Goal: Contribute content: Contribute content

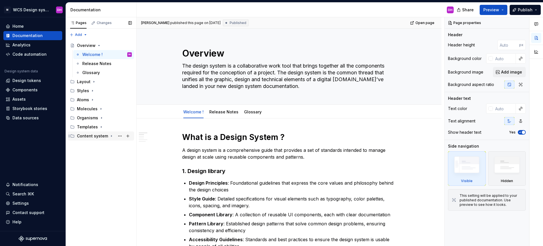
click at [102, 134] on div "Content system" at bounding box center [92, 136] width 31 height 6
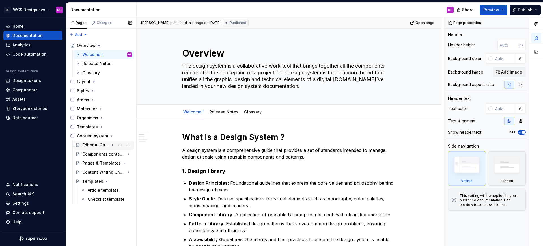
click at [102, 146] on div "Editorial Guidelines" at bounding box center [95, 145] width 27 height 6
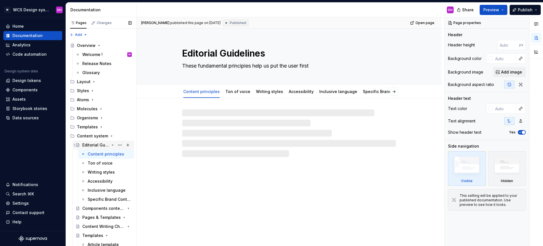
click at [102, 146] on div "Editorial Guidelines" at bounding box center [95, 145] width 27 height 6
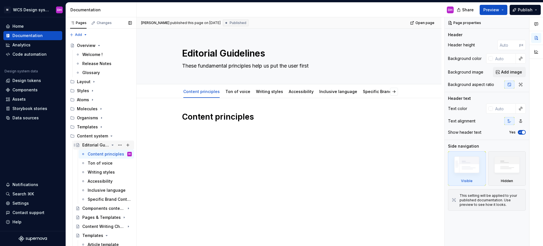
click at [110, 144] on icon "Page tree" at bounding box center [112, 145] width 5 height 5
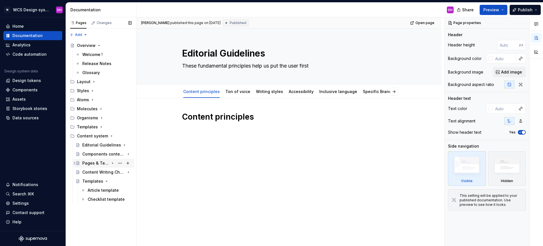
click at [111, 163] on icon "Page tree" at bounding box center [112, 163] width 5 height 5
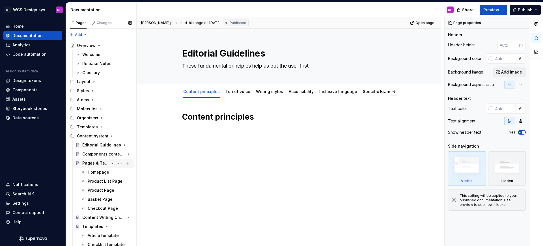
click at [110, 164] on icon "Page tree" at bounding box center [112, 163] width 5 height 5
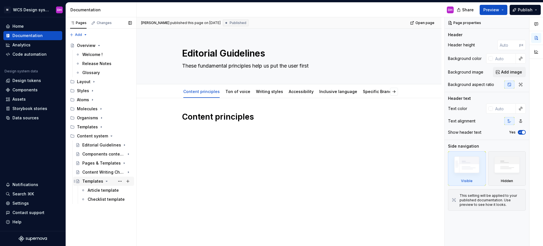
click at [91, 181] on div "Templates" at bounding box center [92, 181] width 21 height 6
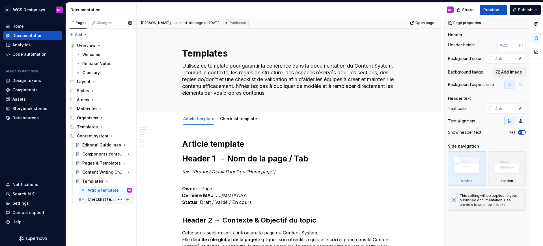
click at [112, 199] on div "Checklist template" at bounding box center [101, 199] width 27 height 6
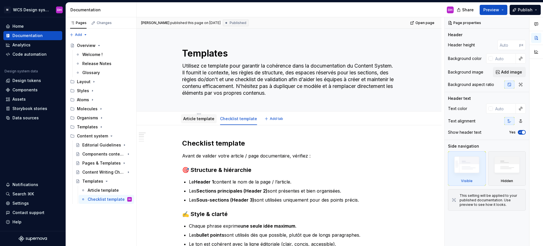
click at [192, 118] on link "Article template" at bounding box center [198, 118] width 31 height 5
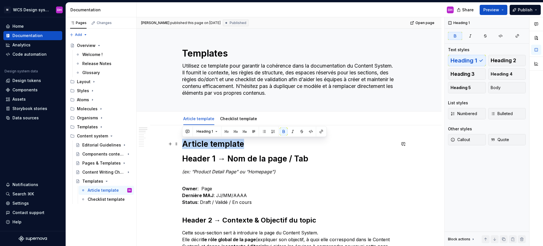
drag, startPoint x: 183, startPoint y: 143, endPoint x: 263, endPoint y: 142, distance: 79.4
click at [263, 142] on h1 "Article template" at bounding box center [289, 144] width 214 height 10
copy strong "Article template"
click at [230, 118] on link "Checklist template" at bounding box center [238, 118] width 37 height 5
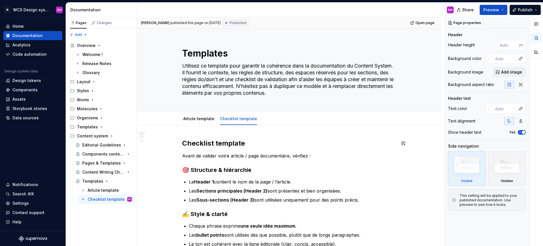
scroll to position [44, 0]
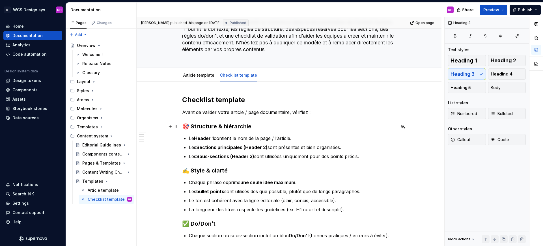
click at [182, 128] on h3 "🎯 Structure & hiérarchie" at bounding box center [289, 126] width 214 height 8
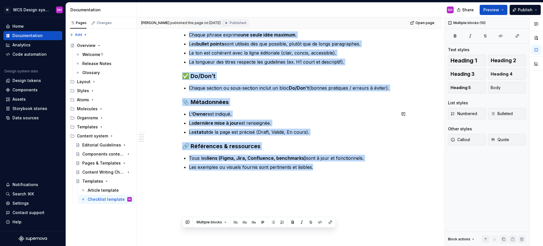
scroll to position [192, 0]
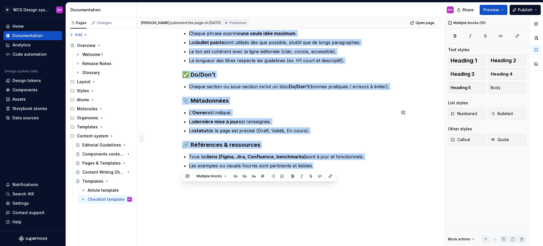
drag, startPoint x: 183, startPoint y: 127, endPoint x: 364, endPoint y: 206, distance: 198.0
click at [364, 206] on div "Checklist template Avant de valider votre article / page documentaire, vérifiez…" at bounding box center [288, 91] width 305 height 317
click at [352, 206] on div "Checklist template Avant de valider votre article / page documentaire, vérifiez…" at bounding box center [288, 91] width 305 height 317
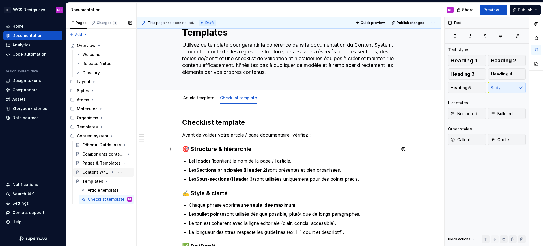
scroll to position [22, 0]
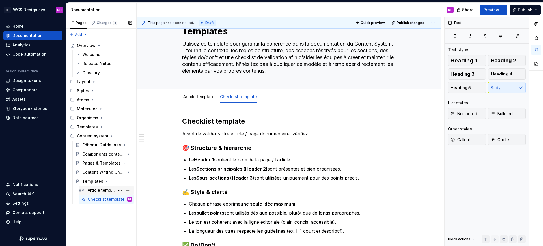
click at [93, 193] on div "Article template" at bounding box center [110, 190] width 44 height 8
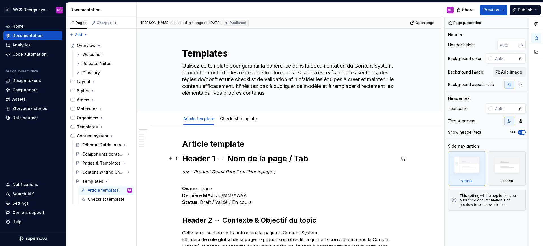
scroll to position [10, 0]
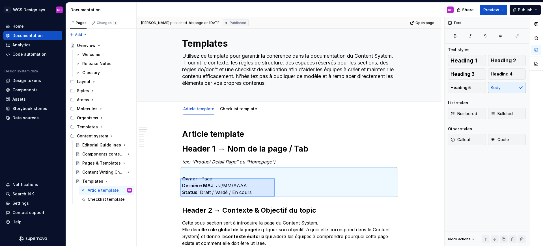
drag, startPoint x: 180, startPoint y: 178, endPoint x: 275, endPoint y: 196, distance: 96.1
click at [275, 196] on div "Dylan hoarau published this page on August 27, 2025 Published Open page Templat…" at bounding box center [289, 131] width 307 height 229
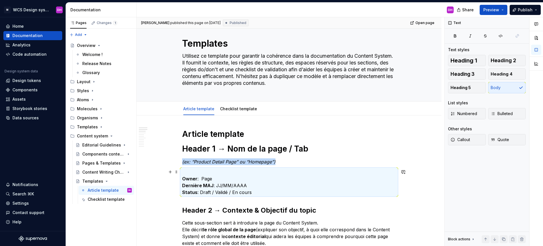
click at [242, 190] on p "Owner : Page Dernière MAJ : JJ/MM/AAAA Status : Draft / Validé / En cours" at bounding box center [289, 181] width 214 height 27
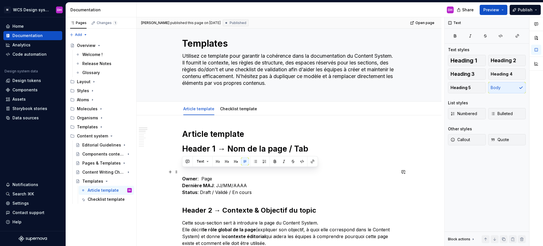
drag, startPoint x: 256, startPoint y: 193, endPoint x: 184, endPoint y: 169, distance: 75.9
click at [184, 169] on p "Owner : Page Dernière MAJ : JJ/MM/AAAA Status : Draft / Validé / En cours" at bounding box center [289, 181] width 214 height 27
copy p "Owner : Page Dernière MAJ : JJ/MM/AAAA Status : Draft / Validé / En cours"
click at [108, 199] on div "Checklist template" at bounding box center [101, 199] width 27 height 6
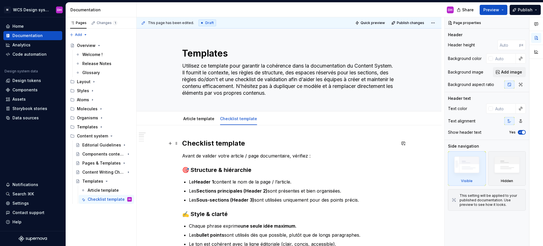
type textarea "*"
click at [272, 145] on h2 "Checklist template" at bounding box center [289, 143] width 214 height 9
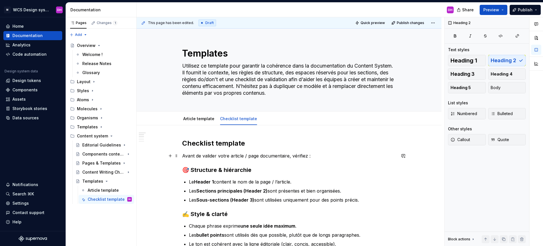
click at [221, 156] on p "Avant de valider votre article / page documentaire, vérifiez :" at bounding box center [289, 155] width 214 height 7
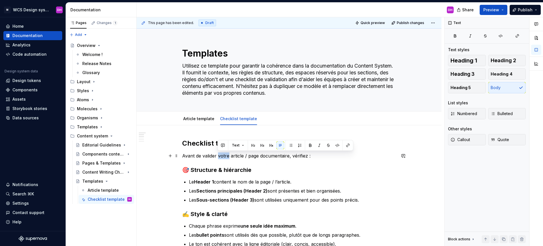
click at [220, 155] on p "Avant de valider votre article / page documentaire, vérifiez :" at bounding box center [289, 155] width 214 height 7
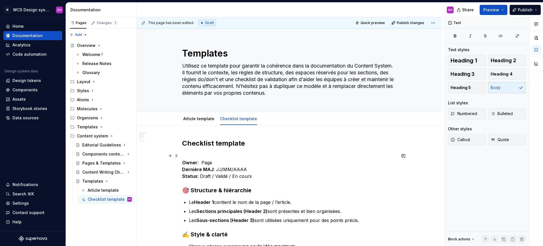
click at [180, 162] on div "This page has been edited. Draft Quick preview Publish changes Templates Utilis…" at bounding box center [289, 131] width 307 height 229
click at [183, 162] on strong "Owner" at bounding box center [189, 163] width 15 height 6
click at [177, 155] on span at bounding box center [176, 156] width 5 height 8
click at [210, 158] on p "Owner : Page Dernière MAJ : JJ/MM/AAAA Status : Draft / Validé / En cours" at bounding box center [289, 165] width 214 height 27
click at [182, 161] on strong "Owner" at bounding box center [189, 163] width 15 height 6
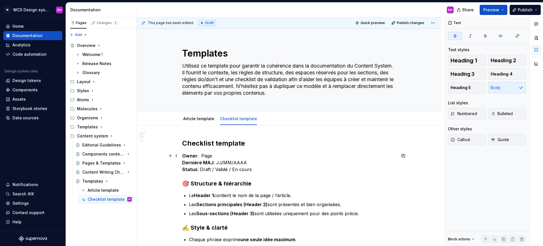
click at [209, 158] on p "Owner : Page Dernière MAJ : JJ/MM/AAAA Status : Draft / Validé / En cours" at bounding box center [289, 162] width 214 height 20
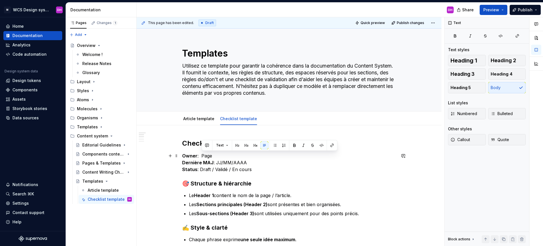
click at [209, 158] on p "Owner : Page Dernière MAJ : JJ/MM/AAAA Status : Draft / Validé / En cours" at bounding box center [289, 162] width 214 height 20
drag, startPoint x: 248, startPoint y: 161, endPoint x: 217, endPoint y: 162, distance: 31.7
click at [217, 162] on p "Owner : Dylan Hoaraud Dernière MAJ : JJ/MM/AAAA Status : Draft / Validé / En co…" at bounding box center [289, 162] width 214 height 20
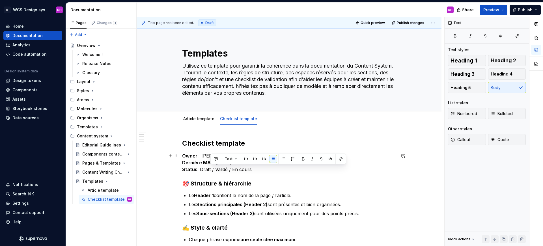
drag, startPoint x: 255, startPoint y: 168, endPoint x: 211, endPoint y: 170, distance: 44.1
click at [211, 170] on p "Owner : Dylan Hoaraud Dernière MAJ : 05/09/2025 Status : Draft / Validé / En co…" at bounding box center [289, 162] width 214 height 20
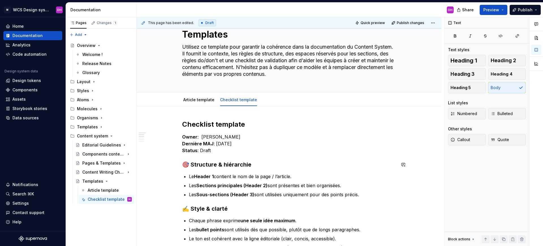
scroll to position [19, 0]
click at [208, 153] on p "Owner : Dylan Hoaraud Dernière MAJ : 05/09/2025 Status : Draft" at bounding box center [289, 143] width 214 height 20
drag, startPoint x: 208, startPoint y: 153, endPoint x: 207, endPoint y: 150, distance: 3.2
click at [208, 151] on p "Owner : Dylan Hoaraud Dernière MAJ : 05/09/2025 Status : Draft" at bounding box center [289, 143] width 214 height 20
click at [207, 148] on p "Owner : Dylan Hoaraud Dernière MAJ : 05/09/2025 Status : Draft" at bounding box center [289, 143] width 214 height 20
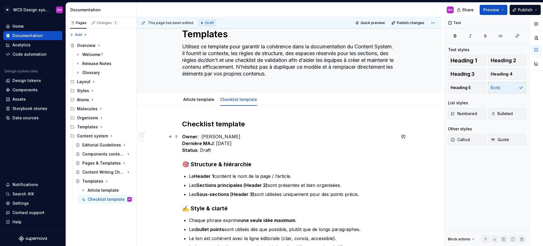
click at [211, 149] on p "Owner : Dylan Hoaraud Dernière MAJ : 05/09/2025 Status : Draft" at bounding box center [289, 143] width 214 height 20
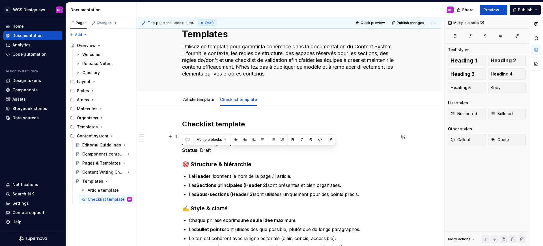
click at [218, 152] on p "Owner : Dylan Hoaraud Dernière MAJ : 05/09/2025 Status : Draft" at bounding box center [289, 143] width 214 height 20
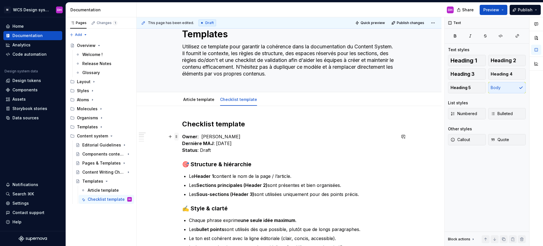
click at [177, 135] on span at bounding box center [176, 137] width 5 height 8
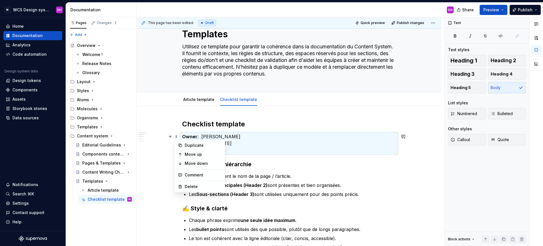
click at [270, 155] on div "Checklist template Owner : Dylan Hoaraud Dernière MAJ : 05/09/2025 Status : Dra…" at bounding box center [289, 245] width 214 height 250
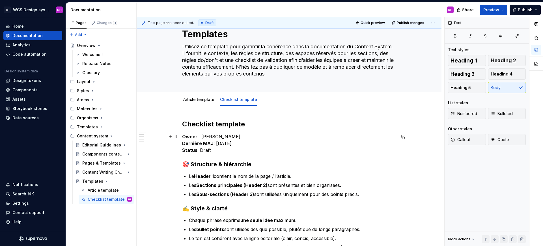
click at [221, 151] on p "Owner : Dylan Hoaraud Dernière MAJ : 05/09/2025 Status : Draft" at bounding box center [289, 143] width 214 height 20
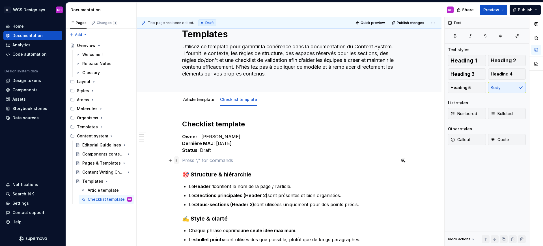
click at [177, 160] on span at bounding box center [176, 160] width 5 height 8
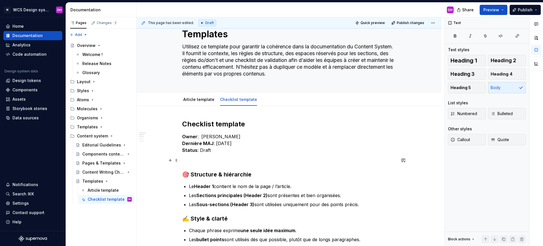
click at [172, 159] on button "button" at bounding box center [170, 160] width 8 height 8
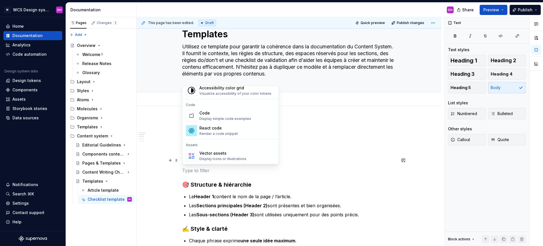
scroll to position [563, 0]
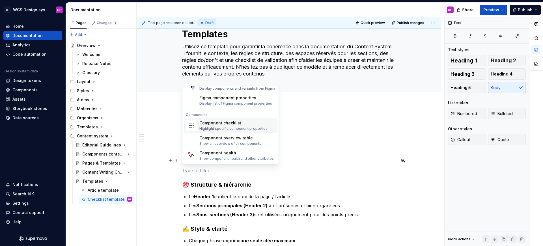
click at [306, 123] on h2 "Checklist template" at bounding box center [289, 124] width 214 height 9
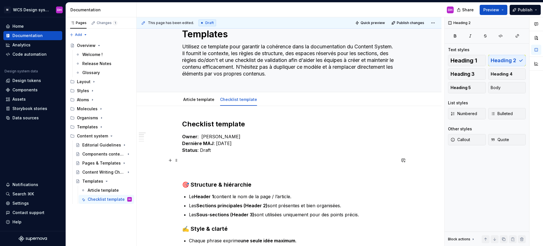
click at [207, 159] on p at bounding box center [289, 160] width 214 height 7
click at [176, 159] on span at bounding box center [176, 160] width 5 height 8
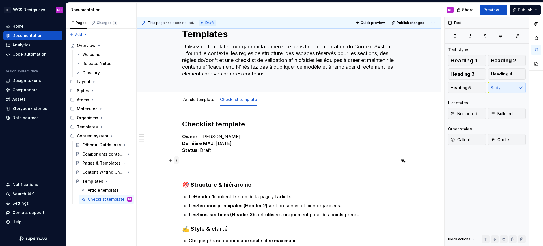
click at [176, 162] on span at bounding box center [176, 160] width 5 height 8
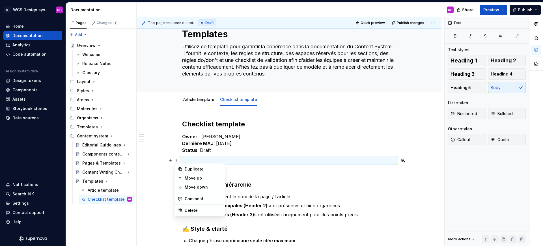
click at [191, 158] on p at bounding box center [289, 160] width 214 height 7
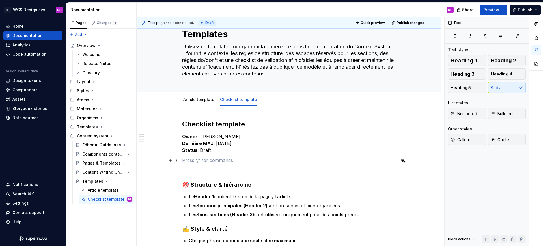
click at [189, 160] on p at bounding box center [289, 160] width 214 height 7
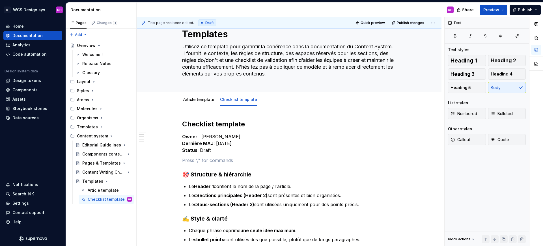
click at [189, 160] on p at bounding box center [289, 160] width 214 height 7
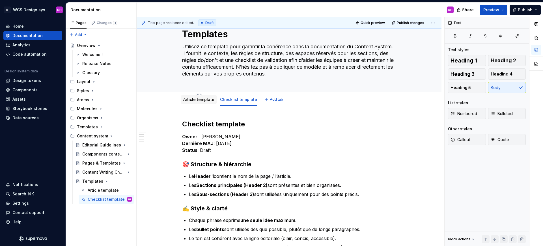
click at [203, 100] on link "Article template" at bounding box center [198, 99] width 31 height 5
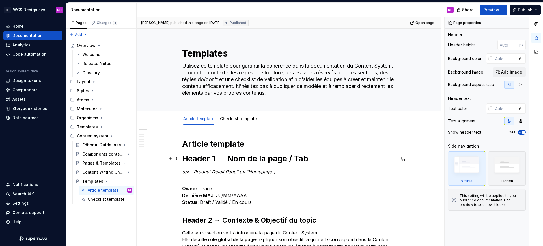
click at [213, 158] on strong "Header 1 → Nom de la page / Tab" at bounding box center [245, 159] width 126 height 10
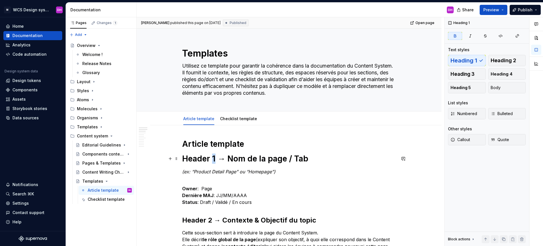
click at [213, 158] on strong "Header 1 → Nom de la page / Tab" at bounding box center [245, 159] width 126 height 10
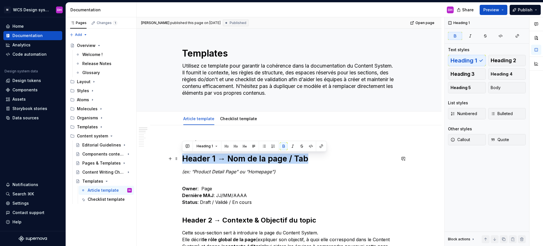
copy strong "Header 1 → Nom de la page / Tab"
click at [226, 118] on link "Checklist template" at bounding box center [238, 118] width 37 height 5
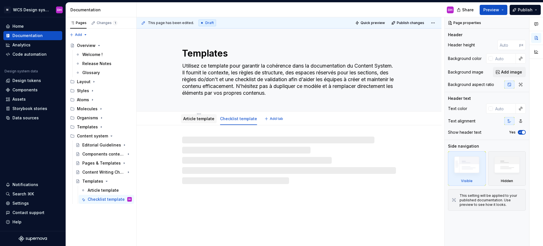
click at [203, 119] on link "Article template" at bounding box center [198, 118] width 31 height 5
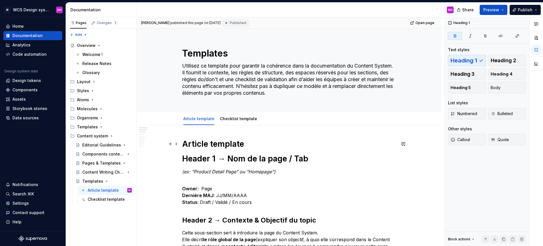
click at [202, 148] on strong "Article template" at bounding box center [213, 144] width 62 height 10
click at [175, 144] on span at bounding box center [176, 144] width 5 height 8
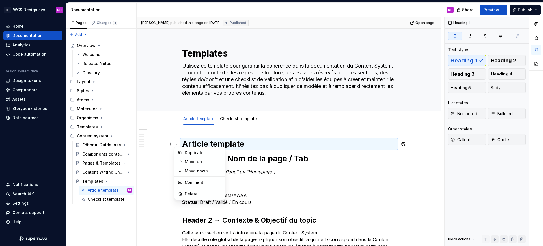
click at [215, 141] on strong "Article template" at bounding box center [213, 144] width 62 height 10
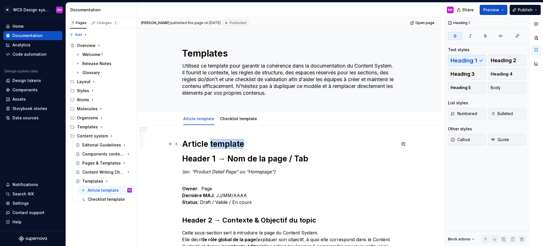
click at [215, 141] on strong "Article template" at bounding box center [213, 144] width 62 height 10
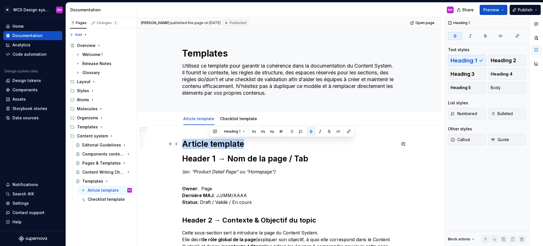
click at [215, 141] on strong "Article template" at bounding box center [213, 144] width 62 height 10
click at [205, 132] on span "Heading 1" at bounding box center [204, 131] width 16 height 5
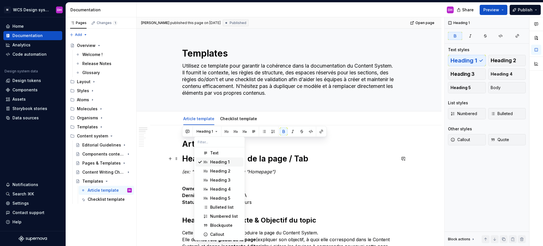
click at [209, 160] on span "Heading 1" at bounding box center [219, 161] width 48 height 9
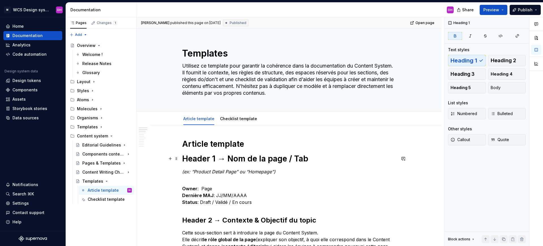
click at [207, 160] on strong "Header 1 → Nom de la page / Tab" at bounding box center [245, 159] width 126 height 10
click at [227, 114] on div "Checklist template" at bounding box center [239, 118] width 42 height 9
click at [225, 119] on link "Checklist template" at bounding box center [238, 118] width 37 height 5
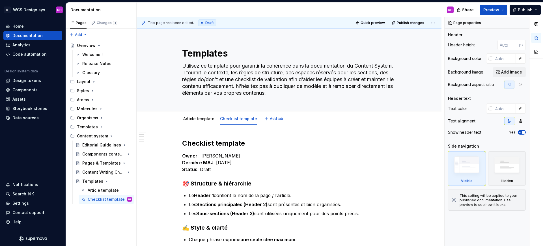
type textarea "*"
click at [231, 155] on p "Owner : Dylan Hoaraud Dernière MAJ : 05/09/2025 Status : Draft" at bounding box center [289, 162] width 214 height 20
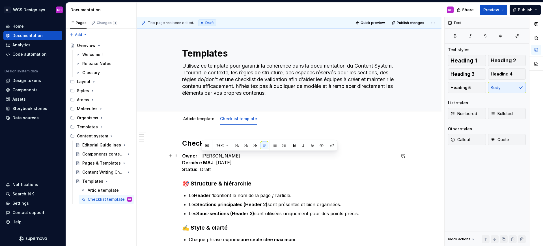
drag, startPoint x: 233, startPoint y: 155, endPoint x: 201, endPoint y: 155, distance: 31.9
click at [201, 155] on p "Owner : Dylan Hoaraud Dernière MAJ : 05/09/2025 Status : Draft" at bounding box center [289, 162] width 214 height 20
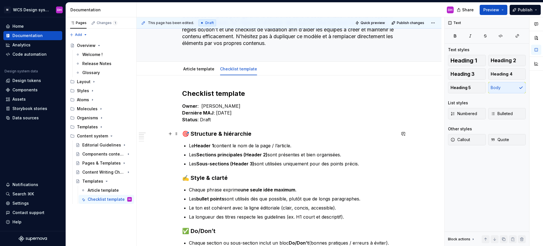
click at [208, 131] on h3 "🎯 Structure & hiérarchie" at bounding box center [289, 134] width 214 height 8
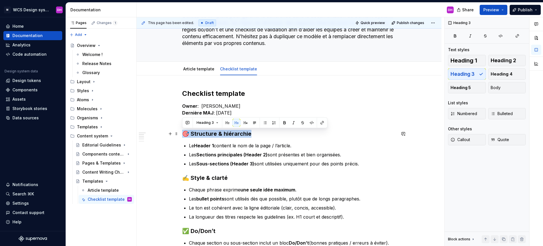
click at [208, 131] on h3 "🎯 Structure & hiérarchie" at bounding box center [289, 134] width 214 height 8
click at [213, 122] on button "Heading 3" at bounding box center [207, 123] width 27 height 8
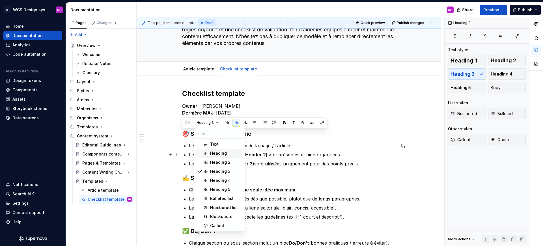
click at [213, 151] on div "Heading 1" at bounding box center [219, 153] width 19 height 6
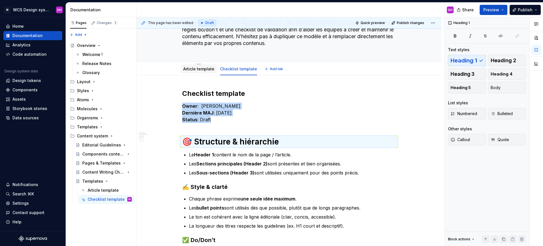
click at [196, 70] on link "Article template" at bounding box center [198, 68] width 31 height 5
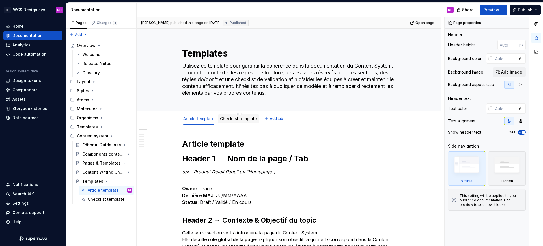
click at [231, 119] on link "Checklist template" at bounding box center [238, 118] width 37 height 5
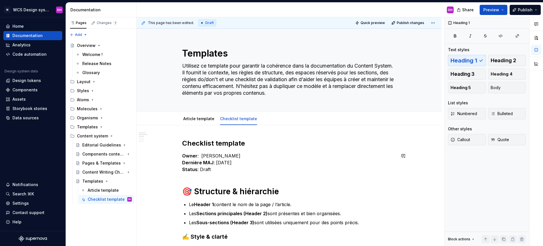
type textarea "*"
click at [201, 194] on h1 "🎯 Structure & hiérarchie" at bounding box center [289, 191] width 214 height 10
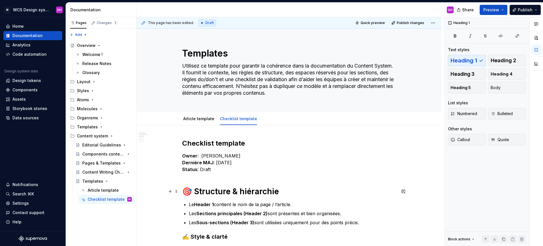
click at [201, 193] on h1 "🎯 Structure & hiérarchie" at bounding box center [289, 191] width 214 height 10
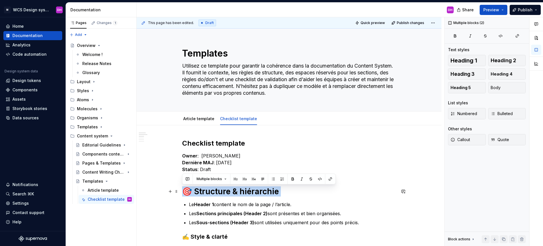
click at [201, 193] on h1 "🎯 Structure & hiérarchie" at bounding box center [289, 191] width 214 height 10
click at [237, 179] on button "button" at bounding box center [235, 179] width 8 height 8
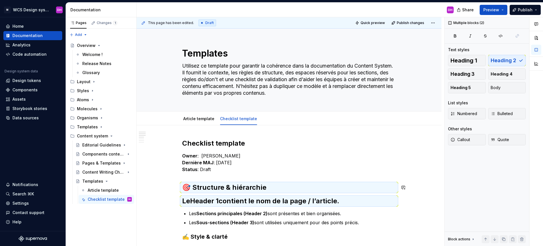
scroll to position [47, 0]
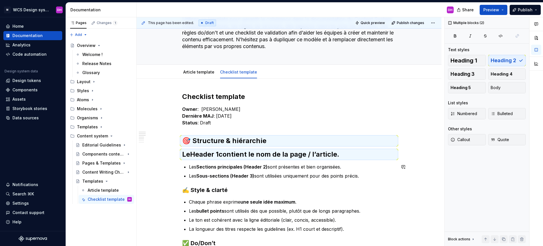
click at [206, 157] on strong "Header 1" at bounding box center [204, 154] width 29 height 8
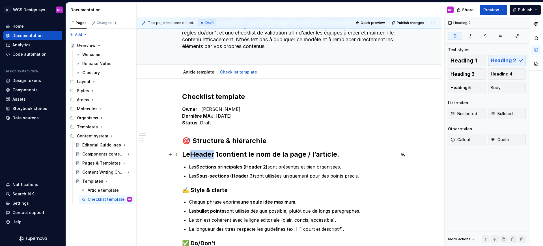
click at [206, 157] on strong "Header 1" at bounding box center [204, 154] width 29 height 8
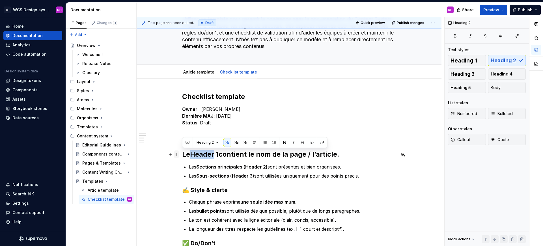
click at [177, 153] on span at bounding box center [176, 154] width 5 height 8
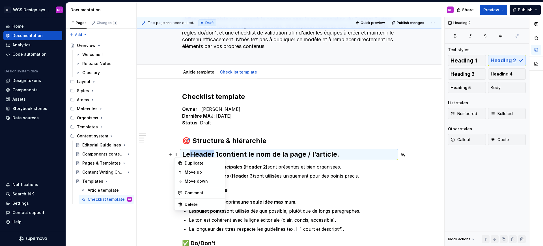
click at [188, 147] on div "Checklist template Owner : Hoarau Dylan Dernière MAJ : 05/09/2025 Status : Draf…" at bounding box center [289, 221] width 214 height 259
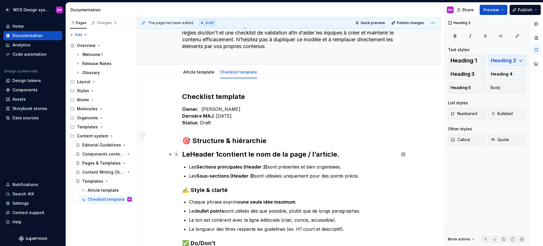
click at [177, 152] on span at bounding box center [176, 154] width 5 height 8
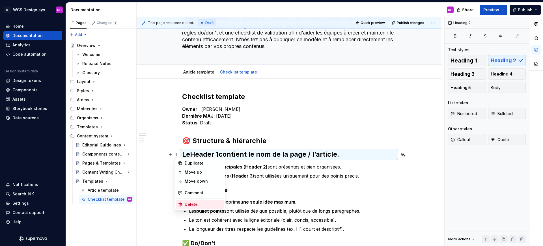
click at [185, 203] on div "Delete" at bounding box center [203, 204] width 37 height 6
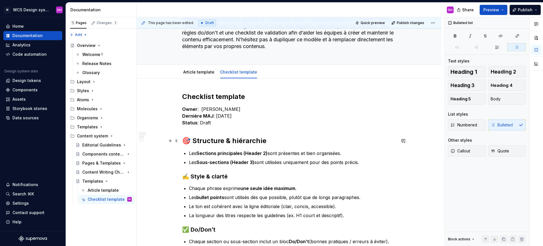
click at [192, 139] on h2 "🎯 Structure & hiérarchie" at bounding box center [289, 140] width 214 height 9
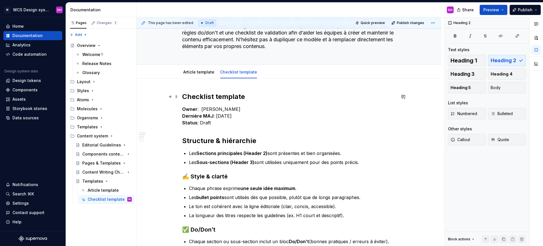
click at [242, 97] on h2 "Checklist template" at bounding box center [289, 96] width 214 height 9
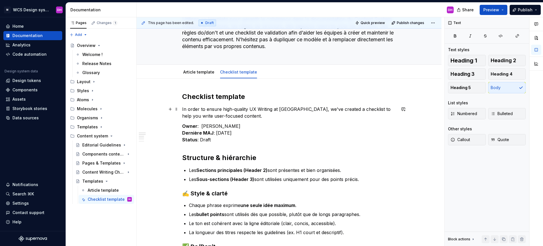
click at [182, 108] on p "In order to ensure high-quality UX Writing at Doctolib, we've created a checkli…" at bounding box center [289, 113] width 214 height 14
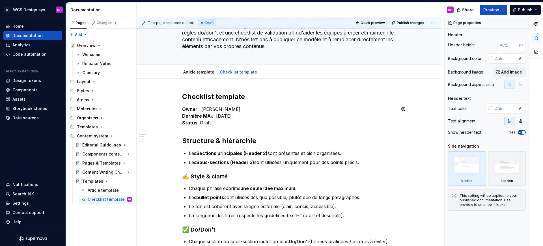
click at [207, 132] on div "Checklist template Owner : Hoarau Dylan Dernière MAJ : 05/09/2025 Status : Draf…" at bounding box center [289, 214] width 214 height 245
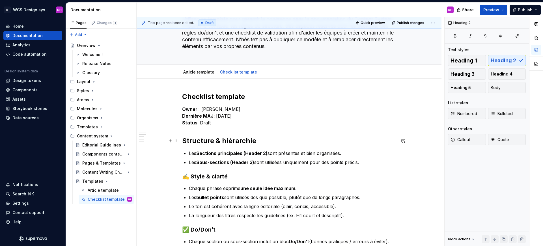
click at [227, 137] on h2 "Structure & hiérarchie" at bounding box center [289, 140] width 214 height 9
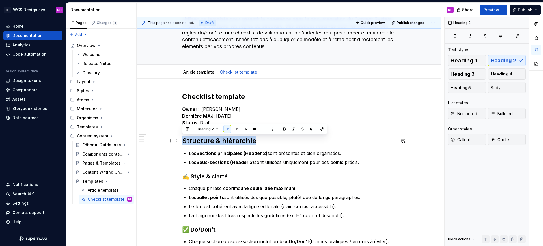
click at [227, 137] on h2 "Structure & hiérarchie" at bounding box center [289, 140] width 214 height 9
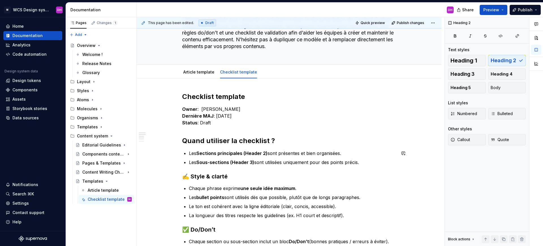
click at [254, 147] on div "Checklist template Owner : Hoarau Dylan Dernière MAJ : 05/09/2025 Status : Draf…" at bounding box center [289, 214] width 214 height 245
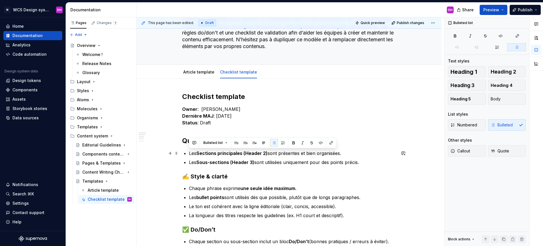
drag, startPoint x: 365, startPoint y: 162, endPoint x: 158, endPoint y: 154, distance: 207.0
click at [158, 154] on div "Checklist template Owner : Hoarau Dylan Dernière MAJ : 05/09/2025 Status : Draf…" at bounding box center [288, 248] width 305 height 339
copy ul "Les Sections principales (Header 2) sont présentes et bien organisées. Les Sous…"
click at [202, 160] on strong "Sous-sections (Header 3)" at bounding box center [225, 162] width 58 height 6
drag, startPoint x: 363, startPoint y: 162, endPoint x: 162, endPoint y: 149, distance: 201.3
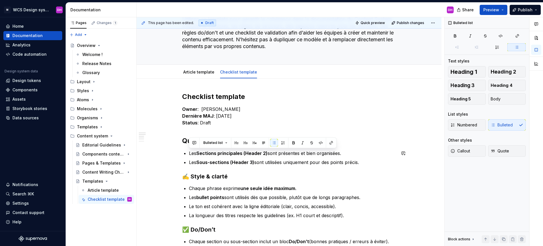
click at [162, 149] on div "Checklist template Owner : Hoarau Dylan Dernière MAJ : 05/09/2025 Status : Draf…" at bounding box center [288, 248] width 305 height 339
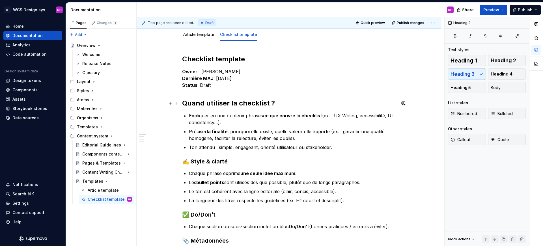
scroll to position [51, 0]
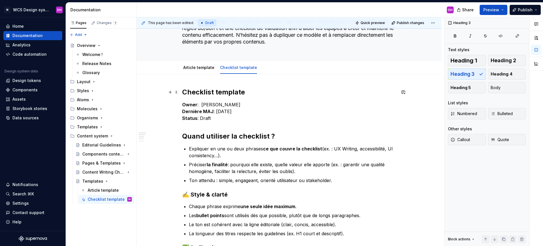
click at [223, 96] on h2 "Checklist template" at bounding box center [289, 92] width 214 height 9
click at [254, 97] on div "Checklist template Owner : Hoarau Dylan Dernière MAJ : 05/09/2025 Status : Draf…" at bounding box center [289, 222] width 214 height 268
click at [233, 123] on div "Checklist template Owner : Hoarau Dylan Dernière MAJ : 05/09/2025 Status : Draf…" at bounding box center [289, 222] width 214 height 268
click at [233, 116] on p "Owner : [PERSON_NAME] MAJ : [DATE] Status : Draft" at bounding box center [289, 111] width 214 height 20
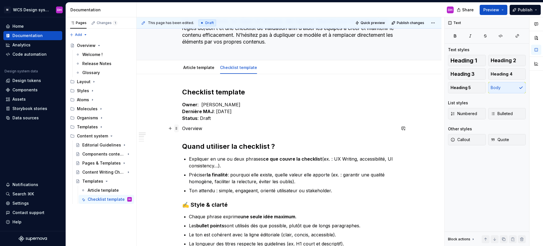
click at [175, 127] on span at bounding box center [176, 128] width 5 height 8
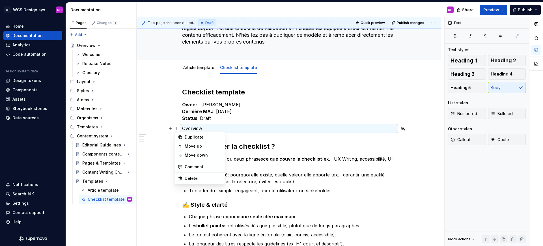
click at [220, 127] on p "Overview" at bounding box center [289, 128] width 214 height 7
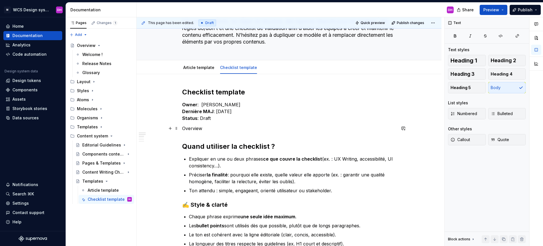
click at [198, 127] on p "Overview" at bounding box center [289, 128] width 214 height 7
click at [190, 129] on p "Overview" at bounding box center [289, 128] width 214 height 7
click at [215, 120] on button "button" at bounding box center [218, 118] width 8 height 8
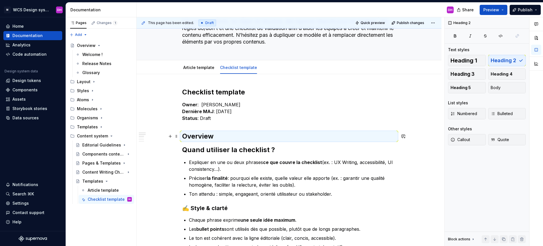
click at [217, 138] on h2 "Overview" at bounding box center [289, 136] width 214 height 9
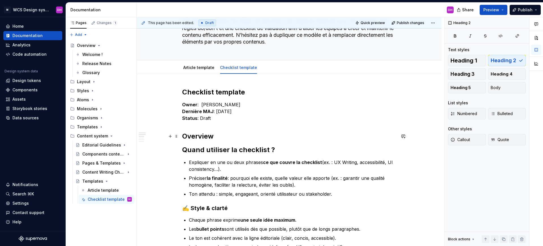
click at [218, 136] on h2 "Overview" at bounding box center [289, 136] width 214 height 9
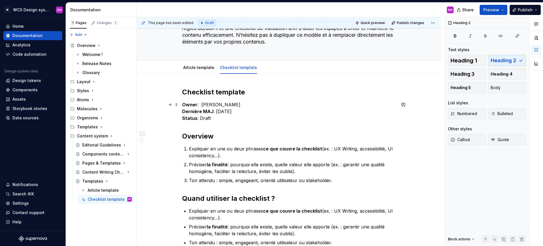
scroll to position [99, 0]
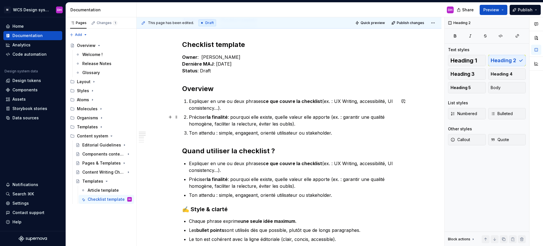
click at [298, 123] on p "Préciser la finalité : pourquoi elle existe, quelle valeur elle apporte (ex. : …" at bounding box center [292, 121] width 207 height 14
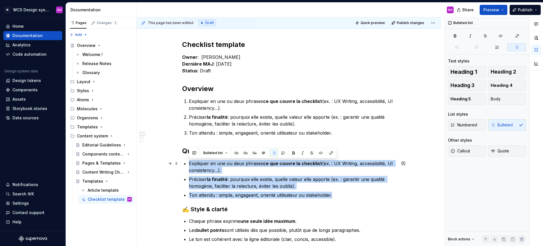
click at [182, 162] on div "Checklist template Owner : Hoarau Dylan Dernière MAJ : 05/09/2025 Status : Draf…" at bounding box center [289, 208] width 214 height 337
click at [260, 174] on ul "Expliquer en une ou deux phrases ce que couvre la checklist (ex. : UX Writing, …" at bounding box center [292, 179] width 207 height 38
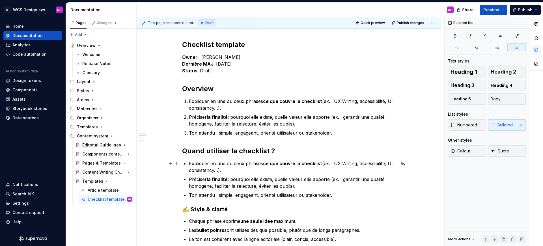
scroll to position [138, 0]
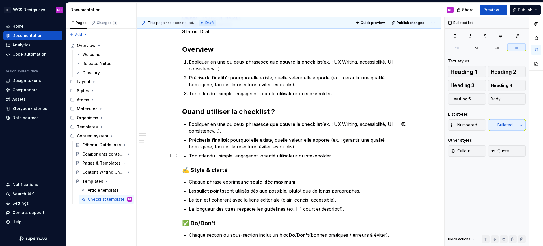
drag, startPoint x: 222, startPoint y: 168, endPoint x: 238, endPoint y: 161, distance: 18.1
click at [222, 168] on h3 "✍️ Style & clarté" at bounding box center [289, 170] width 214 height 8
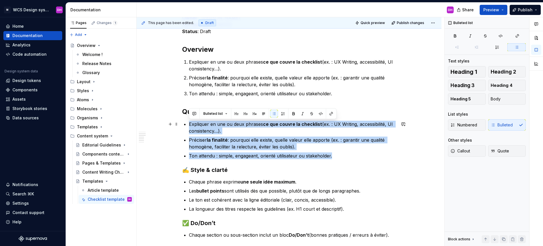
drag, startPoint x: 336, startPoint y: 156, endPoint x: 179, endPoint y: 127, distance: 159.1
click at [182, 126] on div "Checklist template Owner : Hoarau Dylan Dernière MAJ : 05/09/2025 Status : Draf…" at bounding box center [289, 169] width 214 height 337
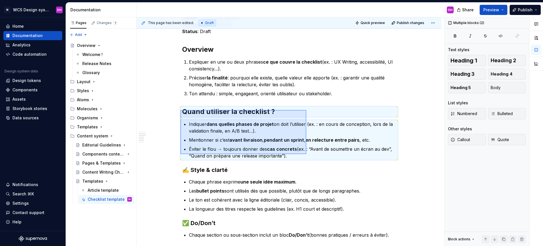
drag, startPoint x: 180, startPoint y: 110, endPoint x: 305, endPoint y: 154, distance: 131.8
click at [306, 154] on div "This page has been edited. Draft Quick preview Publish changes Templates Utilis…" at bounding box center [289, 131] width 307 height 229
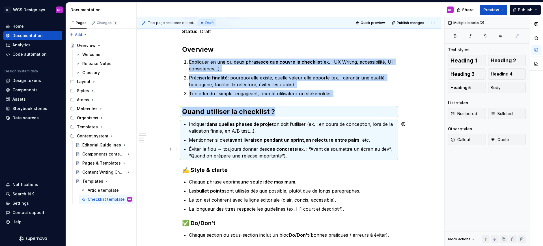
copy div "Expliquer en une ou deux phrases ce que couvre la checklist (ex. : UX Writing, …"
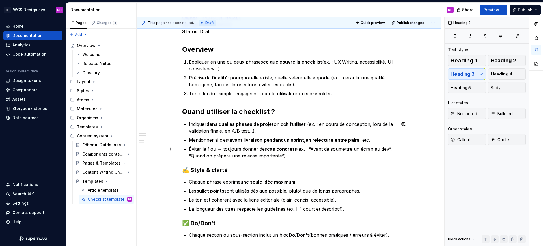
click at [289, 157] on p "Éviter le flou → toujours donner des cas concrets (ex. : “Avant de soumettre un…" at bounding box center [292, 153] width 207 height 14
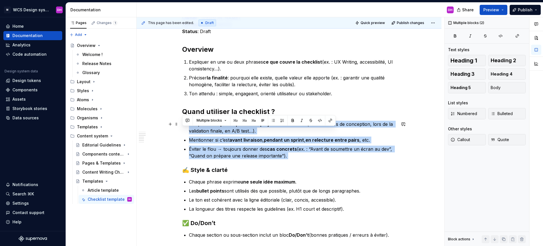
drag, startPoint x: 289, startPoint y: 157, endPoint x: 188, endPoint y: 121, distance: 107.4
click at [189, 123] on ul "Indiquer dans quelles phases de projet on doit l’utiliser (ex. : en cours de co…" at bounding box center [292, 140] width 207 height 38
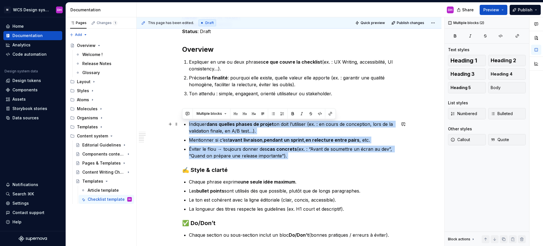
drag, startPoint x: 196, startPoint y: 128, endPoint x: 194, endPoint y: 125, distance: 3.2
click at [196, 128] on p "Indiquer dans quelles phases de projet on doit l’utiliser (ex. : en cours de co…" at bounding box center [292, 128] width 207 height 14
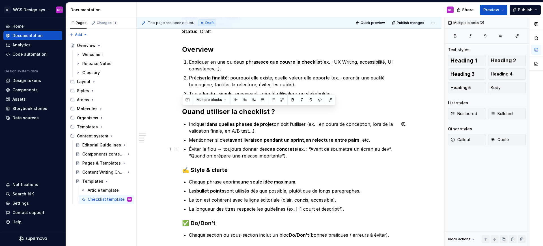
drag, startPoint x: 184, startPoint y: 111, endPoint x: 302, endPoint y: 154, distance: 125.4
click at [302, 154] on div "Checklist template Owner : Hoarau Dylan Dernière MAJ : 05/09/2025 Status : Draf…" at bounding box center [289, 166] width 214 height 330
copy div "Quand utiliser la checklist ? Indiquer dans quelles phases de projet on doit l’…"
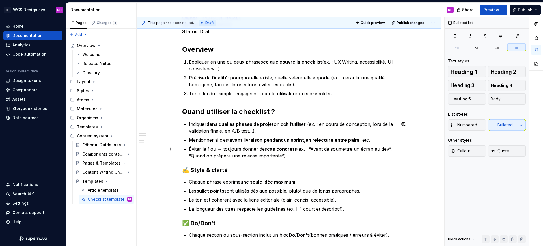
click at [297, 154] on p "Éviter le flou → toujours donner des cas concrets (ex. : “Avant de soumettre un…" at bounding box center [292, 153] width 207 height 14
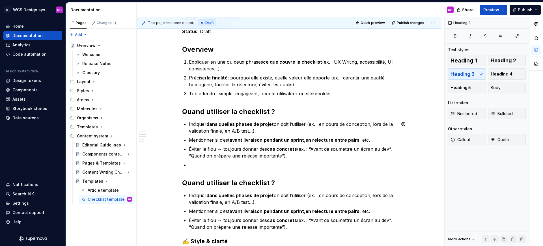
click at [203, 165] on p at bounding box center [292, 164] width 207 height 7
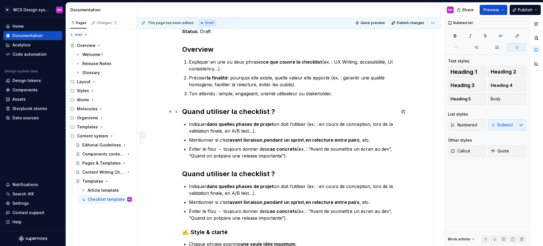
click at [220, 111] on h2 "Quand utiliser la checklist ?" at bounding box center [289, 111] width 214 height 9
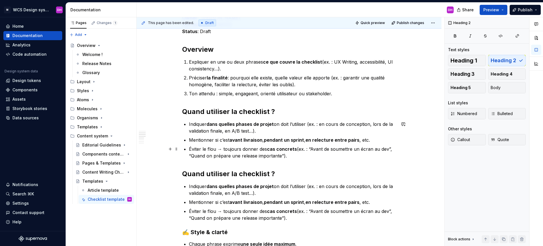
scroll to position [149, 0]
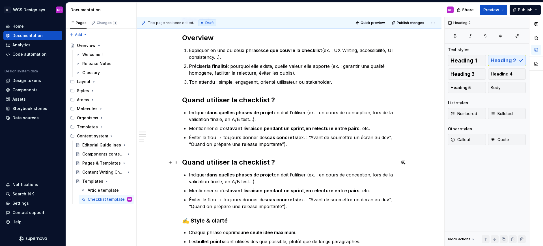
click at [229, 160] on h2 "Quand utiliser la checklist ?" at bounding box center [289, 162] width 214 height 9
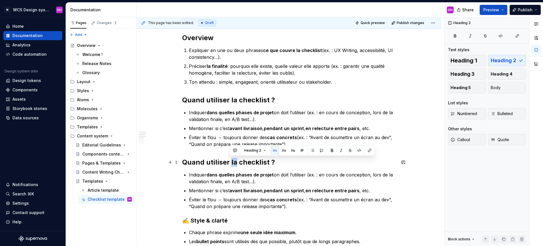
click at [229, 160] on h2 "Quand utiliser la checklist ?" at bounding box center [289, 162] width 214 height 9
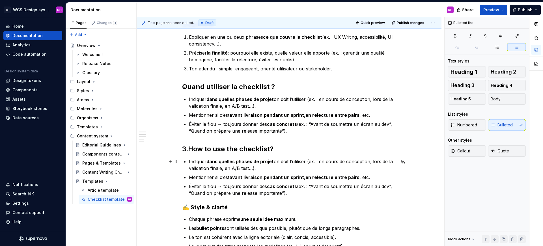
scroll to position [163, 0]
click at [203, 149] on strong "How to use the checklist?" at bounding box center [230, 148] width 85 height 8
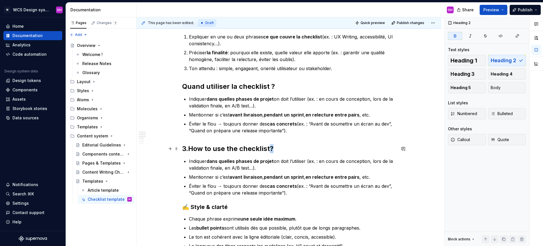
click at [271, 148] on strong "How to use the checklist?" at bounding box center [230, 148] width 85 height 8
click at [269, 148] on strong "How to use the checklis?t" at bounding box center [230, 148] width 85 height 8
click at [183, 87] on h2 "Quand utiliser la checklist ?" at bounding box center [289, 86] width 214 height 9
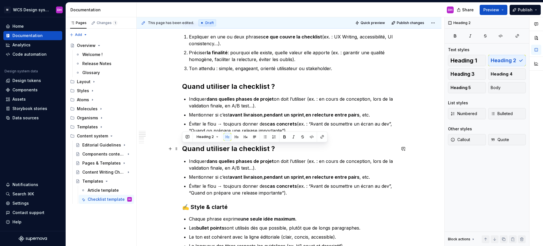
drag, startPoint x: 184, startPoint y: 147, endPoint x: 278, endPoint y: 149, distance: 94.1
click at [278, 149] on h2 "Quand utiliser la checklist ?" at bounding box center [289, 148] width 214 height 9
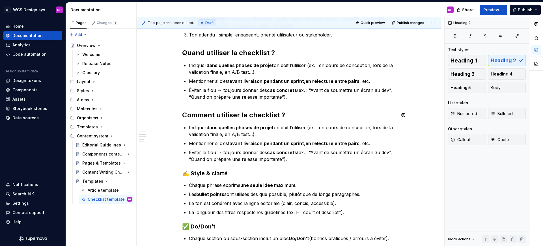
scroll to position [200, 0]
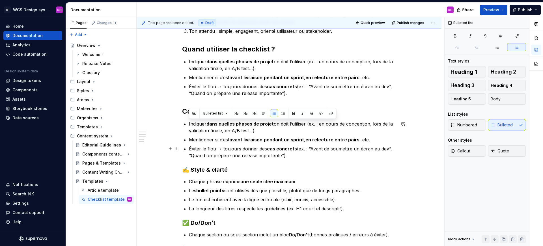
drag, startPoint x: 188, startPoint y: 123, endPoint x: 312, endPoint y: 155, distance: 127.7
click at [312, 155] on ul "Indiquer dans quelles phases de projet on doit l’utiliser (ex. : en cours de co…" at bounding box center [292, 139] width 207 height 38
click at [273, 172] on div "Checklist template Owner : Hoarau Dylan Dernière MAJ : 05/09/2025 Status : Draf…" at bounding box center [289, 134] width 214 height 392
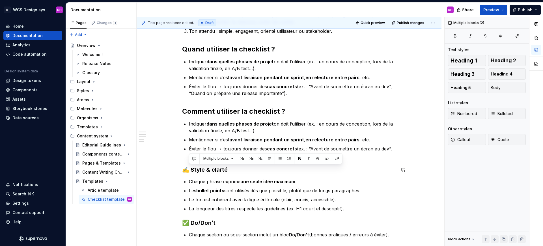
click at [293, 158] on div "Multiple blocks" at bounding box center [265, 159] width 151 height 8
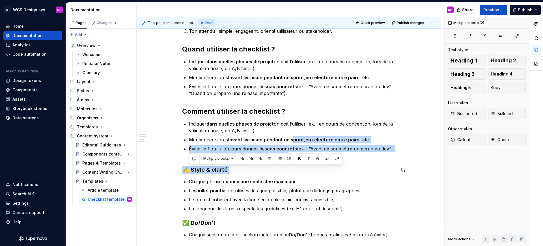
drag, startPoint x: 293, startPoint y: 158, endPoint x: 292, endPoint y: 137, distance: 21.0
click at [292, 138] on body "M WCS Design system DH Home Documentation Analytics Code automation Design syst…" at bounding box center [271, 123] width 543 height 246
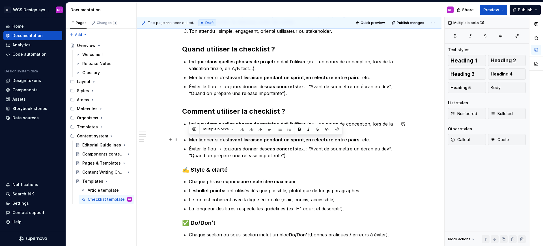
click at [291, 135] on ul "Indiquer dans quelles phases de projet on doit l’utiliser (ex. : en cours de co…" at bounding box center [292, 139] width 207 height 38
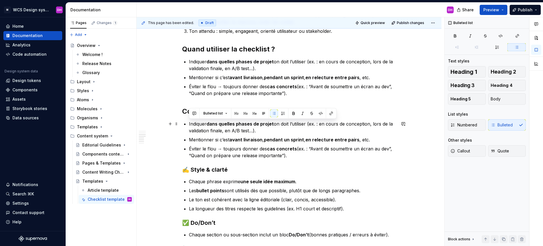
drag, startPoint x: 255, startPoint y: 147, endPoint x: 183, endPoint y: 122, distance: 76.2
click at [183, 122] on div "Checklist template Owner : Hoarau Dylan Dernière MAJ : 05/09/2025 Status : Draf…" at bounding box center [289, 134] width 214 height 392
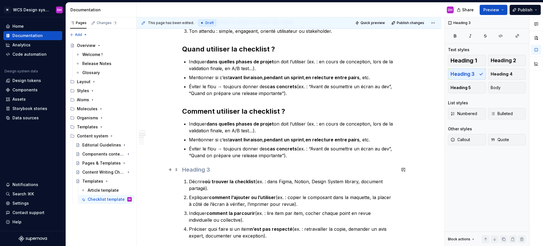
click at [214, 170] on h3 at bounding box center [289, 170] width 214 height 8
click at [176, 170] on span at bounding box center [176, 170] width 5 height 8
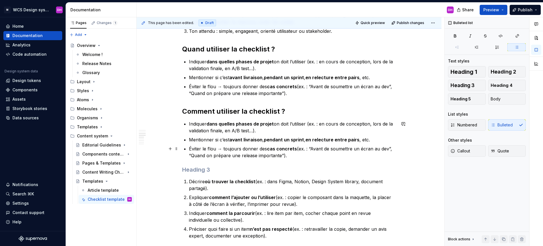
click at [263, 154] on p "Éviter le flou → toujours donner des cas concrets (ex. : “Avant de soumettre un…" at bounding box center [292, 152] width 207 height 14
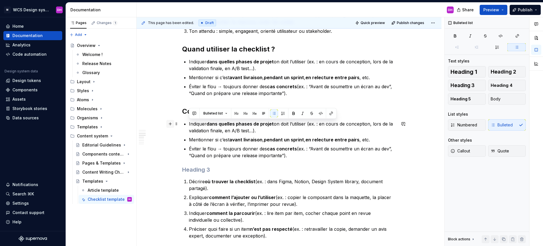
drag, startPoint x: 287, startPoint y: 156, endPoint x: 169, endPoint y: 123, distance: 122.7
click at [182, 123] on div "Checklist template Owner : Hoarau Dylan Dernière MAJ : 05/09/2025 Status : Draf…" at bounding box center [289, 177] width 214 height 479
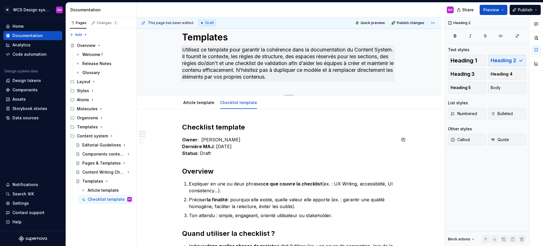
scroll to position [0, 0]
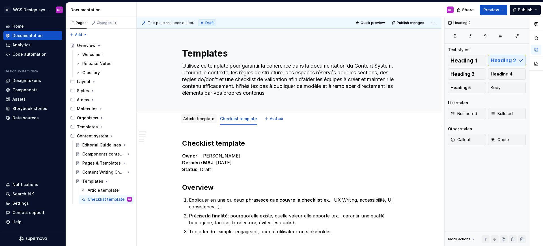
click at [197, 123] on div "Article template" at bounding box center [199, 119] width 36 height 10
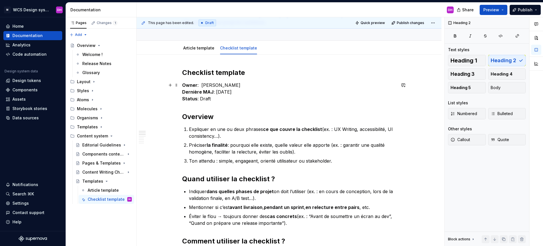
scroll to position [24, 0]
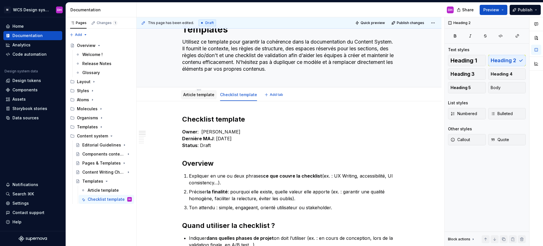
click at [202, 93] on link "Article template" at bounding box center [198, 94] width 31 height 5
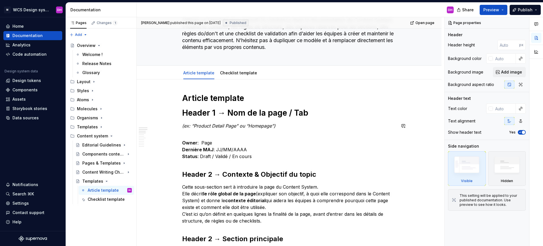
scroll to position [47, 0]
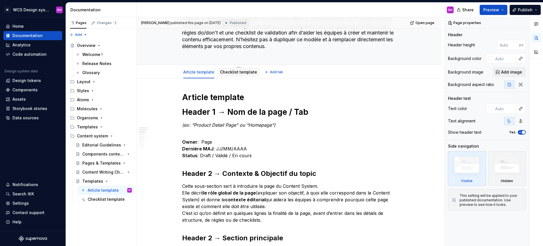
click at [229, 73] on link "Checklist template" at bounding box center [238, 72] width 37 height 5
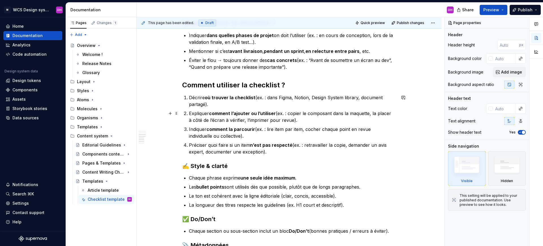
scroll to position [233, 0]
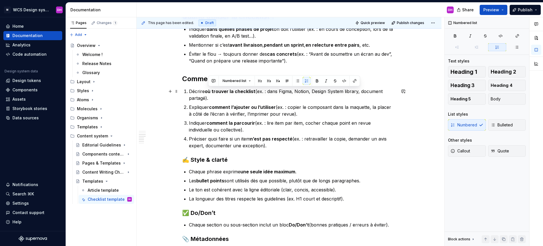
drag, startPoint x: 265, startPoint y: 100, endPoint x: 255, endPoint y: 90, distance: 13.2
click at [255, 90] on p "Décrire où trouver la checklist (ex. : dans Figma, Notion, Design System librar…" at bounding box center [292, 95] width 207 height 14
click at [228, 117] on ol "Décrire où trouver la checklist (ex. : dans Figma, Notion, Design System librar…" at bounding box center [292, 118] width 207 height 61
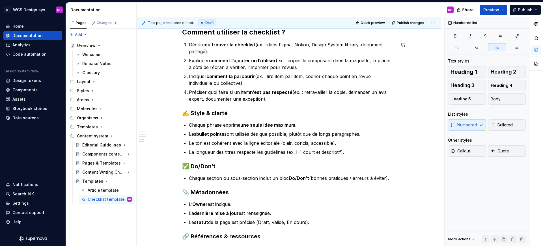
scroll to position [280, 0]
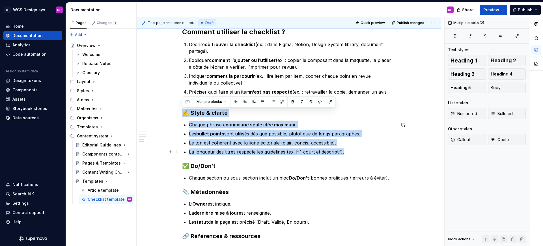
drag, startPoint x: 183, startPoint y: 113, endPoint x: 378, endPoint y: 151, distance: 199.3
click at [378, 151] on div "Checklist template Owner : Hoarau Dylan Dernière MAJ : 05/09/2025 Status : Draf…" at bounding box center [289, 66] width 214 height 415
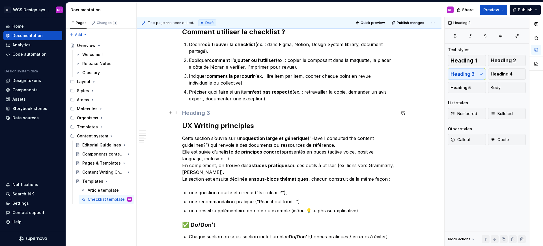
click at [198, 112] on h3 at bounding box center [289, 113] width 214 height 8
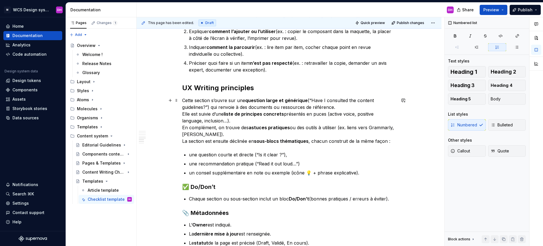
scroll to position [311, 0]
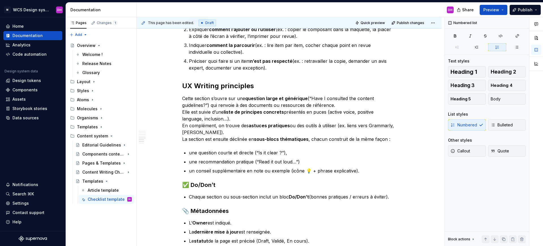
type textarea "*"
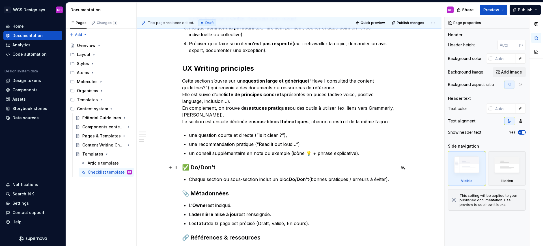
scroll to position [344, 0]
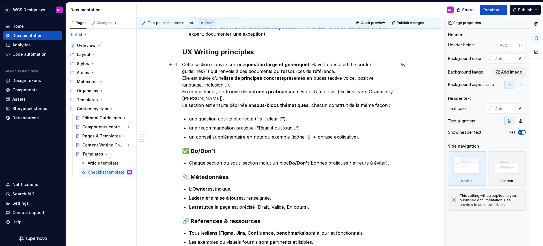
click at [211, 98] on p "Cette section s’ouvre sur une question large et générique (“Have I consulted th…" at bounding box center [289, 84] width 214 height 47
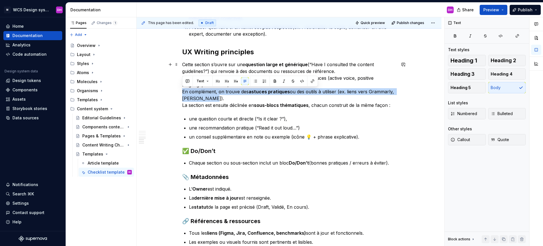
drag, startPoint x: 213, startPoint y: 98, endPoint x: 179, endPoint y: 93, distance: 34.2
click at [179, 93] on div "Checklist template Owner : [PERSON_NAME] MAJ : [DATE] Status : Draft Overview E…" at bounding box center [288, 60] width 305 height 559
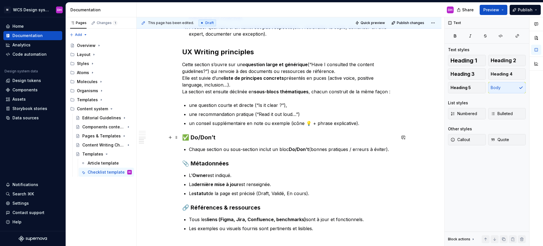
click at [182, 135] on h3 "✅ Do/Don’t" at bounding box center [289, 137] width 214 height 8
click at [177, 140] on span at bounding box center [176, 137] width 5 height 8
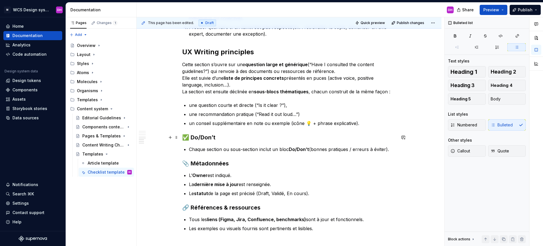
click at [318, 125] on p "un conseil supplémentaire en note ou exemple (icône 💡 + phrase explicative)." at bounding box center [292, 123] width 207 height 7
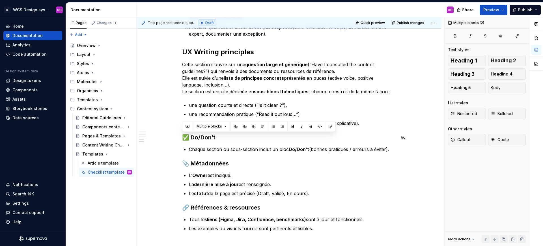
drag, startPoint x: 388, startPoint y: 150, endPoint x: 166, endPoint y: 133, distance: 222.7
click at [166, 133] on div "Checklist template Owner : [PERSON_NAME] MAJ : [DATE] Status : Draft Overview E…" at bounding box center [288, 53] width 305 height 545
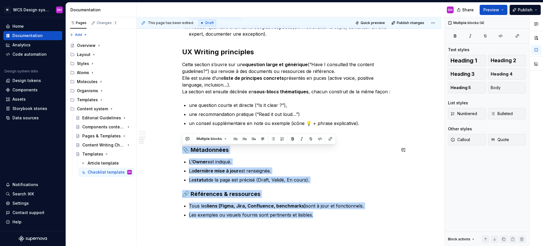
drag, startPoint x: 316, startPoint y: 213, endPoint x: 168, endPoint y: 144, distance: 163.2
click at [168, 144] on div "Checklist template Owner : [PERSON_NAME] MAJ : [DATE] Status : Draft Overview E…" at bounding box center [288, 47] width 305 height 532
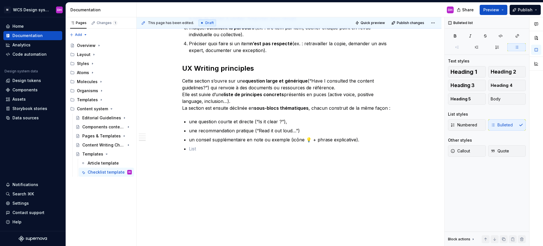
scroll to position [329, 0]
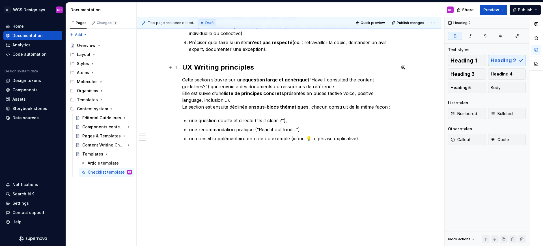
click at [182, 66] on strong "UX Writing principles" at bounding box center [218, 67] width 72 height 8
drag, startPoint x: 191, startPoint y: 158, endPoint x: 184, endPoint y: 148, distance: 11.8
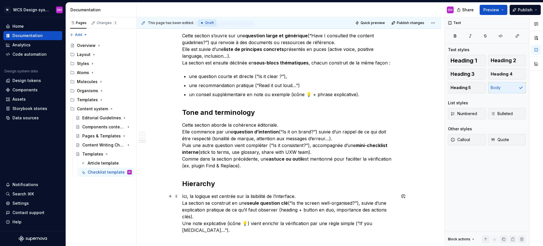
scroll to position [434, 0]
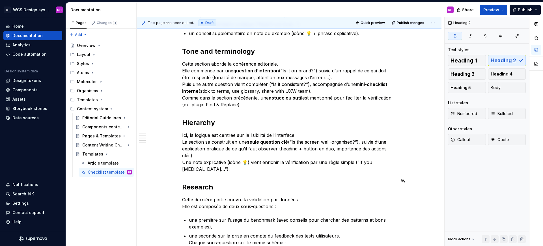
click at [182, 196] on p "Cette dernière partie couvre la validation par données. Elle est composée de de…" at bounding box center [289, 203] width 214 height 14
type textarea "*"
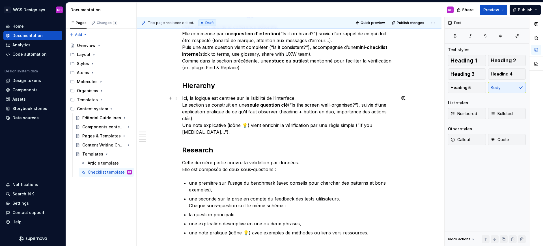
scroll to position [535, 0]
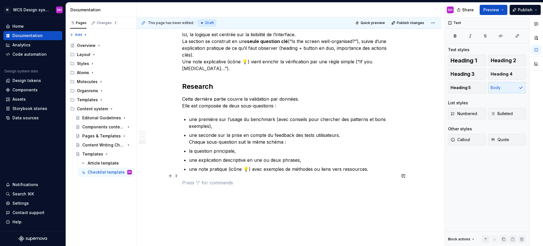
click at [189, 179] on p at bounding box center [289, 182] width 214 height 7
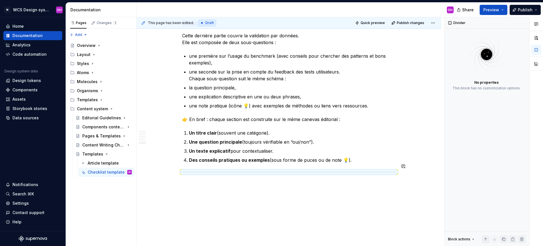
scroll to position [600, 0]
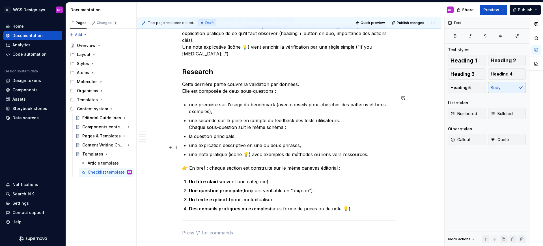
scroll to position [549, 0]
click at [348, 165] on p "👉 En bref : chaque section est construite sur le même canevas éditorial :" at bounding box center [289, 168] width 214 height 7
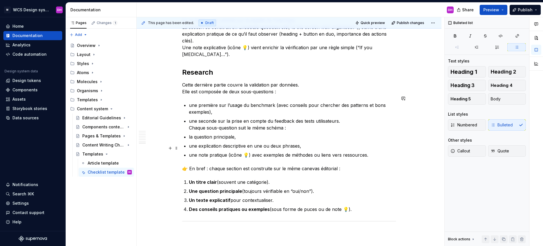
click at [373, 151] on p "une note pratique (icône 💡) avec exemples de méthodes ou liens vers ressources." at bounding box center [292, 154] width 207 height 7
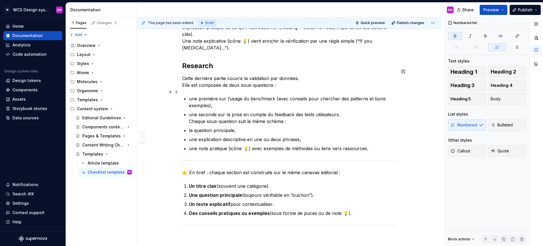
scroll to position [545, 0]
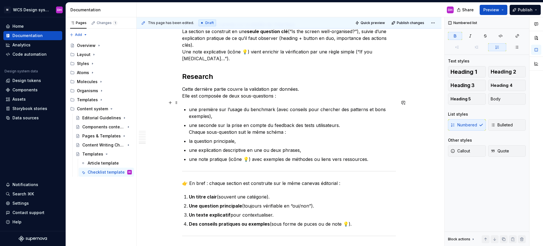
click at [198, 72] on strong "Research" at bounding box center [197, 76] width 31 height 8
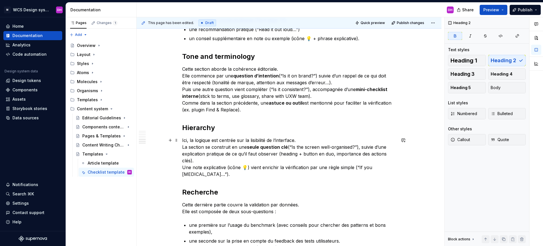
scroll to position [369, 0]
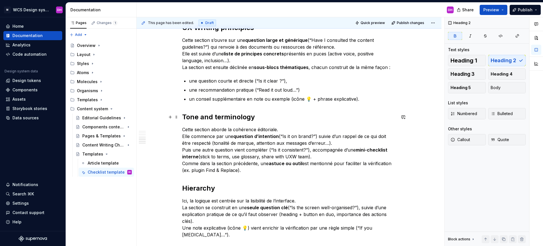
click at [216, 115] on strong "Tone and terminology" at bounding box center [218, 117] width 73 height 8
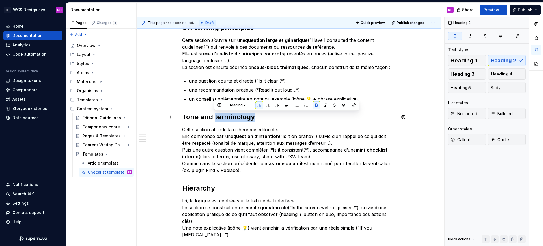
click at [216, 115] on strong "Tone and terminology" at bounding box center [218, 117] width 73 height 8
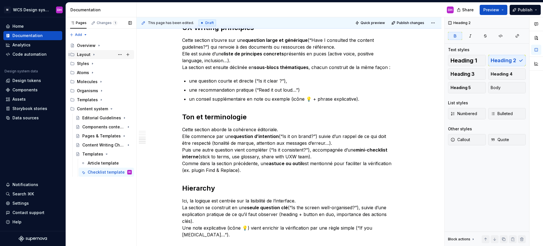
click at [92, 55] on icon "Page tree" at bounding box center [94, 54] width 5 height 5
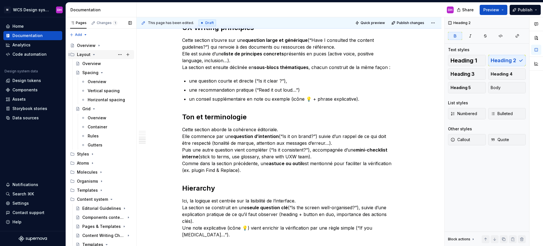
click at [93, 55] on icon "Page tree" at bounding box center [93, 54] width 1 height 1
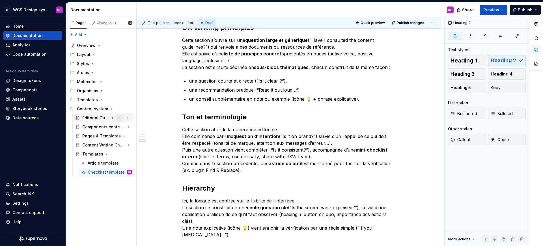
click at [119, 117] on button "Page tree" at bounding box center [120, 118] width 8 height 8
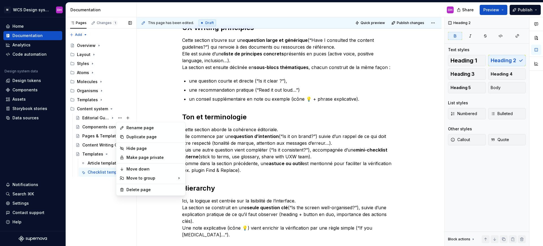
click at [113, 118] on div "Pages Changes 1 Add Accessibility guide for tree Page tree. Navigate the tree w…" at bounding box center [101, 131] width 71 height 229
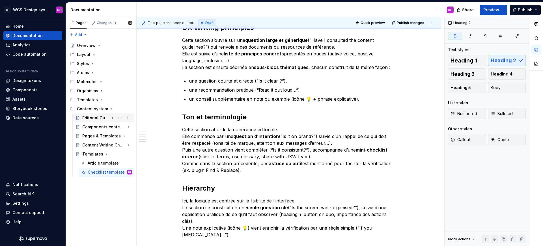
click at [112, 118] on icon "Page tree" at bounding box center [112, 118] width 5 height 5
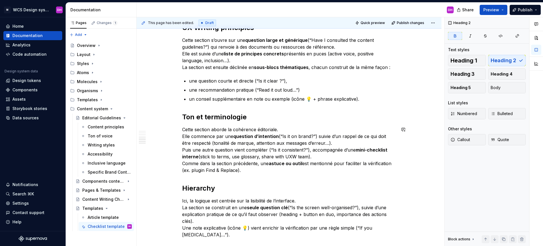
click at [207, 118] on strong "Ton et terminologie" at bounding box center [214, 117] width 64 height 8
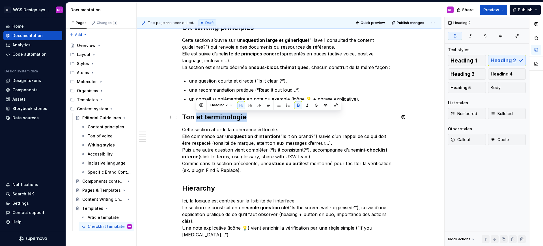
drag, startPoint x: 197, startPoint y: 116, endPoint x: 257, endPoint y: 119, distance: 59.5
click at [257, 119] on h2 "Ton et terminologie" at bounding box center [289, 116] width 214 height 9
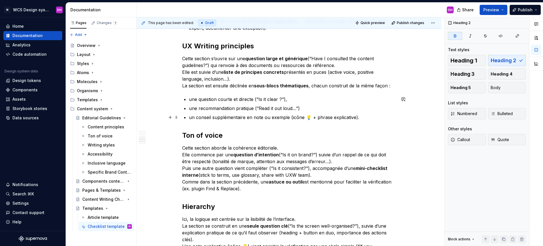
scroll to position [299, 0]
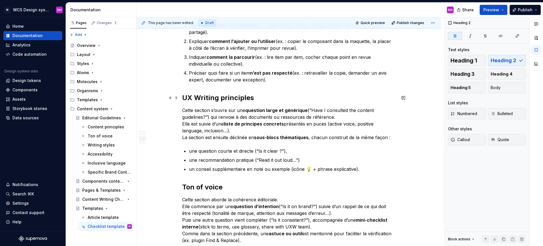
click at [231, 97] on strong "UX Writing principles" at bounding box center [218, 98] width 72 height 8
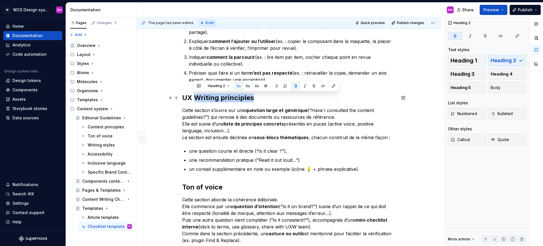
drag, startPoint x: 251, startPoint y: 96, endPoint x: 196, endPoint y: 97, distance: 55.7
click at [196, 97] on strong "UX Writing principles" at bounding box center [218, 98] width 72 height 8
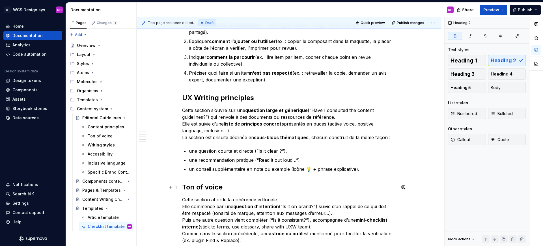
click at [210, 185] on strong "Ton of voice" at bounding box center [202, 187] width 40 height 8
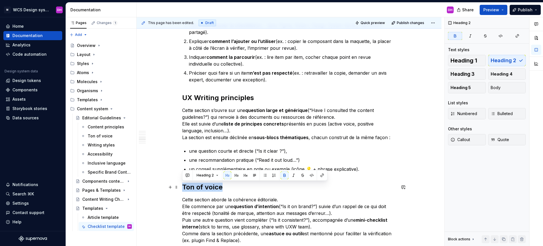
click at [210, 185] on strong "Ton of voice" at bounding box center [202, 187] width 40 height 8
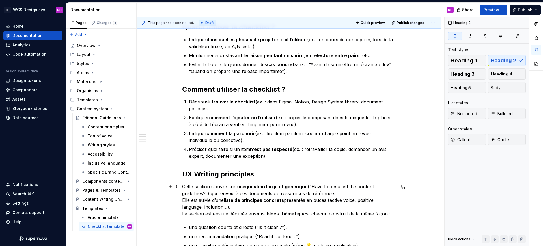
scroll to position [207, 0]
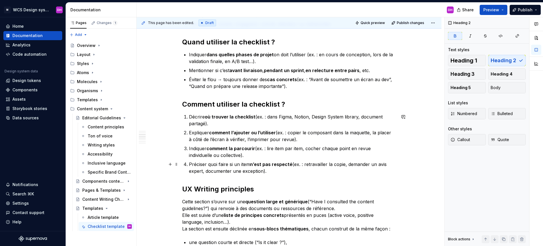
click at [189, 163] on p "Préciser quoi faire si un item n’est pas respecté (ex. : retravailler la copie,…" at bounding box center [292, 168] width 207 height 14
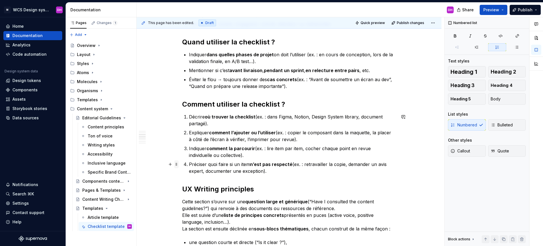
drag, startPoint x: 187, startPoint y: 165, endPoint x: 177, endPoint y: 165, distance: 10.2
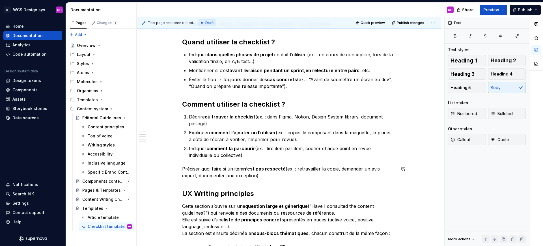
click at [189, 146] on li "Indiquer comment la parcourir (ex. : lire item par item, cocher chaque point en…" at bounding box center [292, 152] width 207 height 14
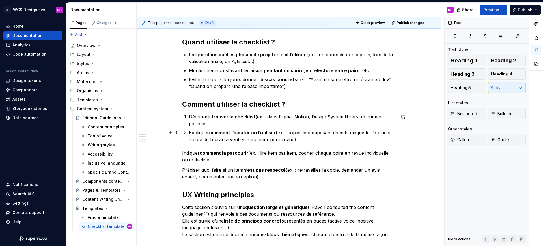
click at [189, 133] on li "Expliquer comment l’ajouter ou l’utiliser (ex. : copier le composant dans la ma…" at bounding box center [292, 136] width 207 height 14
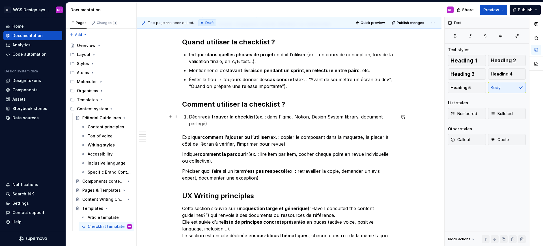
click at [189, 116] on li "Décrire où trouver la checklist (ex. : dans Figma, Notion, Design System librar…" at bounding box center [292, 120] width 207 height 14
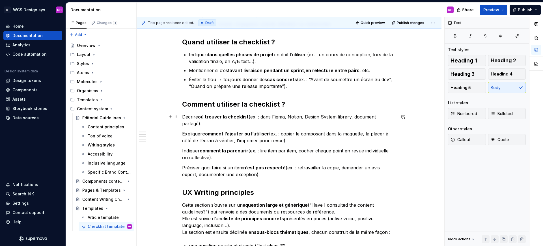
scroll to position [198, 0]
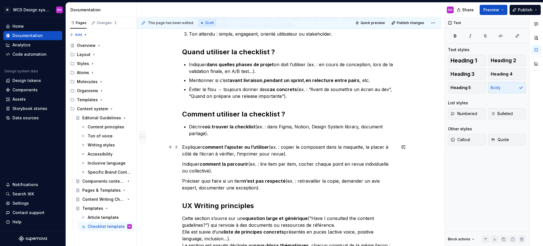
click at [183, 147] on p "Expliquer comment l’ajouter ou l’utiliser (ex. : copier le composant dans la ma…" at bounding box center [289, 151] width 214 height 14
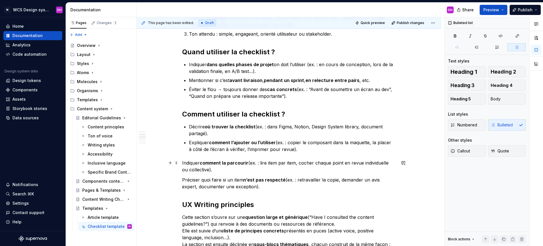
click at [183, 162] on p "Indiquer comment la parcourir (ex. : lire item par item, cocher chaque point en…" at bounding box center [289, 166] width 214 height 14
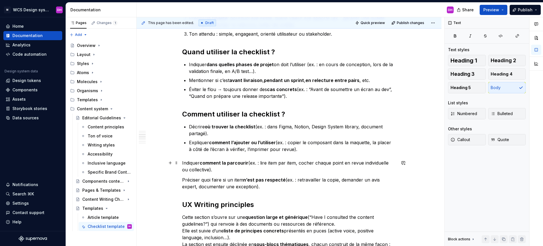
click at [182, 162] on p "Indiquer comment la parcourir (ex. : lire item par item, cocher chaque point en…" at bounding box center [289, 166] width 214 height 14
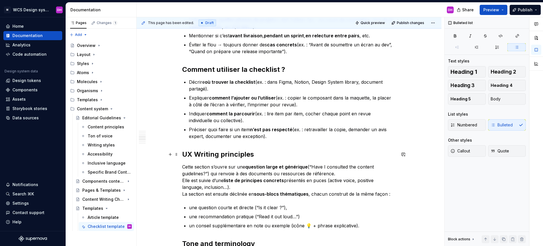
scroll to position [253, 0]
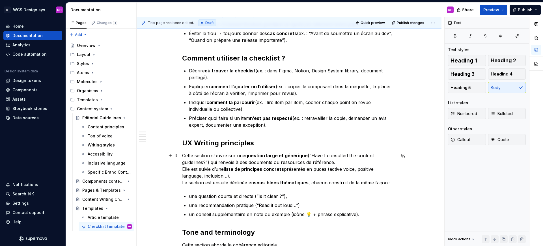
click at [182, 155] on p "Cette section s’ouvre sur une question large et générique (“Have I consulted th…" at bounding box center [289, 169] width 214 height 34
click at [183, 156] on p "Cette section s’ouvre sur une question large et générique (“Have I consulted th…" at bounding box center [289, 169] width 214 height 34
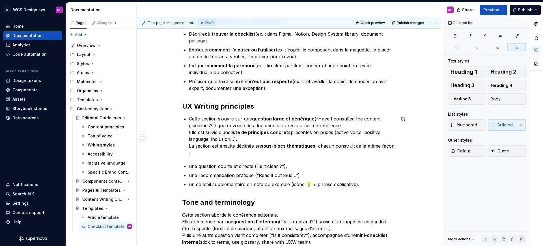
scroll to position [295, 0]
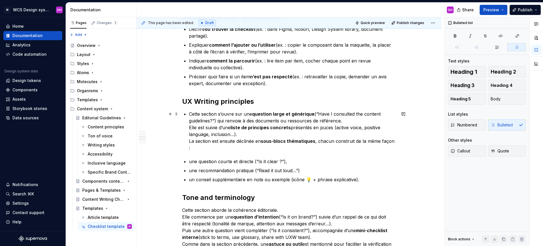
click at [192, 148] on p "Cette section s’ouvre sur une question large et générique (“Have I consulted th…" at bounding box center [292, 130] width 207 height 41
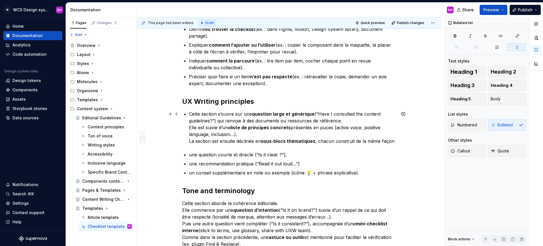
click at [189, 128] on p "Cette section s’ouvre sur une question large et générique (“Have I consulted th…" at bounding box center [292, 127] width 207 height 34
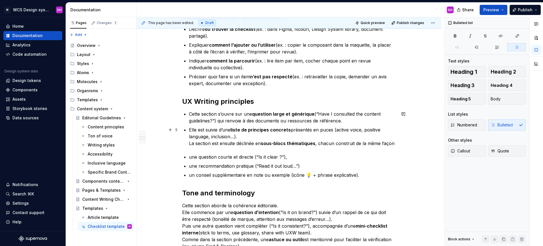
click at [189, 144] on p "Elle est suivie d’une liste de principes concrets présentés en puces (active vo…" at bounding box center [292, 136] width 207 height 20
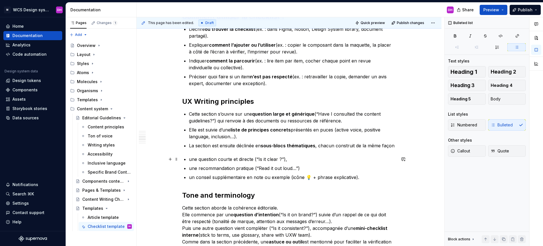
click at [187, 159] on div "Checklist template Owner : [PERSON_NAME] MAJ : [DATE] Status : Draft Overview E…" at bounding box center [289, 175] width 214 height 662
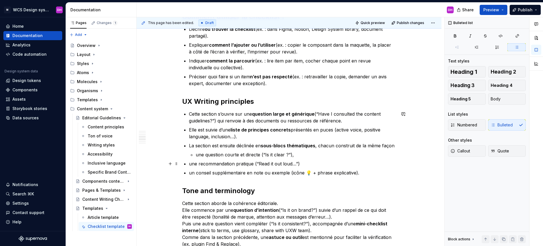
click at [187, 163] on div "Checklist template Owner : [PERSON_NAME] MAJ : [DATE] Status : Draft Overview E…" at bounding box center [289, 172] width 214 height 657
click at [187, 172] on div "Checklist template Owner : [PERSON_NAME] MAJ : [DATE] Status : Draft Overview E…" at bounding box center [289, 172] width 214 height 657
drag, startPoint x: 313, startPoint y: 163, endPoint x: 303, endPoint y: 163, distance: 10.2
click at [313, 163] on p "une recommandation pratique (“Read it out loud…”" at bounding box center [296, 163] width 200 height 7
click at [298, 164] on p "une recommandation pratique (“Read it out loud…”" at bounding box center [296, 163] width 200 height 7
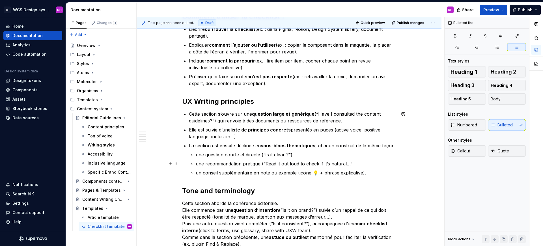
click at [351, 165] on p "une recommandation pratique (“Read it out loud to check if it’s natural…”" at bounding box center [296, 163] width 200 height 7
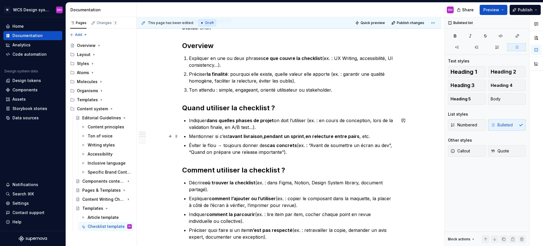
scroll to position [142, 0]
click at [214, 89] on p "Ton attendu : simple, engageant, orienté utilisateur ou stakeholder." at bounding box center [292, 89] width 207 height 7
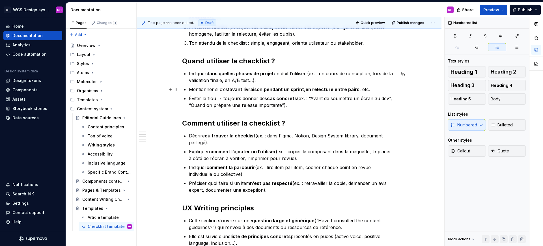
scroll to position [197, 0]
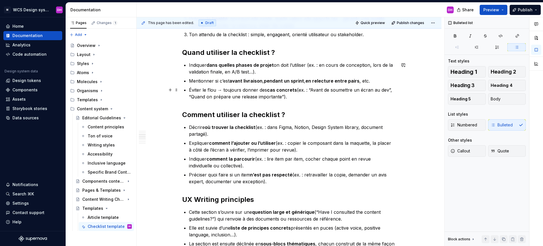
click at [282, 96] on p "Éviter le flou → toujours donner des cas concrets (ex. : “Avant de soumettre un…" at bounding box center [292, 93] width 207 height 14
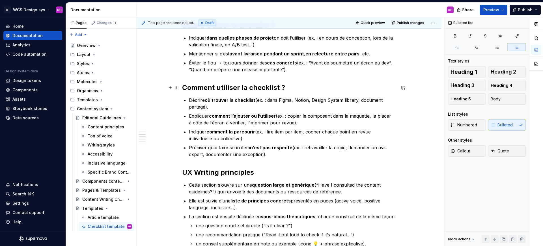
scroll to position [247, 0]
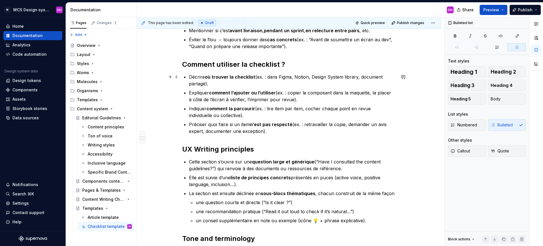
click at [210, 83] on p "Décrire où trouver la checklist (ex. : dans Figma, Notion, Design System librar…" at bounding box center [292, 80] width 207 height 14
drag, startPoint x: 254, startPoint y: 83, endPoint x: 255, endPoint y: 76, distance: 6.8
click at [255, 76] on p "Décrire où trouver la checklist (ex. : dans Figma, Notion, Design System librar…" at bounding box center [292, 80] width 207 height 14
click at [217, 87] on ul "Décrire où trouver la checklist (ex. : dans Figma, Notion, Design System librar…" at bounding box center [292, 103] width 207 height 61
drag, startPoint x: 219, startPoint y: 86, endPoint x: 187, endPoint y: 76, distance: 33.2
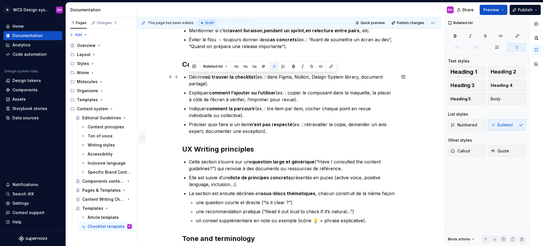
click at [187, 76] on div "Checklist template Owner : [PERSON_NAME] MAJ : [DATE] Status : Draft Overview E…" at bounding box center [289, 219] width 214 height 657
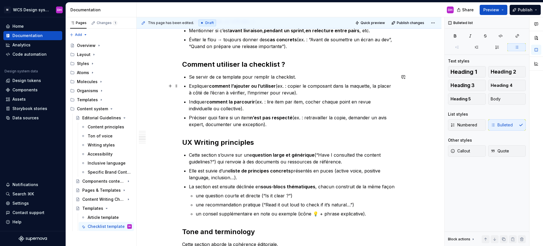
click at [297, 92] on p "Expliquer comment l’ajouter ou l’utiliser (ex. : copier le composant dans la ma…" at bounding box center [292, 90] width 207 height 14
drag, startPoint x: 370, startPoint y: 87, endPoint x: 332, endPoint y: 85, distance: 38.5
click at [332, 85] on p "Expliquer comment l’ajouter ou l’utiliser (ex. : copier le composant dans la ma…" at bounding box center [292, 90] width 207 height 14
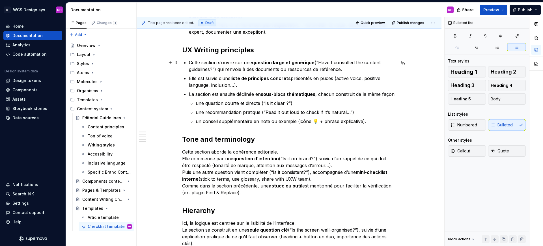
scroll to position [339, 0]
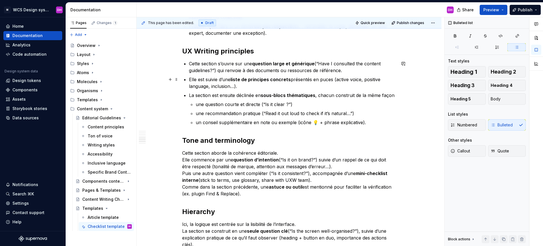
click at [238, 84] on p "Elle est suivie d’une liste de principes concrets présentés en puces (active vo…" at bounding box center [292, 83] width 207 height 14
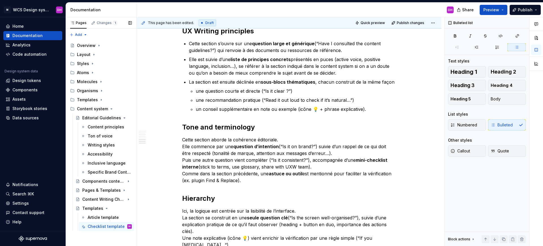
scroll to position [383, 0]
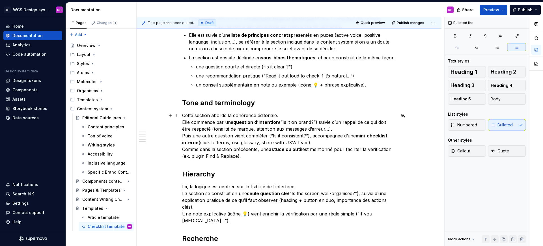
click at [224, 115] on p "Cette section aborde la cohérence éditoriale. Elle commence par une question d’…" at bounding box center [289, 135] width 214 height 47
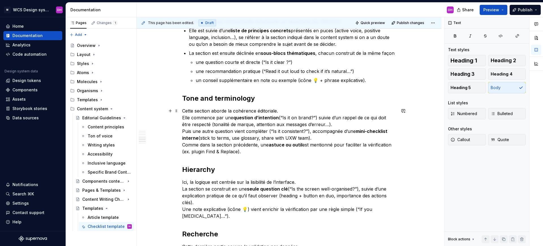
scroll to position [393, 0]
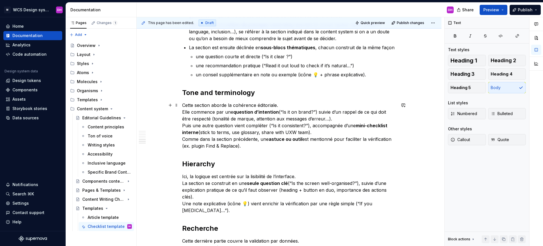
click at [230, 112] on p "Cette section aborde la cohérence éditoriale. Elle commence par une question d’…" at bounding box center [289, 125] width 214 height 47
click at [317, 111] on p "Cette section aborde la cohérence éditoriale. Elle commence par une question d’…" at bounding box center [289, 125] width 214 height 47
click at [222, 122] on p "Cette section aborde la cohérence éditoriale. Elle commence par une question d’…" at bounding box center [289, 125] width 214 height 47
click at [182, 104] on p "Cette section aborde la cohérence éditoriale. Elle commence par une question d’…" at bounding box center [289, 125] width 214 height 47
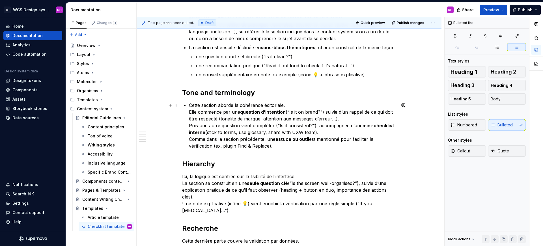
click at [187, 104] on div "Checklist template Owner : [PERSON_NAME] MAJ : [DATE] Status : Draft Overview E…" at bounding box center [289, 74] width 214 height 657
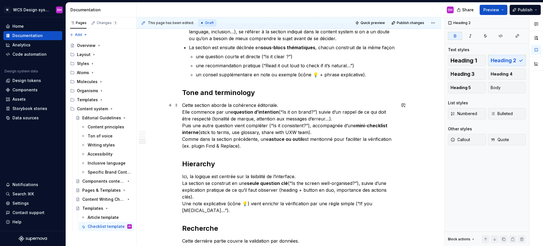
click at [180, 110] on div "Checklist template Owner : [PERSON_NAME] MAJ : [DATE] Status : Draft Overview E…" at bounding box center [288, 107] width 305 height 751
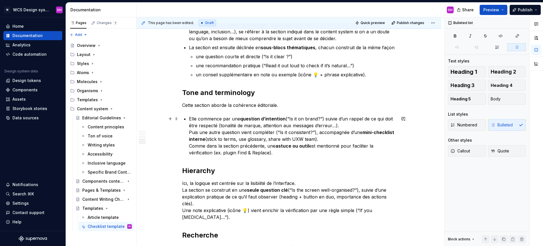
click at [187, 132] on div "Checklist template Owner : [PERSON_NAME] MAJ : [DATE] Status : Draft Overview E…" at bounding box center [289, 78] width 214 height 664
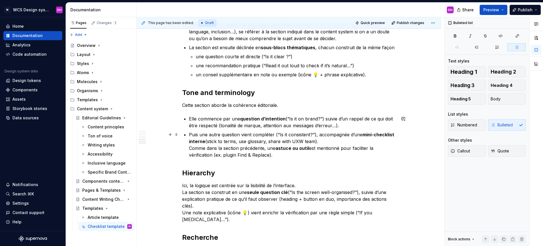
click at [188, 148] on div "Checklist template Owner : [PERSON_NAME] MAJ : [DATE] Status : Draft Overview E…" at bounding box center [289, 79] width 214 height 666
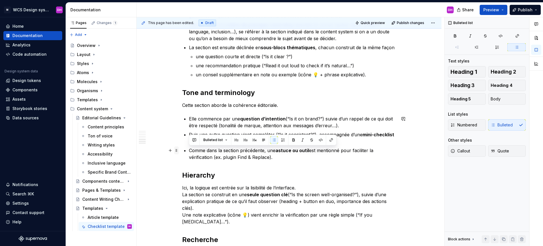
drag, startPoint x: 274, startPoint y: 156, endPoint x: 178, endPoint y: 149, distance: 96.0
click at [182, 149] on div "Checklist template Owner : [PERSON_NAME] MAJ : [DATE] Status : Draft Overview E…" at bounding box center [289, 83] width 214 height 675
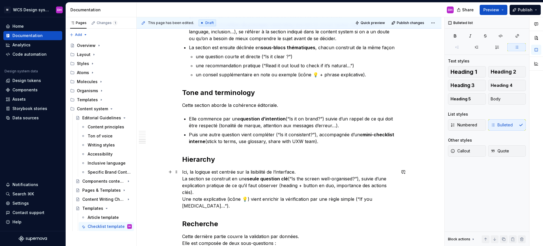
click at [180, 169] on div "Checklist template Owner : [PERSON_NAME] MAJ : [DATE] Status : Draft Overview E…" at bounding box center [288, 105] width 305 height 747
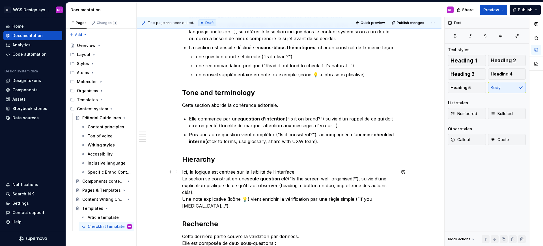
scroll to position [440, 0]
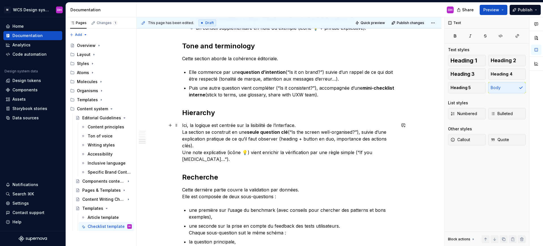
click at [182, 131] on p "Ici, la logique est centrée sur la lisibilité de l’interface. La section se con…" at bounding box center [289, 142] width 214 height 41
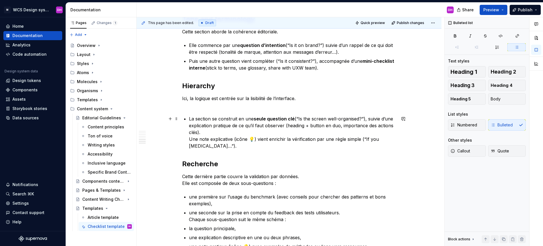
scroll to position [469, 0]
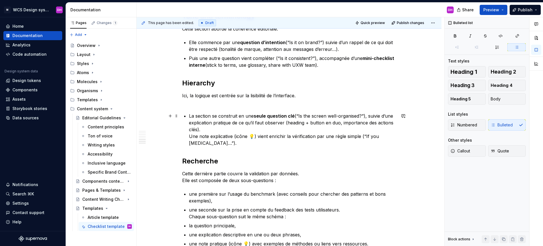
click at [189, 139] on p "La section se construit en une seule question clé (“Is the screen well-organise…" at bounding box center [292, 129] width 207 height 34
click at [186, 135] on div "Checklist template Owner : [PERSON_NAME] MAJ : [DATE] Status : Draft Overview E…" at bounding box center [289, 2] width 214 height 666
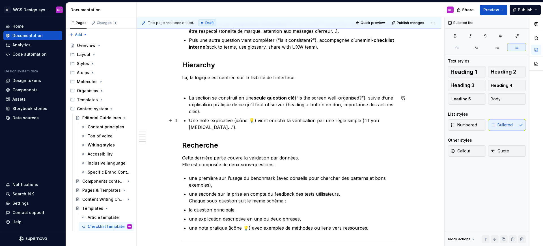
scroll to position [499, 0]
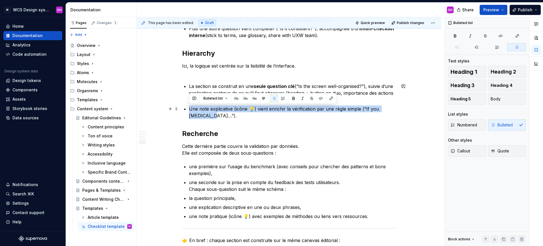
drag, startPoint x: 220, startPoint y: 118, endPoint x: 187, endPoint y: 108, distance: 34.2
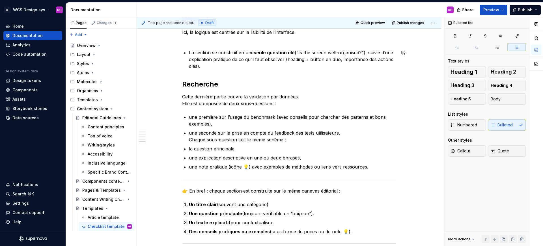
scroll to position [534, 0]
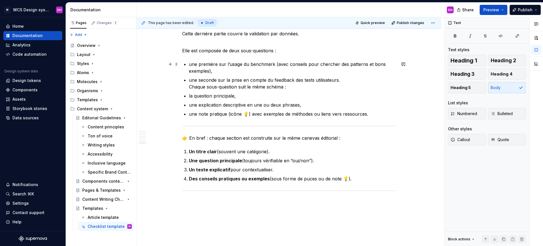
scroll to position [596, 0]
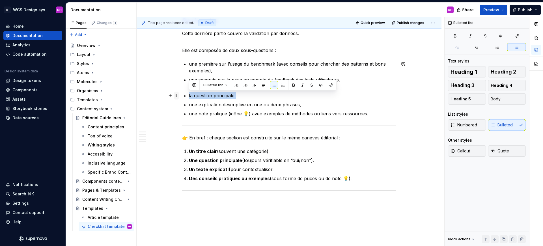
drag, startPoint x: 249, startPoint y: 94, endPoint x: 174, endPoint y: 94, distance: 75.2
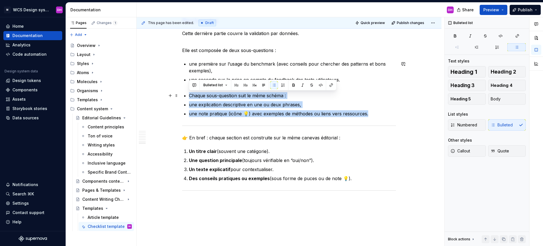
drag, startPoint x: 372, startPoint y: 112, endPoint x: 161, endPoint y: 91, distance: 211.9
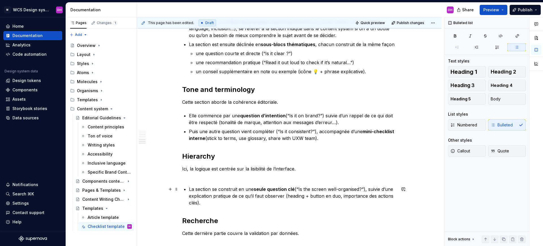
scroll to position [383, 0]
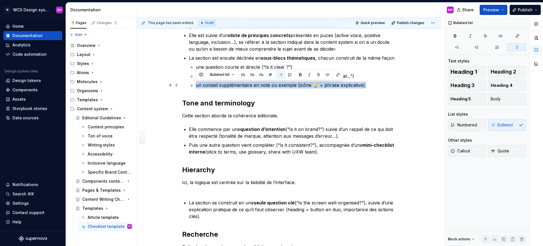
drag, startPoint x: 365, startPoint y: 88, endPoint x: 178, endPoint y: 80, distance: 187.2
click at [178, 80] on div "Checklist template Owner : [PERSON_NAME] MAJ : [DATE] Status : Draft Overview E…" at bounding box center [288, 104] width 305 height 723
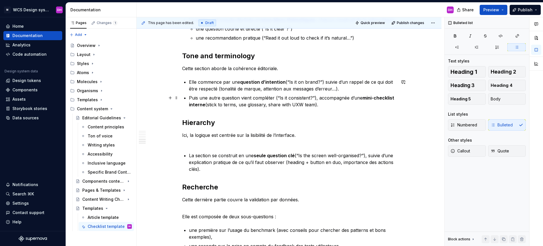
scroll to position [423, 0]
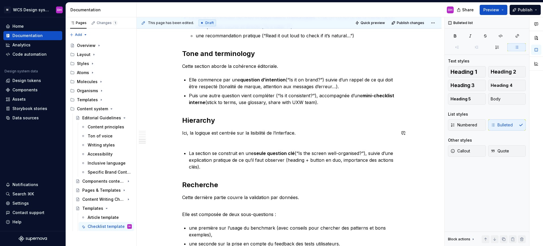
click at [195, 146] on div "Checklist template Owner : [PERSON_NAME] MAJ : [DATE] Status : Draft Overview E…" at bounding box center [289, 26] width 214 height 620
click at [187, 142] on p "Ici, la logique est centrée sur la lisibilité de l’interface." at bounding box center [289, 136] width 214 height 14
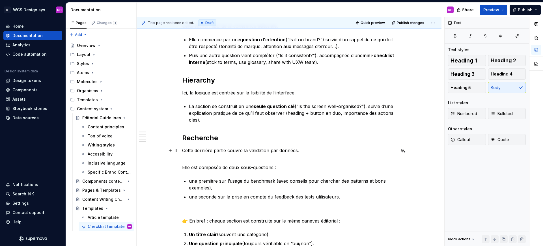
scroll to position [465, 0]
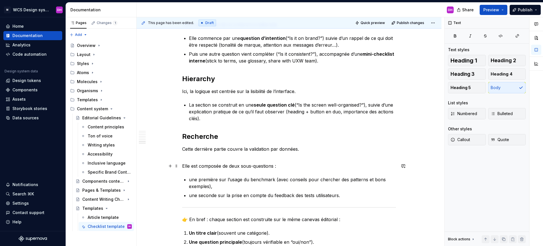
click at [176, 165] on span at bounding box center [176, 166] width 5 height 8
click at [186, 156] on p "Cette dernière partie couvre la validation par données." at bounding box center [289, 153] width 214 height 14
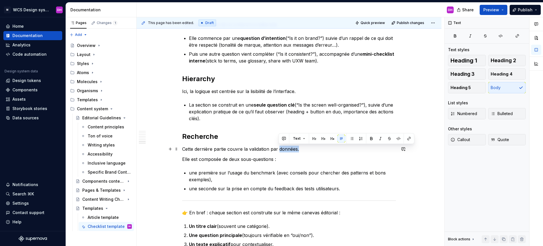
drag, startPoint x: 303, startPoint y: 150, endPoint x: 279, endPoint y: 149, distance: 23.8
click at [279, 149] on p "Cette dernière partie couvre la validation par données." at bounding box center [289, 149] width 214 height 7
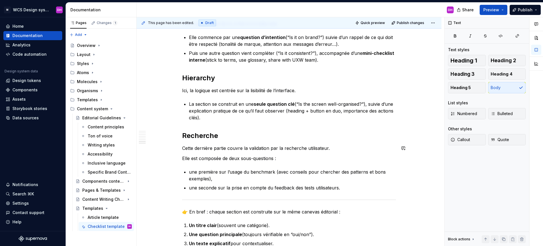
scroll to position [466, 0]
drag, startPoint x: 322, startPoint y: 149, endPoint x: 306, endPoint y: 148, distance: 15.9
click at [306, 148] on p "Cette dernière partie couvre la validation par la recherche utilisateur." at bounding box center [289, 147] width 214 height 7
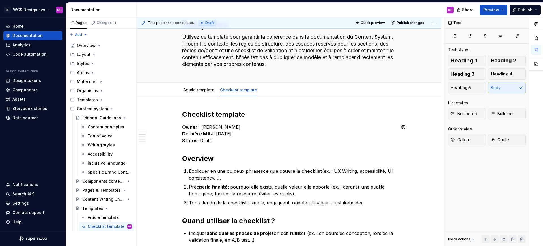
scroll to position [5, 0]
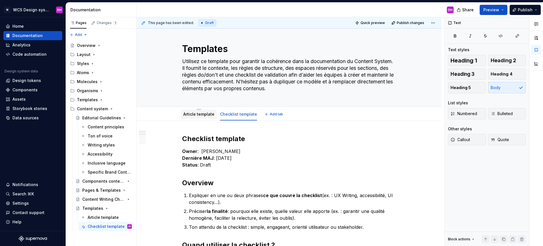
click at [202, 114] on link "Article template" at bounding box center [198, 114] width 31 height 5
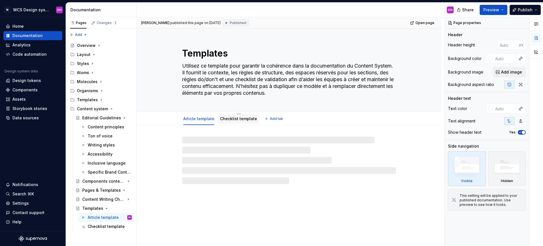
click at [237, 116] on link "Checklist template" at bounding box center [238, 118] width 37 height 5
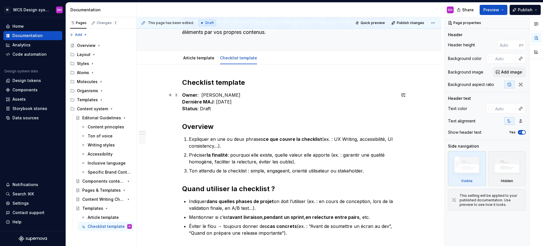
scroll to position [71, 0]
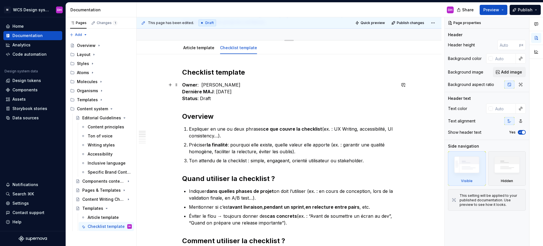
type textarea "*"
click at [270, 48] on span "Add tab" at bounding box center [276, 47] width 13 height 5
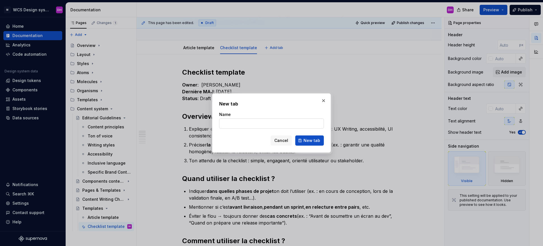
click at [246, 125] on input "Name" at bounding box center [271, 123] width 105 height 10
type input "P"
type input "Webpage template"
click button "New tab" at bounding box center [309, 140] width 29 height 10
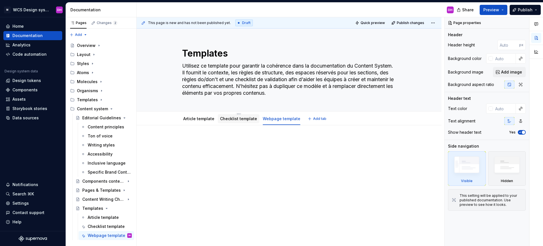
click at [227, 121] on div "Checklist template" at bounding box center [238, 119] width 37 height 6
click at [201, 118] on link "Article template" at bounding box center [198, 118] width 31 height 5
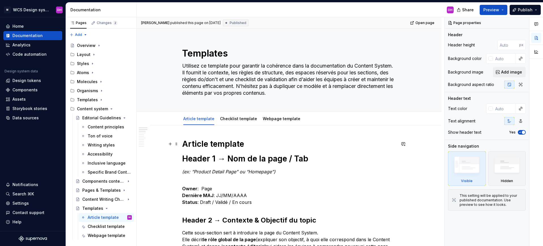
click at [183, 143] on strong "Article template" at bounding box center [213, 144] width 62 height 10
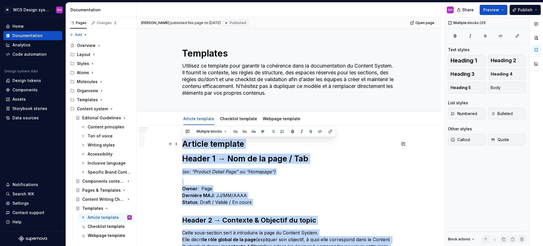
copy div "Loremip dolorsit Ametco 3 → Adi el se doei / Tem (in: “Utlabor Etdolo Magn” al …"
click at [269, 117] on link "Webpage template" at bounding box center [282, 118] width 38 height 5
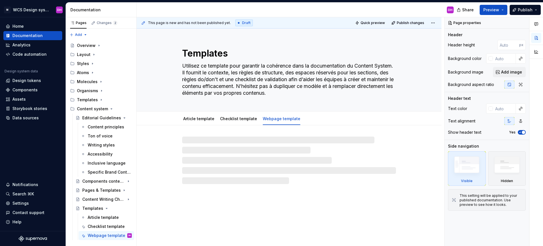
type textarea "*"
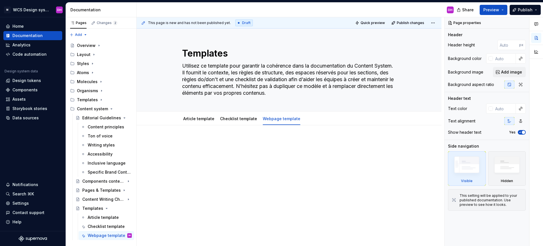
click at [190, 138] on div at bounding box center [288, 183] width 305 height 116
paste div
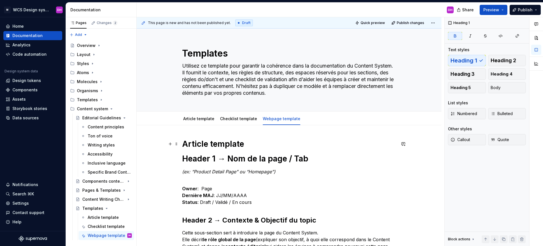
click at [193, 142] on strong "Article template" at bounding box center [213, 144] width 62 height 10
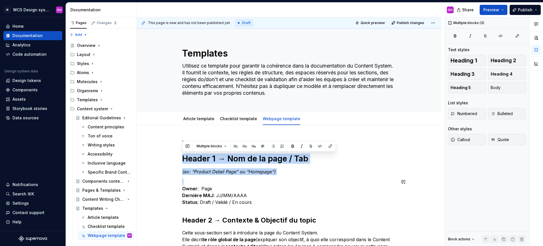
drag, startPoint x: 182, startPoint y: 158, endPoint x: 284, endPoint y: 175, distance: 103.3
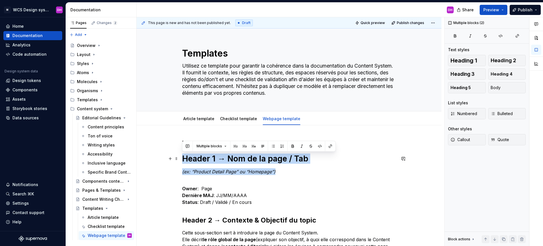
drag, startPoint x: 289, startPoint y: 173, endPoint x: 166, endPoint y: 161, distance: 124.0
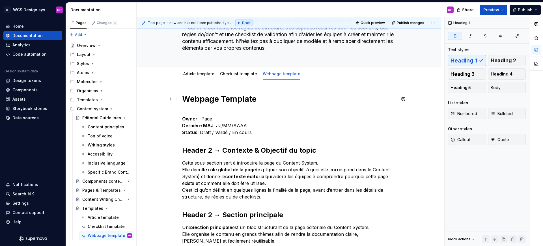
scroll to position [67, 0]
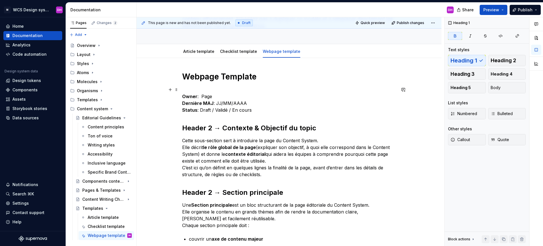
click at [206, 94] on p "Owner : Page Dernière MAJ : JJ/MM/AAAA Status : Draft / Validé / En cours" at bounding box center [289, 99] width 214 height 27
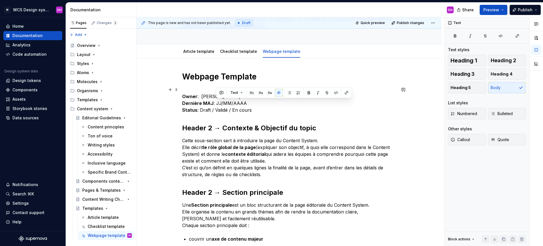
drag, startPoint x: 246, startPoint y: 103, endPoint x: 216, endPoint y: 101, distance: 30.0
click at [216, 101] on p "Owner : [PERSON_NAME] MAJ : JJ/MM/AAAA Status : Draft / Validé / En cours" at bounding box center [289, 99] width 214 height 27
click at [230, 104] on p "Owner : [PERSON_NAME] MAJ : 05/091944 Status : Draft / [PERSON_NAME] / En cours" at bounding box center [289, 99] width 214 height 27
click at [228, 103] on p "Owner : [PERSON_NAME] MAJ : 05/091944 Status : Draft / [PERSON_NAME] / En cours" at bounding box center [289, 99] width 214 height 27
click at [236, 51] on link "Checklist template" at bounding box center [238, 51] width 37 height 5
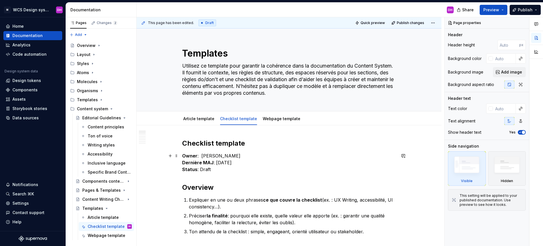
type textarea "*"
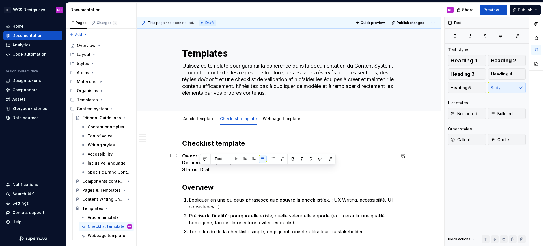
drag, startPoint x: 213, startPoint y: 170, endPoint x: 199, endPoint y: 169, distance: 13.9
click at [199, 169] on p "Owner : [PERSON_NAME] MAJ : [DATE] Status : Draft" at bounding box center [289, 162] width 214 height 20
click at [210, 117] on link "Article template" at bounding box center [198, 118] width 31 height 5
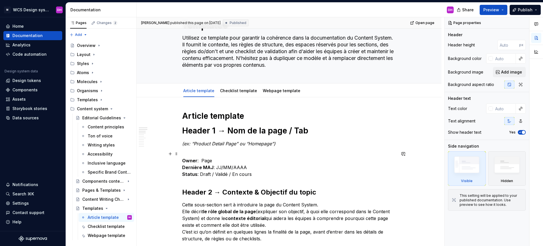
scroll to position [52, 0]
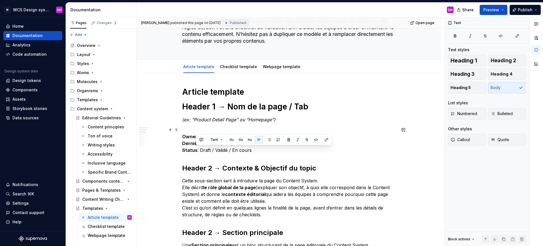
drag, startPoint x: 252, startPoint y: 151, endPoint x: 198, endPoint y: 149, distance: 54.0
click at [198, 149] on p "Owner : Page Dernière MAJ : JJ/MM/AAAA Status : Draft / Validé / En cours" at bounding box center [289, 139] width 214 height 27
click at [232, 68] on link "Checklist template" at bounding box center [238, 66] width 37 height 5
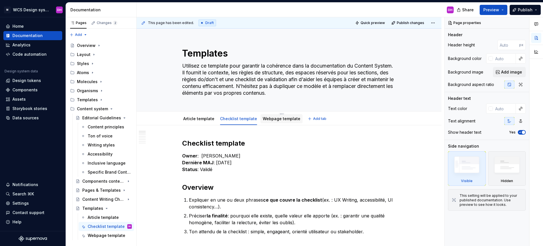
click at [282, 115] on div "Webpage template" at bounding box center [282, 118] width 38 height 7
click at [201, 116] on link "Article template" at bounding box center [198, 118] width 31 height 5
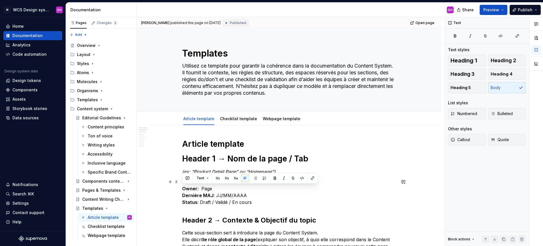
drag, startPoint x: 242, startPoint y: 203, endPoint x: 179, endPoint y: 187, distance: 65.2
copy p "Owner : Page Dernière MAJ : JJ/MM/AAAA Status : Draft / Validé / En cours"
click at [234, 117] on link "Checklist template" at bounding box center [238, 118] width 37 height 5
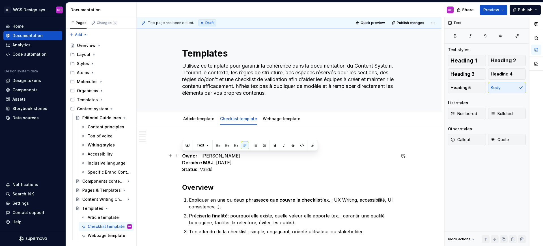
drag, startPoint x: 224, startPoint y: 171, endPoint x: 179, endPoint y: 155, distance: 47.4
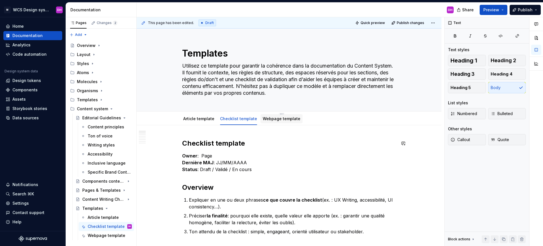
click at [270, 121] on div "Webpage template" at bounding box center [282, 119] width 38 height 6
click at [273, 123] on div "Webpage template" at bounding box center [281, 118] width 42 height 9
click at [270, 118] on link "Webpage template" at bounding box center [282, 118] width 38 height 5
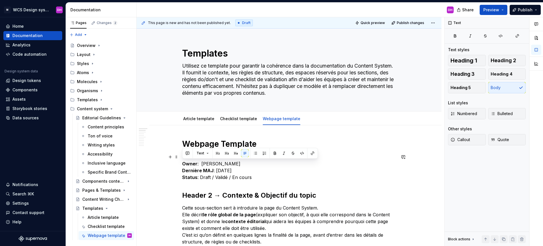
drag, startPoint x: 259, startPoint y: 178, endPoint x: 167, endPoint y: 161, distance: 93.6
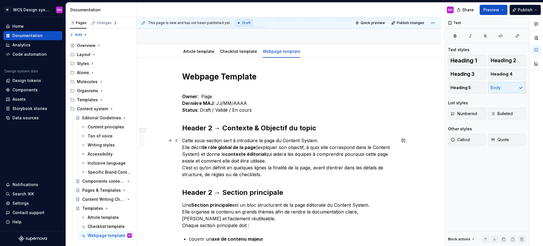
scroll to position [94, 0]
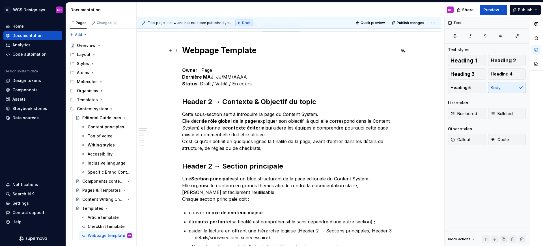
click at [208, 52] on strong "Webpage Template" at bounding box center [219, 50] width 74 height 10
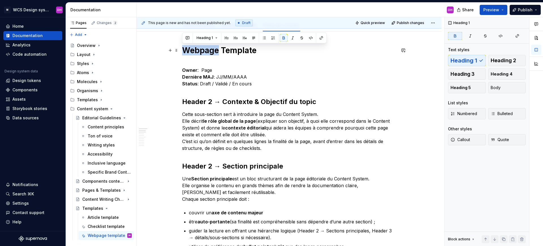
click at [208, 52] on strong "Webpage Template" at bounding box center [219, 50] width 74 height 10
copy strong "Webpage Template"
type textarea "*"
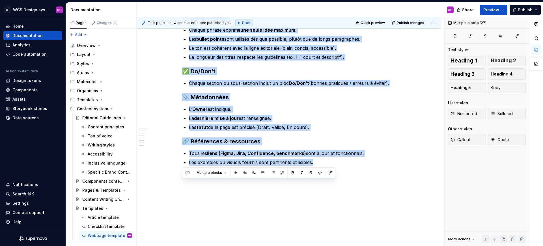
drag, startPoint x: 183, startPoint y: 99, endPoint x: 404, endPoint y: 273, distance: 281.3
click at [404, 246] on html "M WCS Design system DH Home Documentation Analytics Code automation Design syst…" at bounding box center [271, 123] width 543 height 246
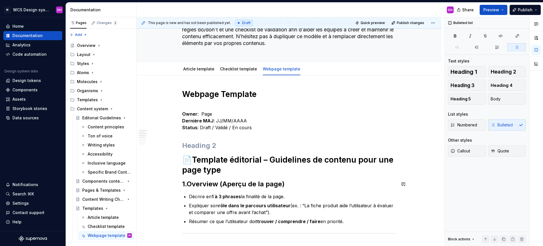
scroll to position [81, 0]
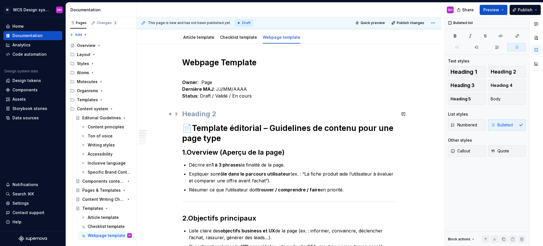
click at [192, 111] on h2 at bounding box center [289, 113] width 214 height 9
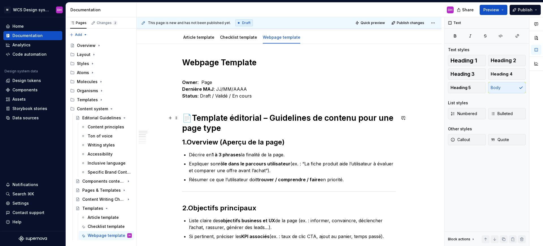
click at [245, 125] on h1 "📄 Template éditorial – Guidelines de contenu pour une page type" at bounding box center [289, 123] width 214 height 20
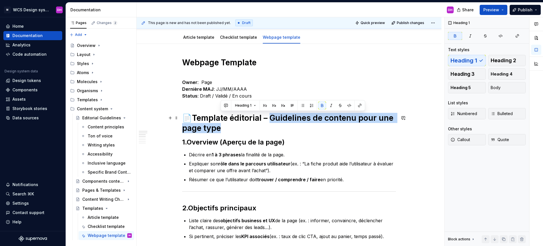
drag, startPoint x: 270, startPoint y: 115, endPoint x: 284, endPoint y: 132, distance: 22.6
click at [284, 132] on h1 "📄 Template éditorial – Guidelines de contenu pour une page type" at bounding box center [289, 123] width 214 height 20
copy strong "Guidelines de contenu pour une page type"
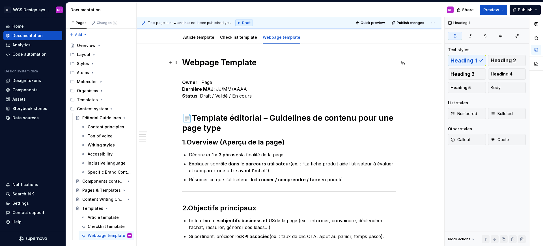
click at [227, 64] on strong "Webpage Template" at bounding box center [219, 63] width 74 height 10
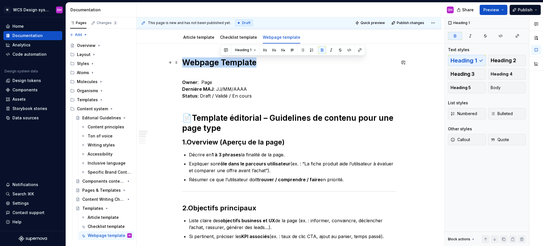
click at [227, 64] on strong "Webpage Template" at bounding box center [219, 63] width 74 height 10
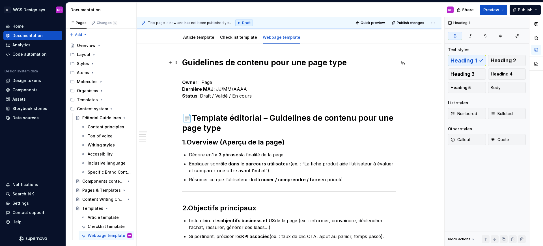
click at [200, 61] on strong "Guidelines de contenu pour une page type" at bounding box center [264, 63] width 164 height 10
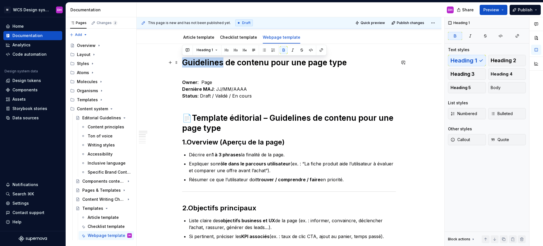
click at [200, 61] on strong "Guidelines de contenu pour une page type" at bounding box center [264, 63] width 164 height 10
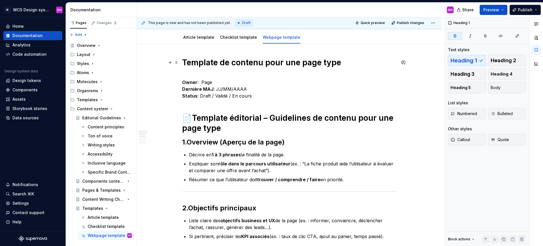
click at [338, 63] on strong "Template de contenu pour une page type" at bounding box center [261, 63] width 159 height 10
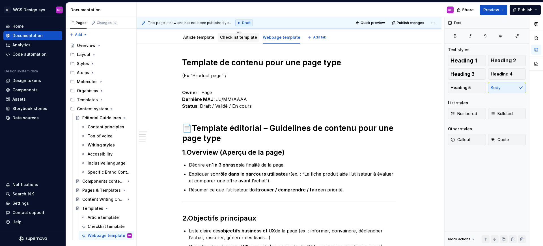
click at [225, 38] on link "Checklist template" at bounding box center [238, 37] width 37 height 5
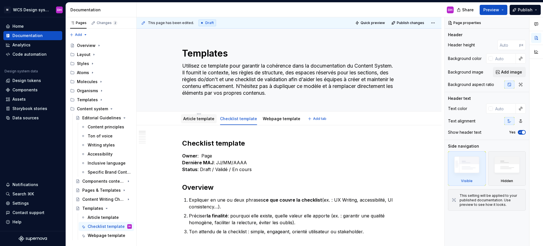
click at [202, 118] on link "Article template" at bounding box center [198, 118] width 31 height 5
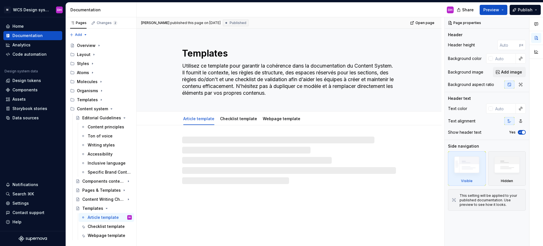
type textarea "*"
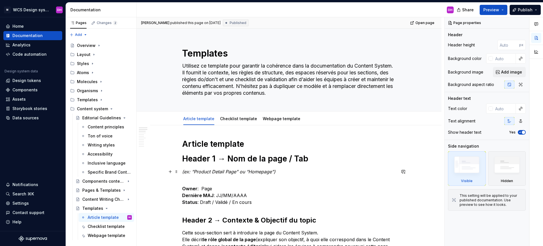
click at [229, 173] on em "(ex: “Product Detail Page” ou “Homepage”)" at bounding box center [228, 172] width 93 height 6
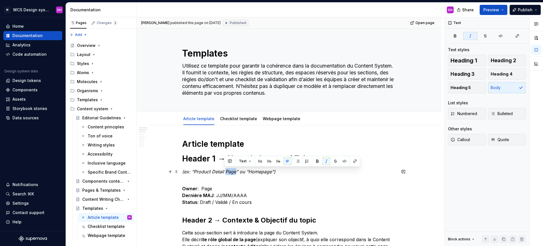
click at [229, 174] on em "(ex: “Product Detail Page” ou “Homepage”)" at bounding box center [228, 172] width 93 height 6
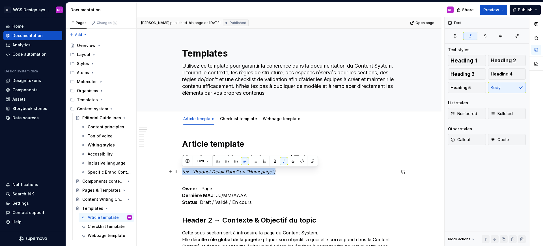
copy em "(ex: “Product Detail Page” ou “Homepage”)"
click at [290, 175] on p "(ex: “Product Detail Page” ou “Homepage”)" at bounding box center [289, 171] width 214 height 7
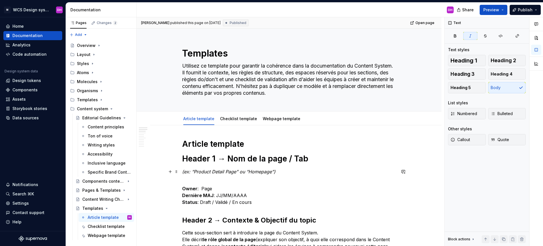
click at [277, 170] on p "(ex: “Product Detail Page” ou “Homepage”)" at bounding box center [289, 171] width 214 height 7
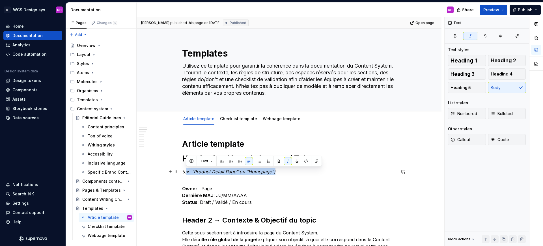
drag, startPoint x: 281, startPoint y: 170, endPoint x: 181, endPoint y: 174, distance: 100.7
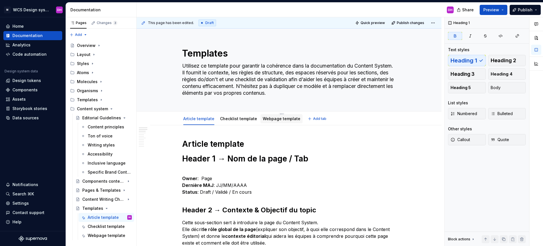
click at [278, 124] on div at bounding box center [281, 124] width 42 height 1
click at [267, 118] on link "Webpage template" at bounding box center [282, 118] width 38 height 5
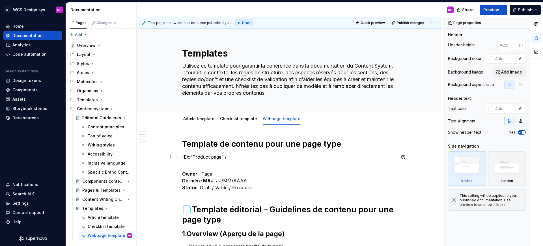
click at [195, 158] on p "(Ex:”Product page” /" at bounding box center [289, 156] width 214 height 7
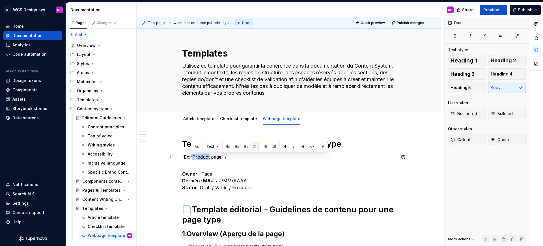
click at [195, 158] on p "(Ex:”Product page” /" at bounding box center [289, 156] width 214 height 7
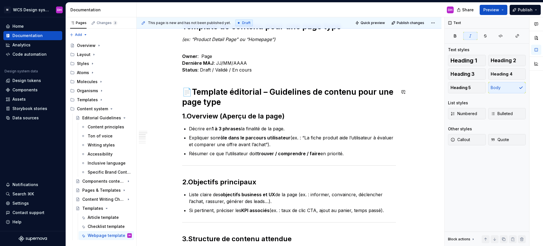
scroll to position [149, 0]
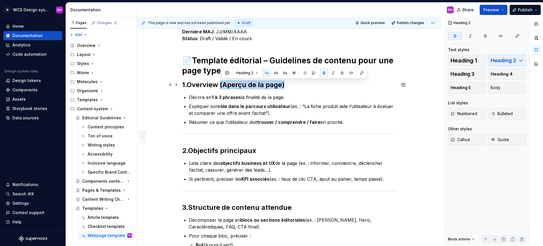
drag, startPoint x: 296, startPoint y: 85, endPoint x: 222, endPoint y: 81, distance: 73.9
click at [222, 81] on h2 "1. Overview (Aperçu de la page)" at bounding box center [289, 84] width 214 height 9
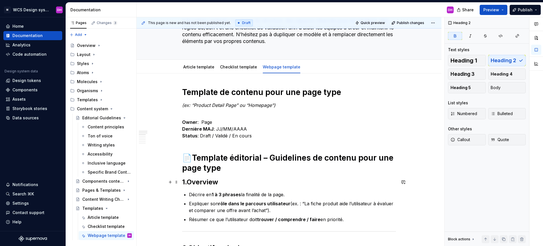
scroll to position [75, 0]
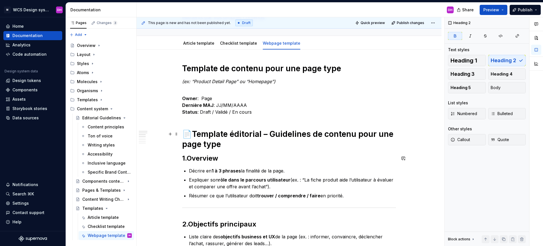
click at [200, 133] on strong "Template éditorial – Guidelines de contenu pour une page type" at bounding box center [288, 139] width 213 height 20
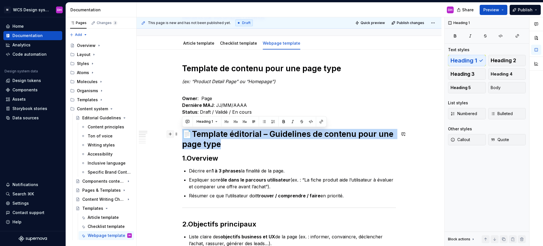
drag, startPoint x: 234, startPoint y: 148, endPoint x: 169, endPoint y: 130, distance: 67.2
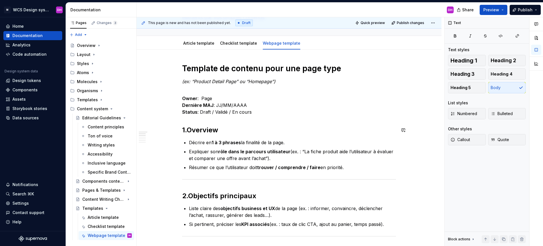
click at [203, 125] on h2 "1. Overview" at bounding box center [289, 129] width 214 height 9
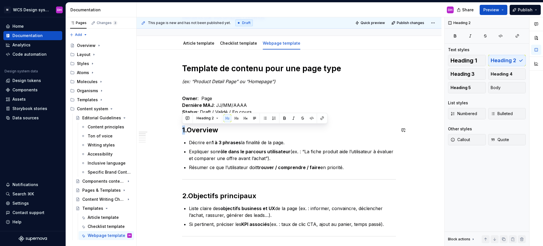
click at [203, 128] on strong "Overview" at bounding box center [201, 130] width 31 height 8
click at [232, 131] on h2 "1. Overview" at bounding box center [289, 129] width 214 height 9
click at [226, 44] on link "Checklist template" at bounding box center [238, 43] width 37 height 5
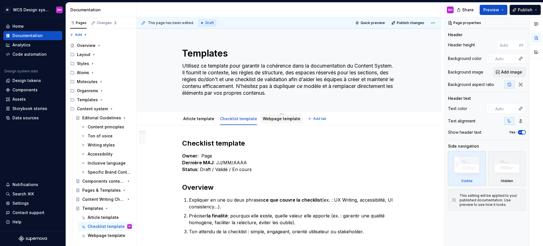
click at [273, 120] on link "Webpage template" at bounding box center [282, 118] width 38 height 5
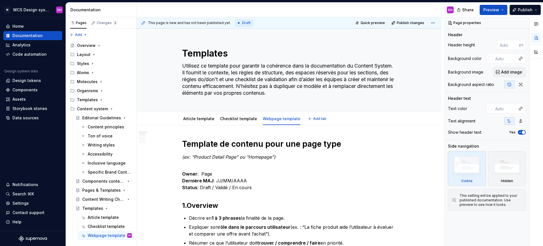
type textarea "*"
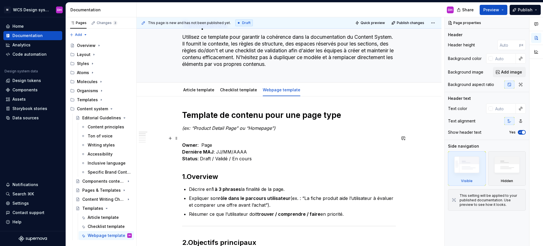
scroll to position [52, 0]
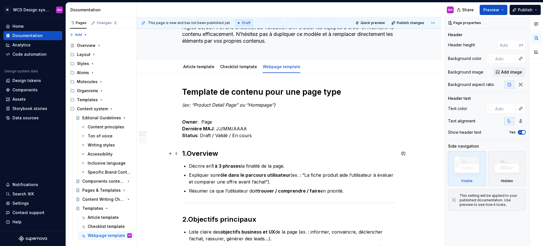
click at [190, 151] on strong "Overview" at bounding box center [201, 153] width 31 height 8
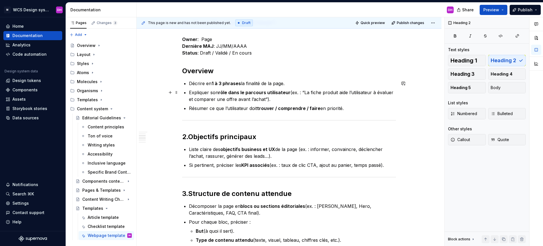
scroll to position [231, 0]
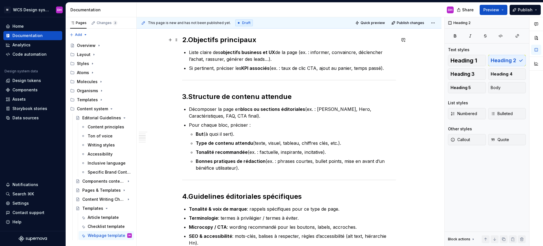
click at [189, 39] on h2 "2. Objectifs principaux" at bounding box center [289, 39] width 214 height 9
click at [192, 39] on strong "Objectifs principaux" at bounding box center [222, 40] width 68 height 8
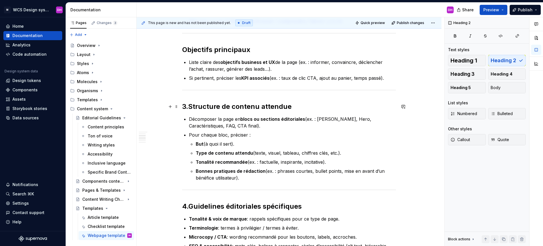
click at [191, 107] on strong "Structure de contenu attendue" at bounding box center [239, 106] width 103 height 8
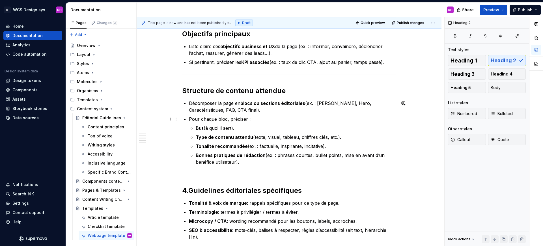
scroll to position [372, 0]
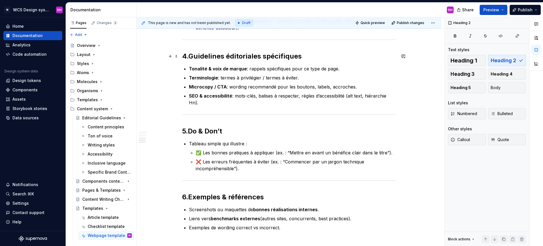
click at [191, 54] on strong "Guidelines éditoriales spécifiques" at bounding box center [244, 56] width 113 height 8
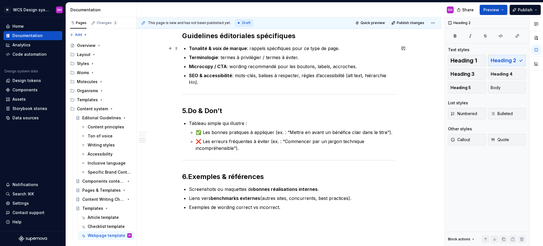
scroll to position [416, 0]
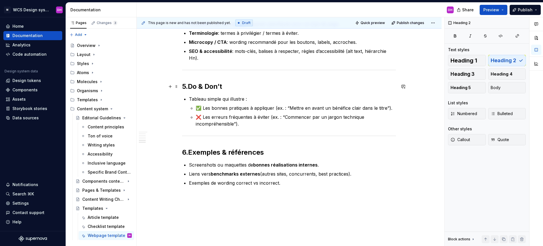
click at [190, 87] on strong "Do & Don’t" at bounding box center [205, 86] width 34 height 8
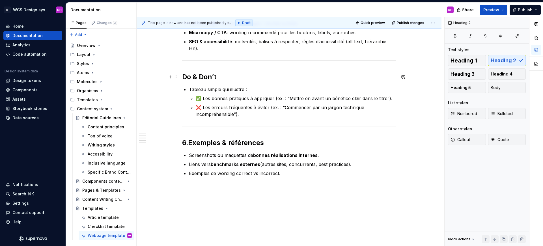
scroll to position [437, 0]
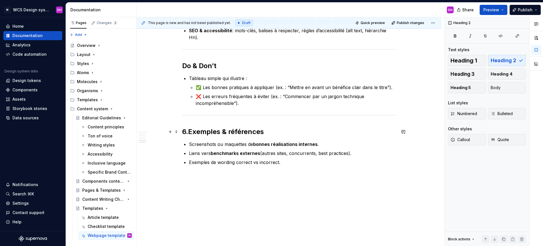
click at [188, 132] on h2 "6. Exemples & références" at bounding box center [289, 131] width 214 height 9
click at [191, 132] on strong "Exemples & références" at bounding box center [226, 131] width 76 height 8
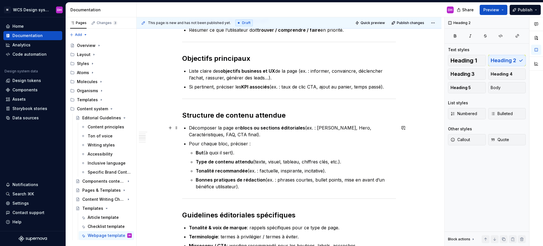
scroll to position [214, 0]
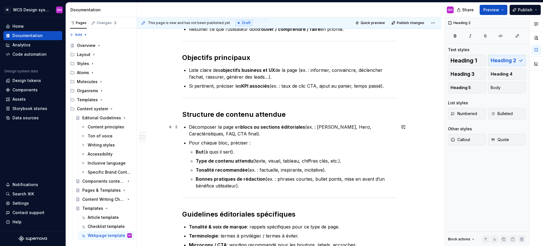
click at [254, 133] on p "Décomposer la page en blocs ou sections éditoriales (ex. : Header, Hero, Caract…" at bounding box center [292, 130] width 207 height 14
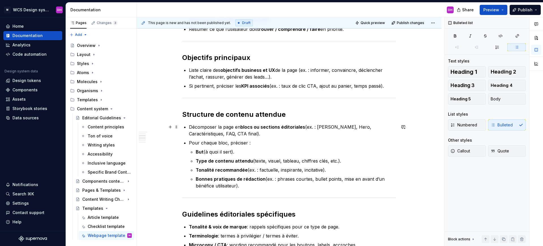
click at [219, 133] on p "Décomposer la page en blocs ou sections éditoriales (ex. : Header, Hero, Caract…" at bounding box center [292, 130] width 207 height 14
click at [221, 134] on p "Décomposer la page en blocs ou sections éditoriales (ex. : Header, Hero, Caract…" at bounding box center [292, 130] width 207 height 14
click at [224, 134] on p "Décomposer la page en blocs ou sections éditoriales (ex. : Header, Hero, Caract…" at bounding box center [292, 130] width 207 height 14
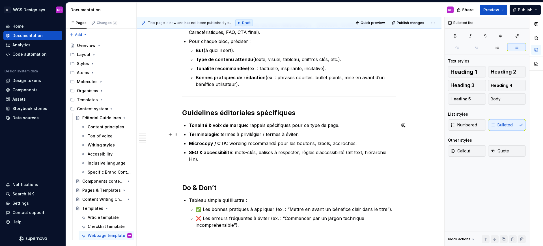
scroll to position [324, 0]
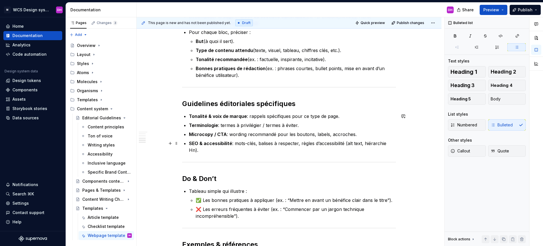
click at [212, 150] on p "SEO & accessibilité : mots-clés, balises à respecter, règles d’accessibilité (a…" at bounding box center [292, 147] width 207 height 14
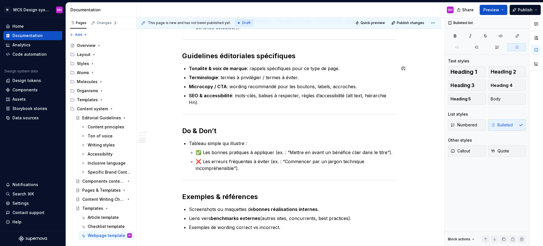
scroll to position [390, 0]
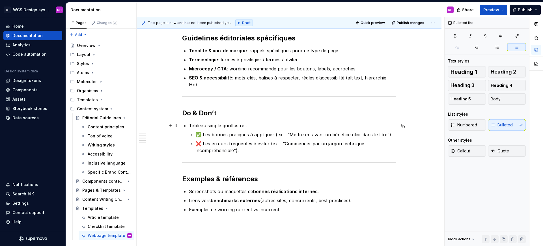
click at [251, 126] on p "Tableau simple qui illustre :" at bounding box center [292, 125] width 207 height 7
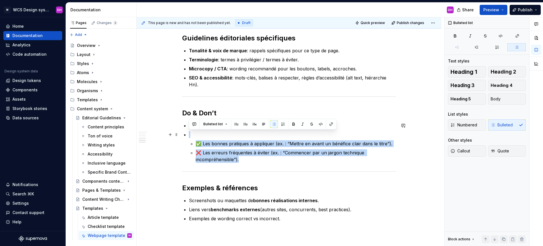
drag, startPoint x: 250, startPoint y: 159, endPoint x: 185, endPoint y: 135, distance: 69.2
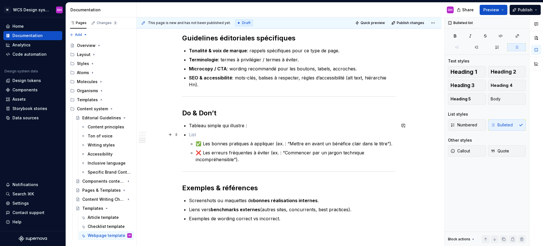
click at [194, 135] on p at bounding box center [292, 134] width 207 height 7
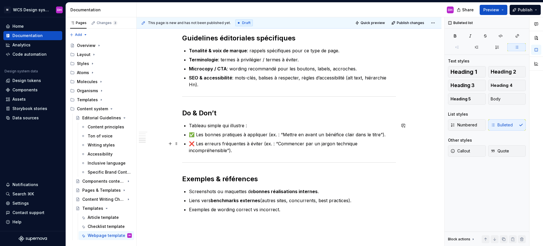
click at [246, 151] on p "❌ Les erreurs fréquentes à éviter (ex. : “Commencer par un jargon technique inc…" at bounding box center [292, 147] width 207 height 14
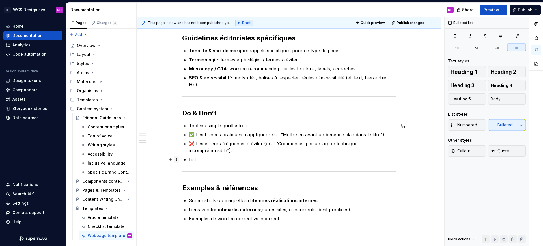
click at [174, 157] on span at bounding box center [176, 159] width 5 height 8
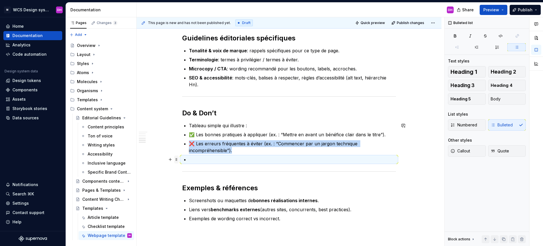
click at [175, 160] on span at bounding box center [176, 159] width 5 height 8
click at [176, 160] on span at bounding box center [176, 159] width 5 height 8
click at [170, 159] on button "button" at bounding box center [170, 159] width 8 height 8
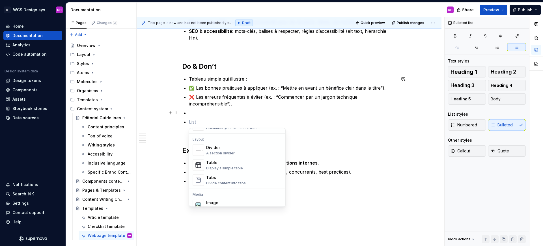
scroll to position [172, 0]
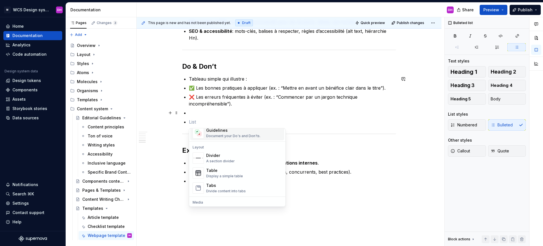
click at [231, 134] on div "Document your Do's and Don'ts." at bounding box center [233, 136] width 54 height 5
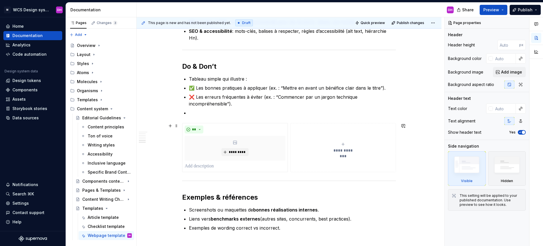
click at [344, 146] on div "**********" at bounding box center [342, 147] width 101 height 11
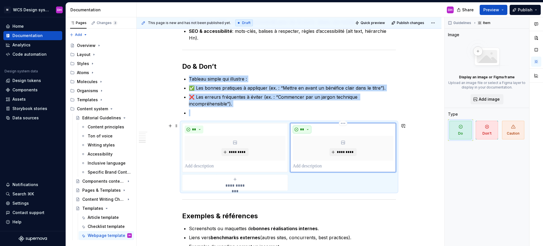
click at [303, 128] on span "**" at bounding box center [302, 129] width 5 height 5
click at [309, 147] on span "Don't" at bounding box center [318, 149] width 48 height 9
click at [265, 177] on div "**********" at bounding box center [235, 182] width 101 height 11
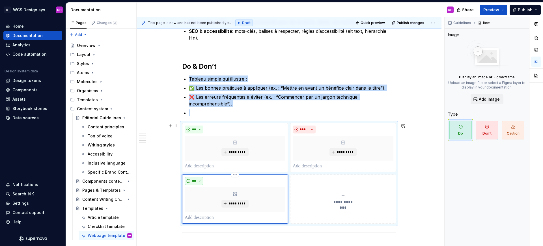
click at [195, 182] on span "**" at bounding box center [194, 181] width 5 height 5
click at [202, 207] on div "Caution" at bounding box center [210, 210] width 16 height 6
click at [162, 163] on div "Template de contenu pour une page type (ex: “Product Detail Page” ou “Homepage”…" at bounding box center [288, 26] width 305 height 674
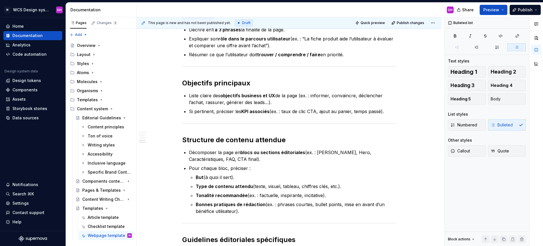
scroll to position [0, 0]
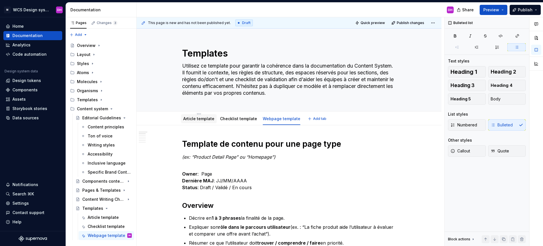
click at [197, 117] on link "Article template" at bounding box center [198, 118] width 31 height 5
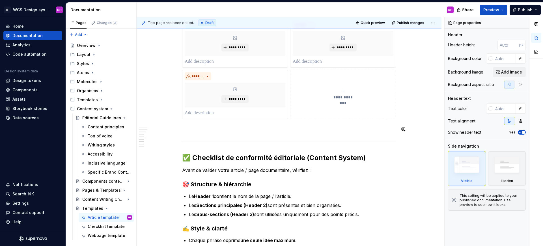
scroll to position [427, 0]
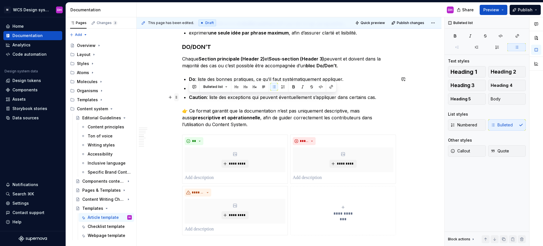
drag, startPoint x: 386, startPoint y: 97, endPoint x: 176, endPoint y: 97, distance: 209.4
click at [182, 97] on div "Article template Header 1 → Nom de la page / Tab Owner : Page Dernière MAJ : JJ…" at bounding box center [289, 105] width 214 height 787
copy p "Caution : liste des exceptions qui peuvent éventuellement s’appliquer dans cert…"
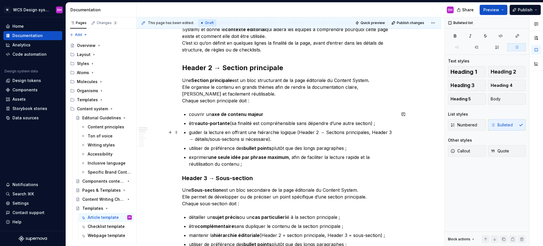
scroll to position [0, 0]
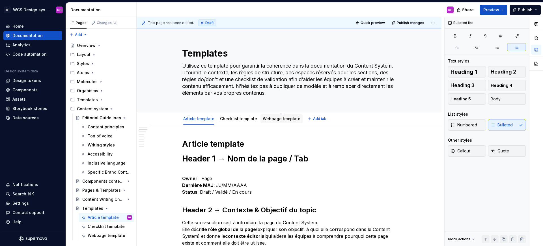
click at [274, 120] on link "Webpage template" at bounding box center [282, 118] width 38 height 5
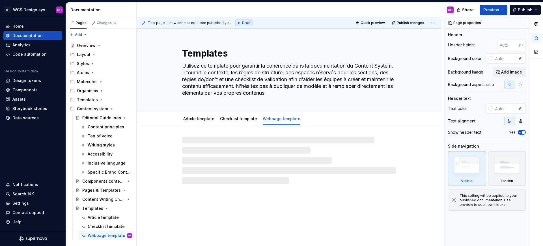
type textarea "*"
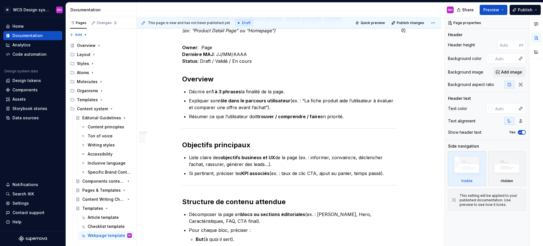
scroll to position [453, 0]
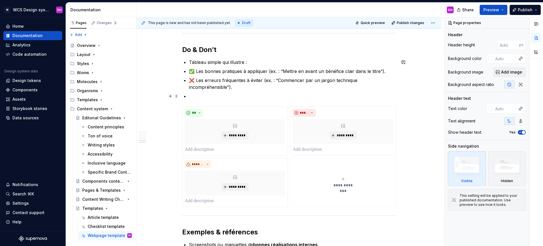
click at [216, 94] on p at bounding box center [292, 96] width 207 height 7
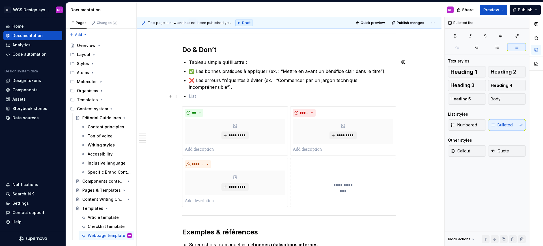
paste div
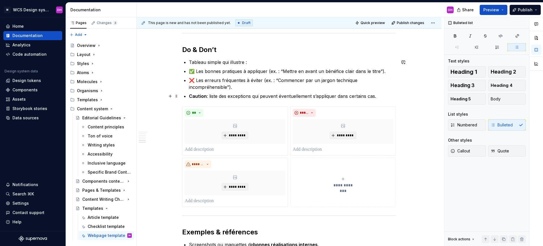
click at [189, 96] on strong "Caution" at bounding box center [198, 96] width 18 height 6
click at [194, 81] on p "❌ Les erreurs fréquentes à éviter (ex. : “Commencer par un jargon technique inc…" at bounding box center [292, 84] width 207 height 14
click at [196, 81] on p "❌ Les erreurs fréquentes à éviter (ex. : “Commencer par un jargon technique inc…" at bounding box center [292, 84] width 207 height 14
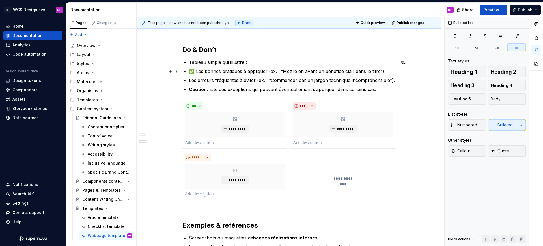
click at [195, 71] on p "✅ Les bonnes pratiques à appliquer (ex. : “Mettre en avant un bénéfice clair da…" at bounding box center [292, 71] width 207 height 7
click at [189, 61] on p "Tableau simple qui illustre :" at bounding box center [292, 62] width 207 height 7
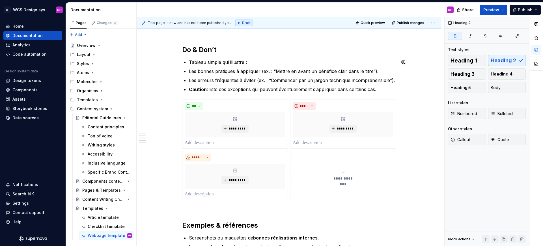
click at [189, 65] on p "Tableau simple qui illustre :" at bounding box center [292, 62] width 207 height 7
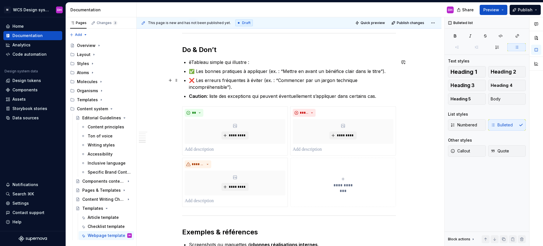
click at [196, 80] on p "❌ Les erreurs fréquentes à éviter (ex. : “Commencer par un jargon technique inc…" at bounding box center [292, 84] width 207 height 14
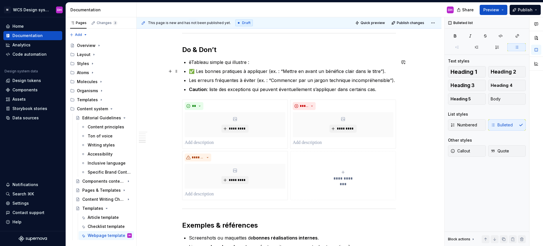
click at [195, 71] on p "✅ Les bonnes pratiques à appliquer (ex. : “Mettre en avant un bénéfice clair da…" at bounding box center [292, 71] width 207 height 7
click at [189, 71] on p "Les bonnes pratiques à appliquer (ex. : “Mettre en avant un bénéfice clair dans…" at bounding box center [292, 71] width 207 height 7
click at [191, 63] on p "êTableau simple qui illustre :" at bounding box center [292, 62] width 207 height 7
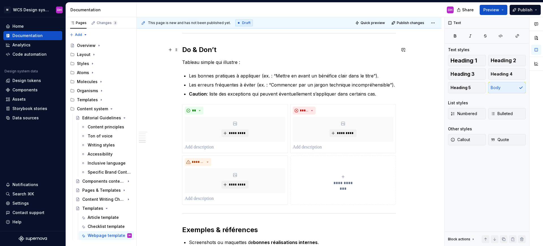
click at [222, 54] on h2 "Do & Don’t" at bounding box center [289, 49] width 214 height 9
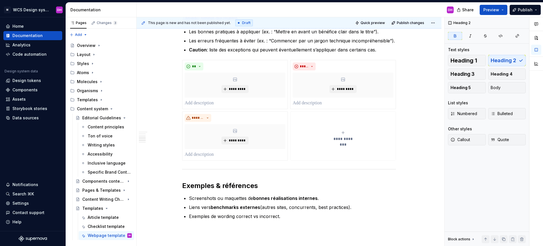
scroll to position [551, 0]
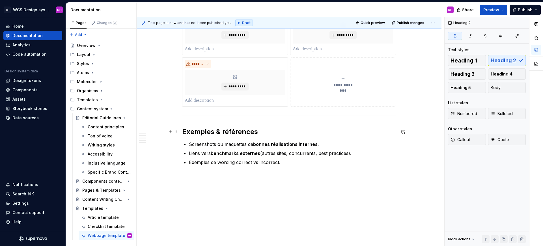
click at [255, 130] on strong "Exemples & références" at bounding box center [220, 131] width 76 height 8
click at [287, 161] on p "Exemples de wording correct vs incorrect." at bounding box center [292, 162] width 207 height 7
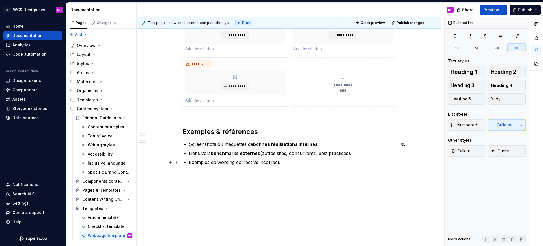
click at [296, 163] on p "Exemples de wording correct vs incorrect." at bounding box center [292, 162] width 207 height 7
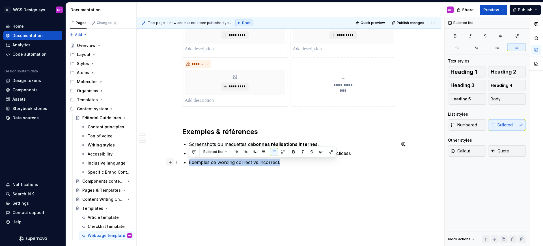
drag, startPoint x: 285, startPoint y: 163, endPoint x: 170, endPoint y: 160, distance: 114.5
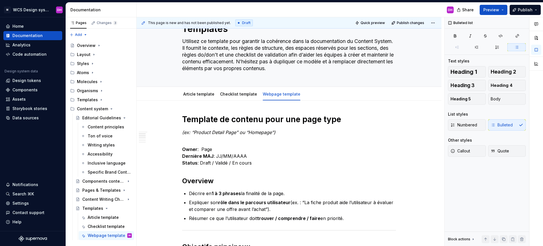
scroll to position [0, 0]
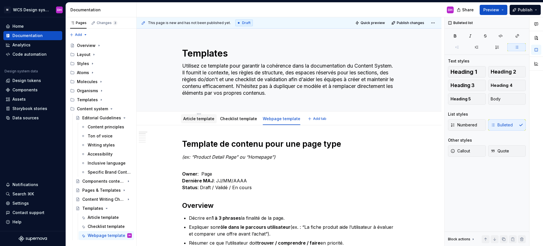
click at [200, 120] on link "Article template" at bounding box center [198, 118] width 31 height 5
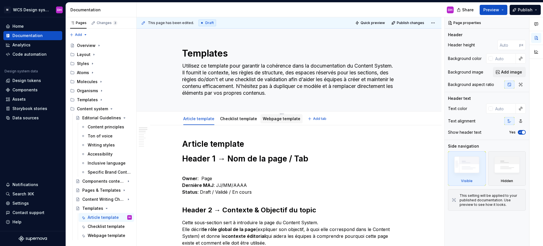
click at [263, 119] on link "Webpage template" at bounding box center [282, 118] width 38 height 5
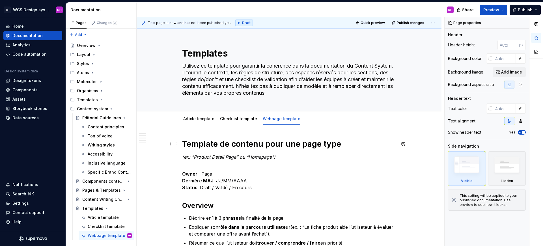
click at [188, 145] on strong "Template de contenu pour une page type" at bounding box center [261, 144] width 159 height 10
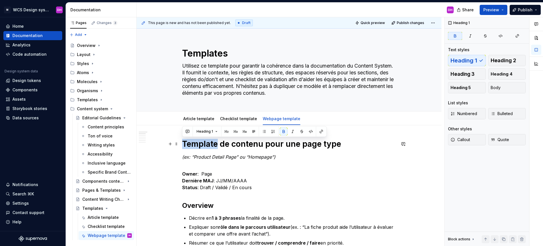
click at [188, 145] on strong "Template de contenu pour une page type" at bounding box center [261, 144] width 159 height 10
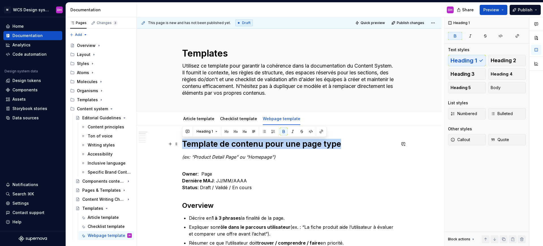
click at [188, 145] on strong "Template de contenu pour une page type" at bounding box center [261, 144] width 159 height 10
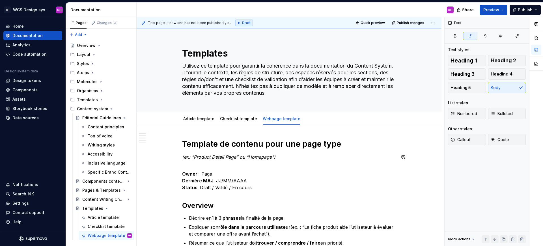
click at [201, 142] on strong "Template de contenu pour une page type" at bounding box center [261, 144] width 159 height 10
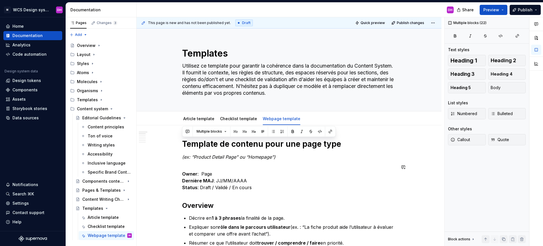
copy div "Loremips do sitamet cons adi elit sedd (ei: “Tempori Utlabo Etdo” ma “Aliquaen”…"
click at [223, 175] on p "Owner : Page Dernière MAJ : JJ/MM/AAAA Status : Draft / Validé / En cours" at bounding box center [289, 177] width 214 height 27
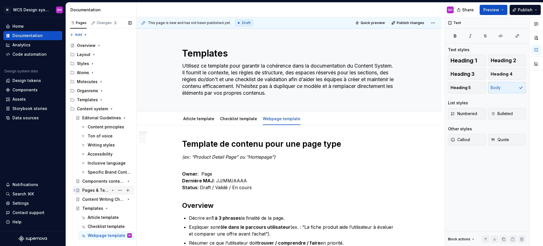
click at [113, 189] on icon "Page tree" at bounding box center [112, 190] width 5 height 5
click at [96, 199] on div "Homepage" at bounding box center [98, 199] width 21 height 6
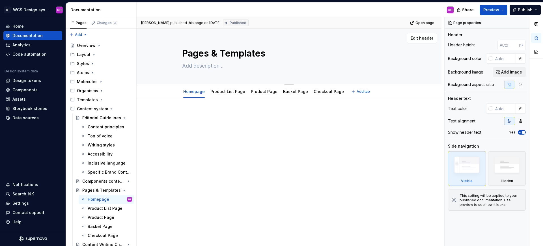
click at [228, 53] on textarea "Pages & Templates" at bounding box center [288, 54] width 214 height 14
paste textarea "Loremips do sitamet cons adi elit sedd(ei: “Tempori Utlabo Etdo” ma “Aliquaen”)…"
type textarea "*"
type textarea "Loremips do sitamet cons adi elit sedd(ei: “Tempori Utlabo Etdo” ma “Aliquaen”)…"
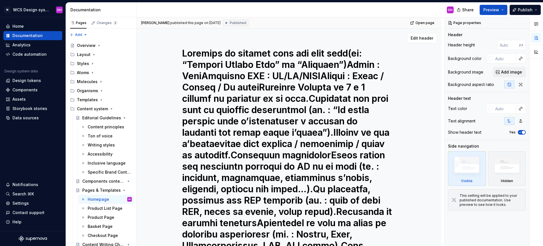
scroll to position [317, 0]
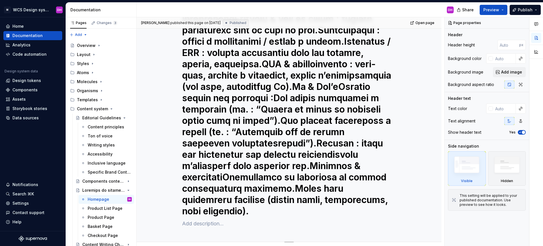
type textarea "*"
type textarea "Loremips do sitamet cons adi elit sedd(ei: “Tempori Utlabo Etdo” ma “Aliquaen”)…"
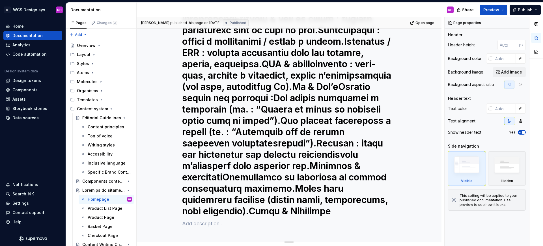
type textarea "*"
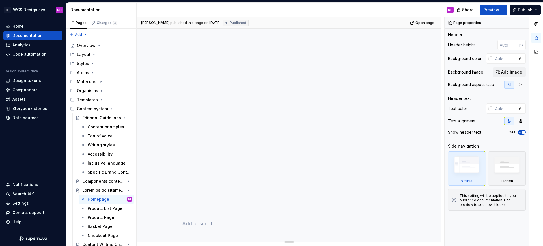
type textarea "*"
type textarea "Untitled group"
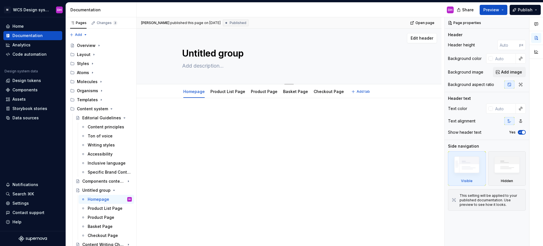
type textarea "*"
type textarea "Untitled group"
click at [207, 107] on div at bounding box center [288, 156] width 305 height 116
type textarea "*"
paste div
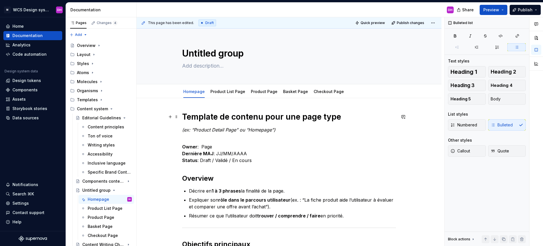
click at [212, 114] on strong "Template de contenu pour une page type" at bounding box center [261, 117] width 159 height 10
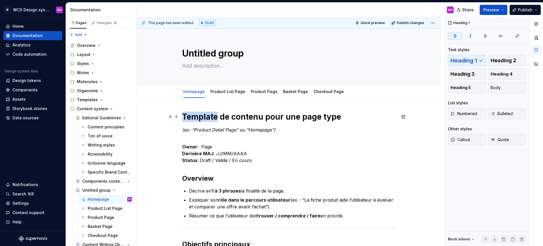
click at [212, 114] on strong "Template de contenu pour une page type" at bounding box center [261, 117] width 159 height 10
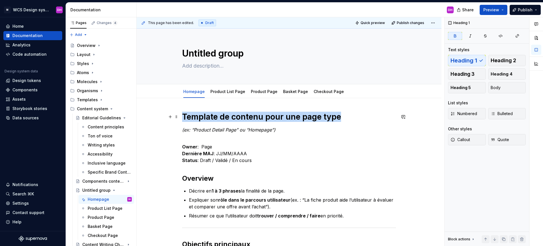
click at [212, 114] on strong "Template de contenu pour une page type" at bounding box center [261, 117] width 159 height 10
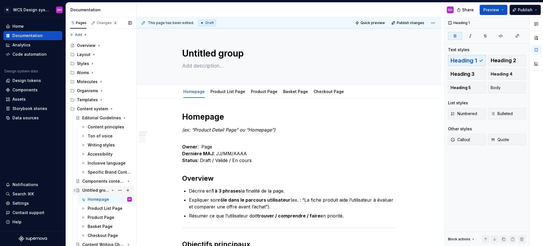
click at [92, 190] on div "Untitled group" at bounding box center [95, 190] width 27 height 6
click at [92, 191] on div "Untitled group" at bounding box center [95, 190] width 27 height 6
click at [94, 191] on div "Untitled group" at bounding box center [95, 190] width 27 height 6
click at [213, 56] on textarea "Untitled group" at bounding box center [288, 54] width 214 height 14
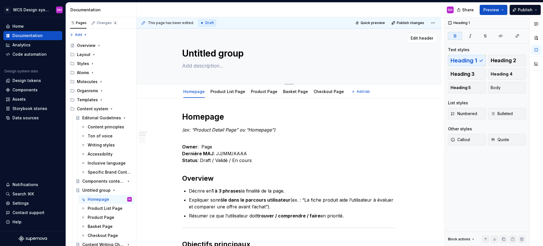
click at [213, 56] on textarea "Untitled group" at bounding box center [288, 54] width 214 height 14
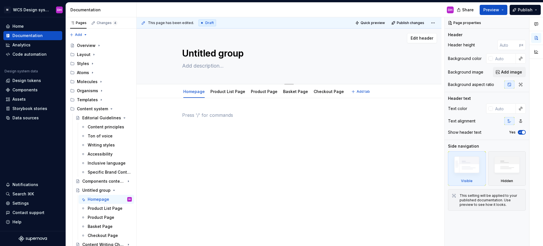
click at [213, 52] on textarea "Untitled group" at bounding box center [288, 54] width 214 height 14
click at [213, 53] on textarea "Untitled group" at bounding box center [288, 54] width 214 height 14
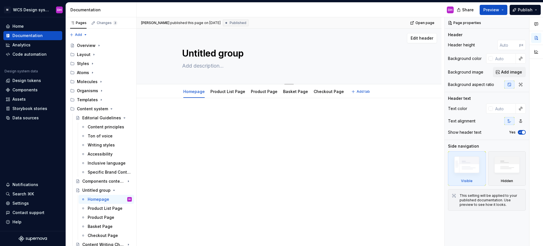
click at [219, 55] on textarea "Untitled group" at bounding box center [288, 54] width 214 height 14
type textarea "*"
type textarea "Loremips dolorSitametc ad elitsed doei tem inci utla(et: “Dolorem Aliqua Enim” …"
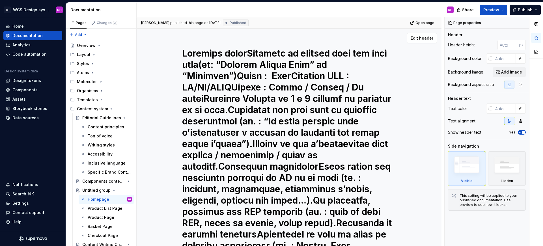
drag, startPoint x: 244, startPoint y: 55, endPoint x: 174, endPoint y: 54, distance: 70.1
drag, startPoint x: 309, startPoint y: 117, endPoint x: 167, endPoint y: -8, distance: 189.8
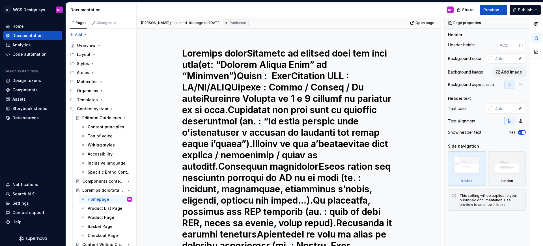
click at [167, 0] on html "M WCS Design system DH Home Documentation Analytics Code automation Design syst…" at bounding box center [271, 123] width 543 height 246
type textarea "*"
type textarea "Pages & Templates"
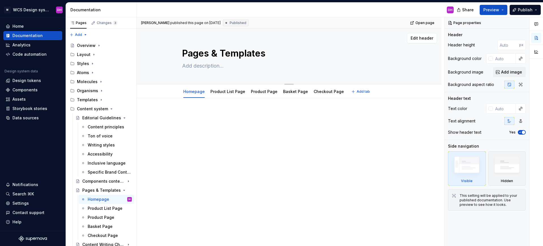
click at [219, 54] on textarea "Pages & Templates" at bounding box center [288, 54] width 214 height 14
drag, startPoint x: 257, startPoint y: 54, endPoint x: 224, endPoint y: 54, distance: 32.2
click at [224, 54] on textarea "Pages & Templates" at bounding box center [288, 54] width 214 height 14
click at [264, 52] on textarea "Pages & Templates" at bounding box center [288, 54] width 214 height 14
drag, startPoint x: 270, startPoint y: 52, endPoint x: 209, endPoint y: 53, distance: 61.3
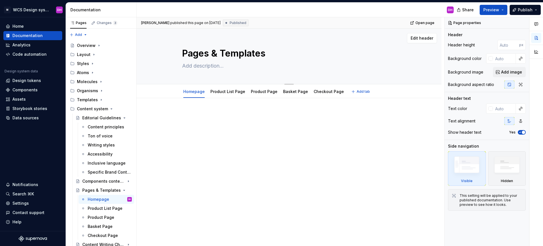
click at [209, 53] on textarea "Pages & Templates" at bounding box center [288, 54] width 214 height 14
type textarea "*"
type textarea "Pages"
click at [202, 53] on textarea "Pages" at bounding box center [288, 54] width 214 height 14
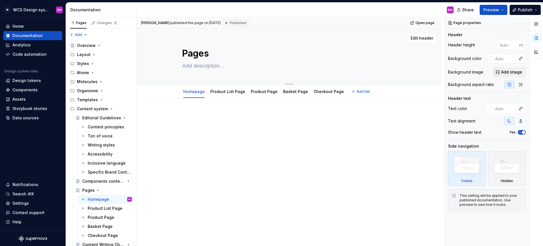
click at [202, 53] on textarea "Pages" at bounding box center [288, 54] width 214 height 14
type textarea "*"
type textarea "Pages"
click at [190, 47] on textarea "Pages" at bounding box center [288, 54] width 214 height 14
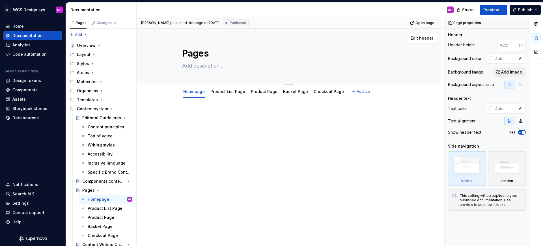
click at [190, 47] on textarea "Pages" at bounding box center [288, 54] width 214 height 14
type textarea "*"
type textarea "P"
type textarea "*"
type textarea "Pa"
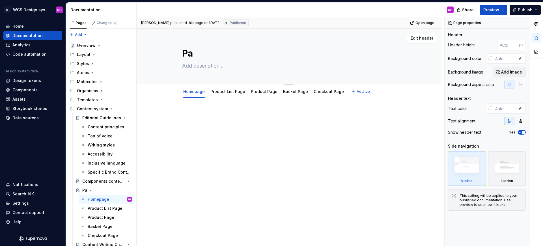
type textarea "*"
type textarea "Pag"
type textarea "*"
type textarea "Page"
type textarea "*"
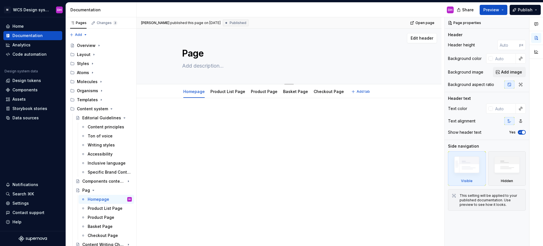
type textarea "Page"
type textarea "*"
type textarea "Page CO"
type textarea "*"
type textarea "Page COn"
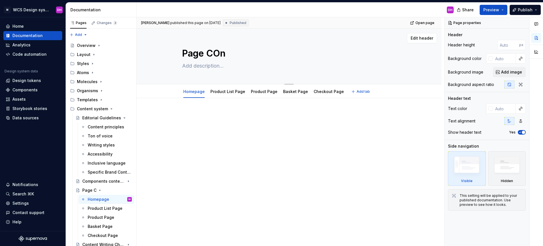
type textarea "*"
type textarea "Page COnt"
type textarea "*"
type textarea "Page COnte"
type textarea "*"
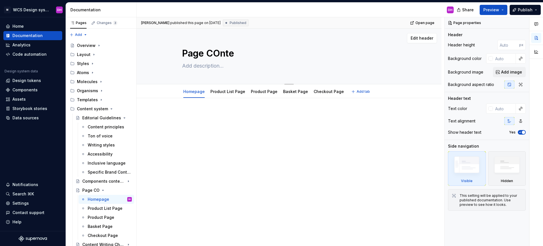
type textarea "Page COnten"
type textarea "*"
type textarea "Page COntent"
type textarea "*"
type textarea "Page COnten"
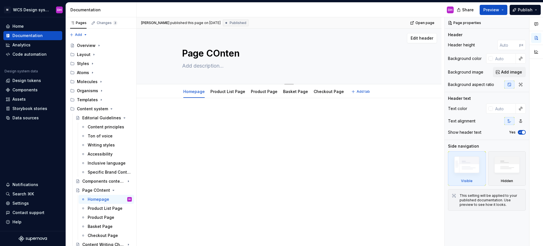
type textarea "*"
type textarea "Page COnte"
type textarea "*"
type textarea "Page COnt"
type textarea "*"
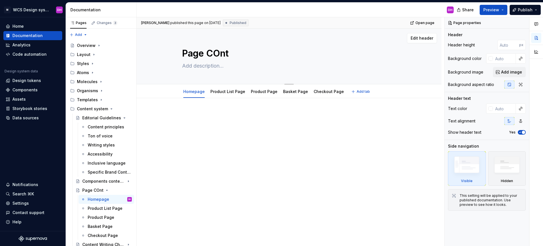
type textarea "Page COn"
type textarea "*"
type textarea "Page CO"
type textarea "*"
type textarea "Page C"
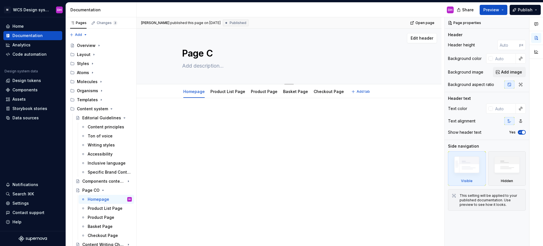
type textarea "*"
type textarea "Page"
type textarea "*"
type textarea "Page"
type textarea "*"
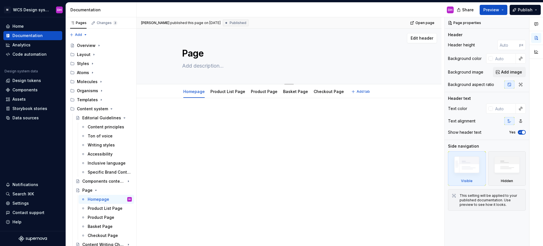
type textarea "Pages"
click at [200, 55] on textarea "Pages" at bounding box center [288, 54] width 214 height 14
paste textarea "Modèles de p"
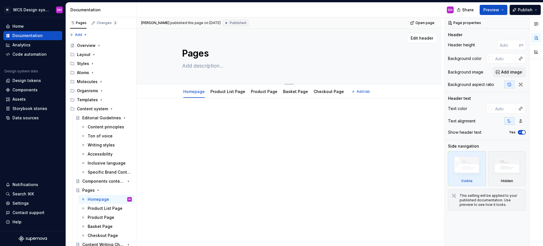
type textarea "*"
type textarea "Modèles de pages"
click at [243, 59] on textarea "Modèles de pages" at bounding box center [288, 54] width 214 height 14
drag, startPoint x: 266, startPoint y: 55, endPoint x: 165, endPoint y: 48, distance: 101.1
click at [165, 48] on div "Modèles de pages" at bounding box center [288, 56] width 259 height 55
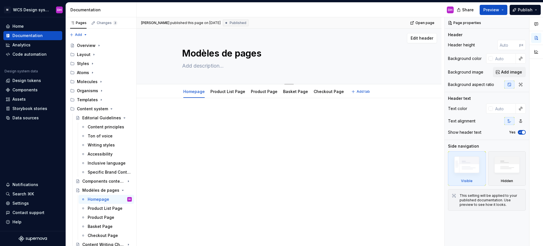
type textarea "*"
type textarea "P"
type textarea "*"
type textarea "Pa"
type textarea "*"
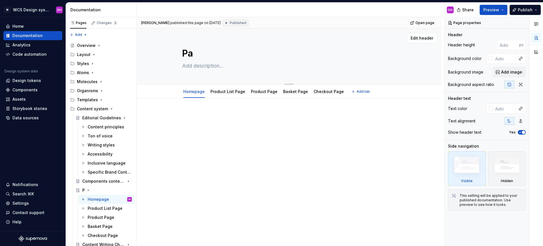
type textarea "Pag"
type textarea "*"
type textarea "Page"
type textarea "*"
type textarea "Page"
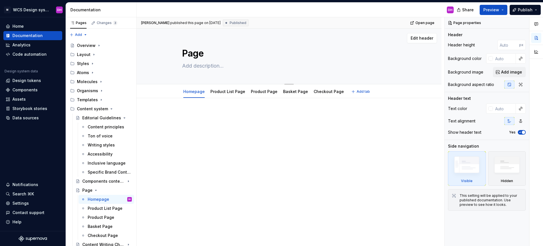
type textarea "*"
type textarea "Page t"
type textarea "*"
type textarea "Page te"
type textarea "*"
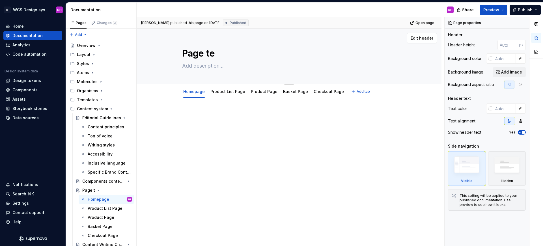
type textarea "Page tem"
type textarea "*"
type textarea "Page temp"
type textarea "*"
type textarea "Page templ"
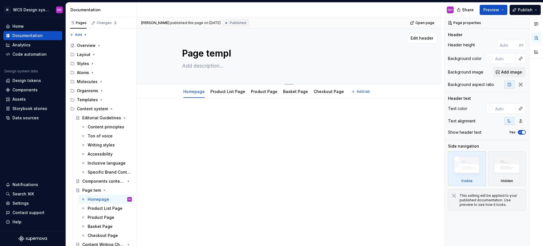
type textarea "*"
type textarea "Page templa"
type textarea "*"
type textarea "Page templat"
type textarea "*"
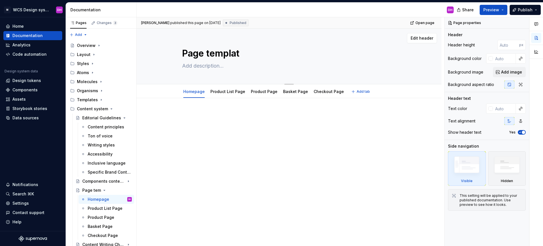
type textarea "Page template"
type textarea "*"
type textarea "Page templates"
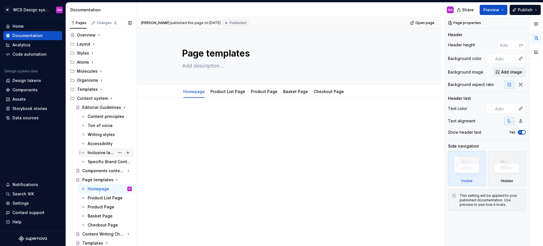
scroll to position [38, 0]
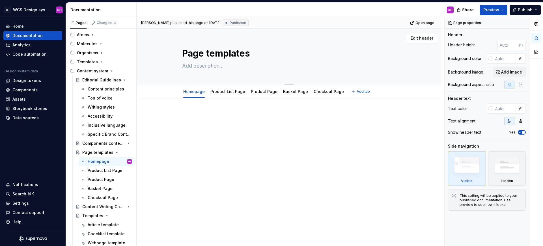
drag, startPoint x: 243, startPoint y: 55, endPoint x: 251, endPoint y: 52, distance: 8.3
click at [244, 55] on textarea "Page templates" at bounding box center [288, 54] width 214 height 14
drag, startPoint x: 251, startPoint y: 52, endPoint x: 206, endPoint y: 56, distance: 45.1
click at [206, 56] on textarea "Page templates" at bounding box center [288, 54] width 214 height 14
type textarea "*"
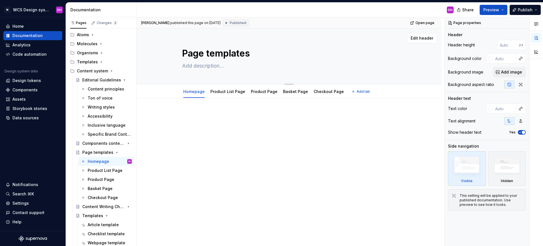
type textarea "Page G"
type textarea "*"
type textarea "Page GU"
type textarea "*"
type textarea "Page GUi"
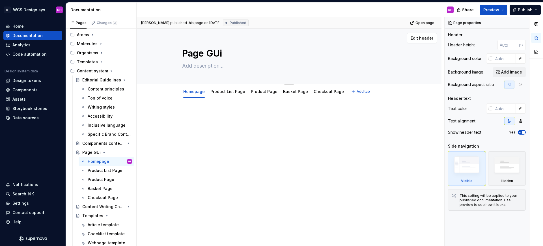
type textarea "*"
type textarea "Page GU"
type textarea "*"
type textarea "Page G"
type textarea "*"
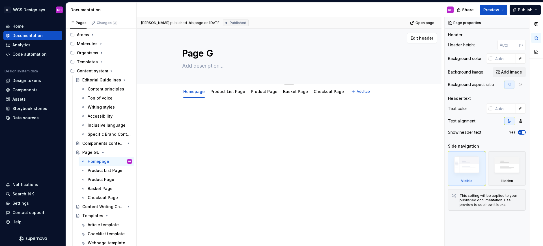
type textarea "Page"
type textarea "*"
type textarea "Page u"
type textarea "*"
type textarea "Page"
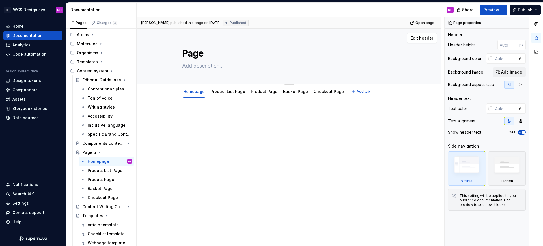
type textarea "*"
type textarea "Page g"
type textarea "*"
type textarea "Page gu"
type textarea "*"
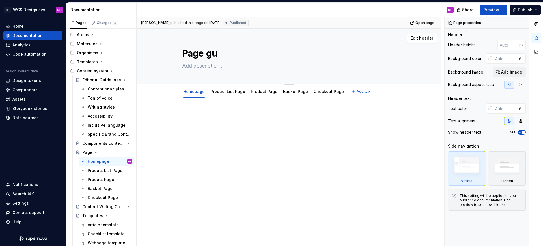
type textarea "Page gui"
type textarea "*"
type textarea "Page guid"
type textarea "*"
type textarea "Page guidl"
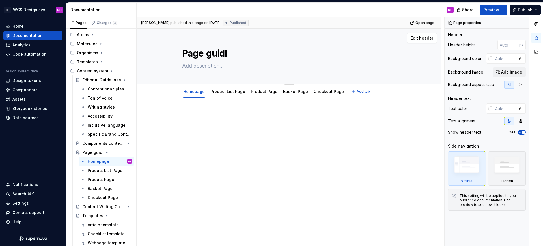
type textarea "*"
type textarea "Page guid"
type textarea "*"
type textarea "Page guide"
type textarea "*"
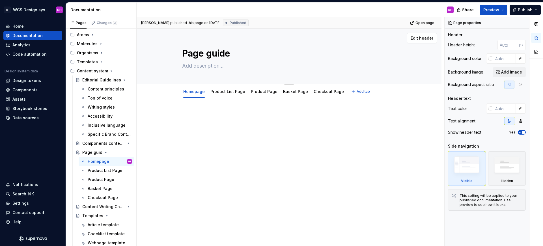
type textarea "Page guidel"
type textarea "*"
type textarea "Page guideli"
type textarea "*"
type textarea "Page guideline"
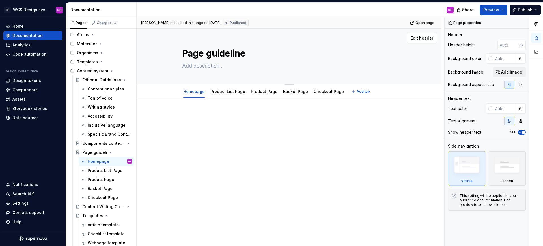
type textarea "*"
type textarea "Page guidelines"
type textarea "*"
type textarea "Page guidelines"
type textarea "*"
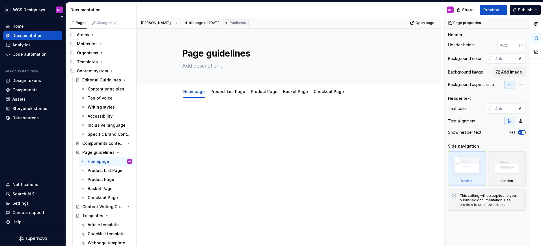
type textarea "Page guidelines"
click at [194, 117] on p at bounding box center [289, 115] width 214 height 7
click at [95, 240] on div "Webpage template" at bounding box center [101, 243] width 27 height 6
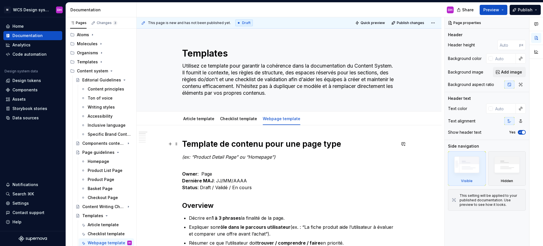
click at [183, 143] on strong "Template de contenu pour une page type" at bounding box center [261, 144] width 159 height 10
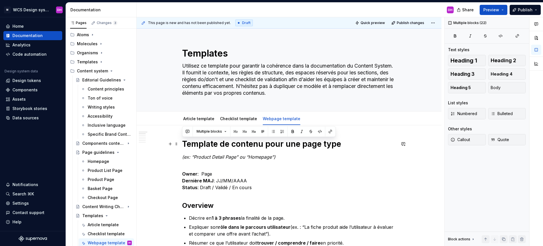
copy div "Loremips do sitamet cons adi elit sedd (ei: “Tempori Utlabo Etdo” ma “Aliquaen”…"
click at [95, 159] on div "Homepage" at bounding box center [98, 162] width 21 height 6
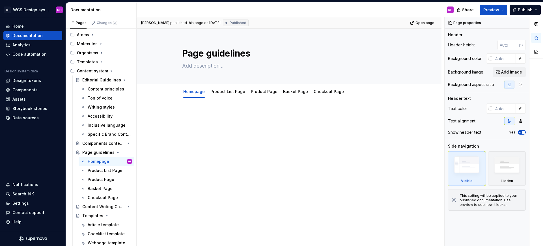
click at [191, 112] on p at bounding box center [289, 115] width 214 height 7
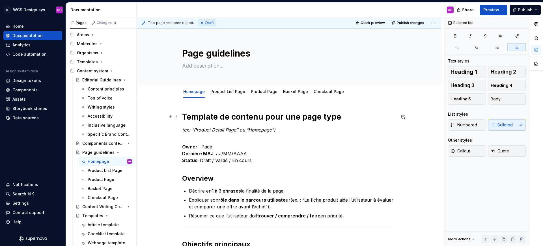
click at [201, 115] on strong "Template de contenu pour une page type" at bounding box center [261, 117] width 159 height 10
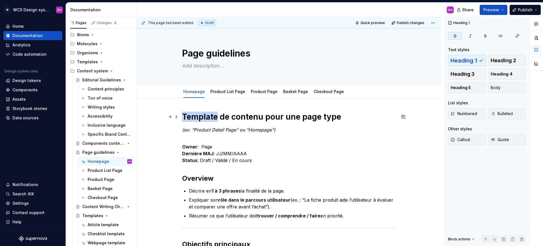
click at [201, 115] on strong "Template de contenu pour une page type" at bounding box center [261, 117] width 159 height 10
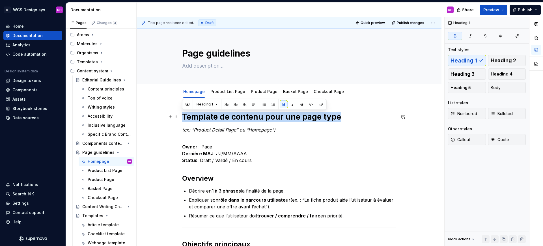
click at [201, 115] on strong "Template de contenu pour une page type" at bounding box center [261, 117] width 159 height 10
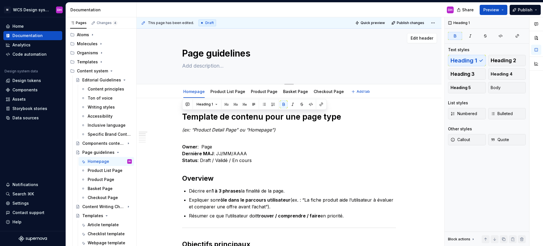
click at [201, 55] on textarea "Page guidelines" at bounding box center [288, 54] width 214 height 14
click at [201, 65] on textarea at bounding box center [288, 65] width 214 height 9
click at [201, 56] on textarea "Page guidelines" at bounding box center [288, 54] width 214 height 14
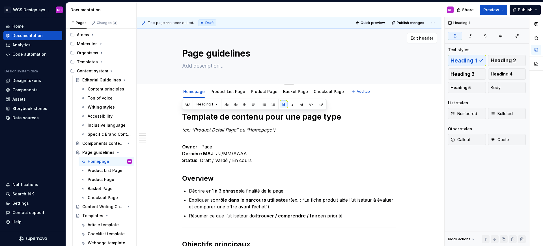
click at [201, 56] on textarea "Page guidelines" at bounding box center [288, 54] width 214 height 14
click at [201, 64] on textarea at bounding box center [288, 65] width 214 height 9
paste textarea "Editorial and structural recommendations for each page type to ensure consisten…"
type textarea "*"
type textarea "Editorial and structural recommendations for each page type to ensure consisten…"
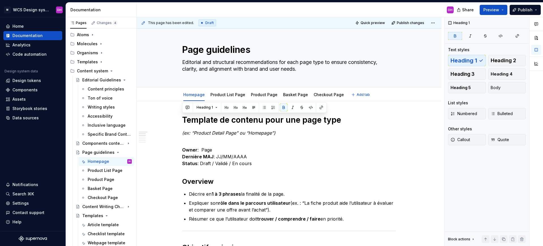
type textarea "*"
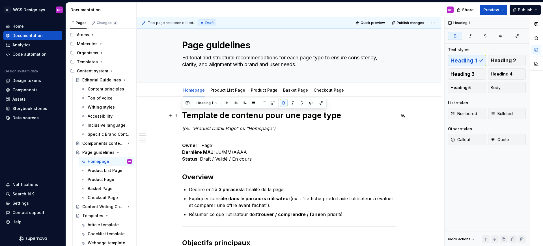
type textarea "Editorial and structural recommendations for each page type to ensure consisten…"
click at [209, 116] on strong "Template de contenu pour une page type" at bounding box center [261, 115] width 159 height 10
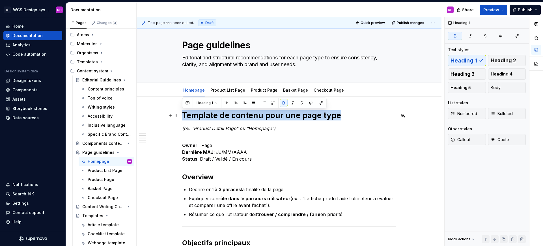
click at [209, 116] on strong "Template de contenu pour une page type" at bounding box center [261, 115] width 159 height 10
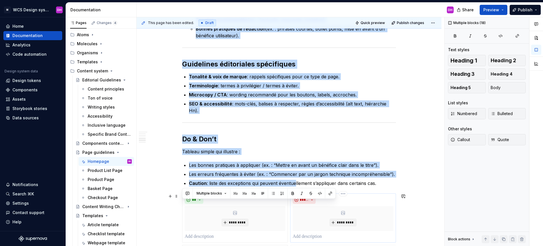
scroll to position [441, 0]
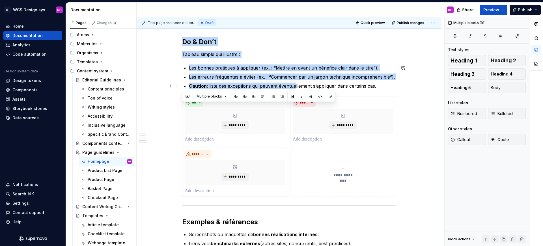
drag, startPoint x: 182, startPoint y: 66, endPoint x: 379, endPoint y: 86, distance: 198.3
copy div "Loremips (do: “Sitamet Consec Adip” el “Seddoeiu”) Tempo : Inci Utlabore ETD : …"
click at [234, 73] on p "Les erreurs fréquentes à éviter (ex. : “Commencer par un jargon technique incom…" at bounding box center [292, 76] width 207 height 7
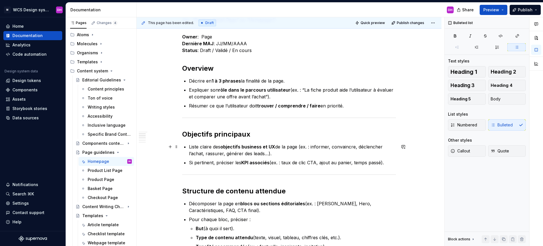
scroll to position [70, 0]
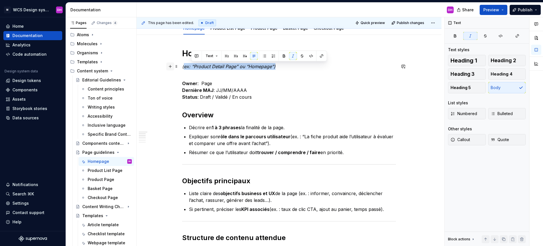
drag, startPoint x: 277, startPoint y: 66, endPoint x: 172, endPoint y: 68, distance: 105.7
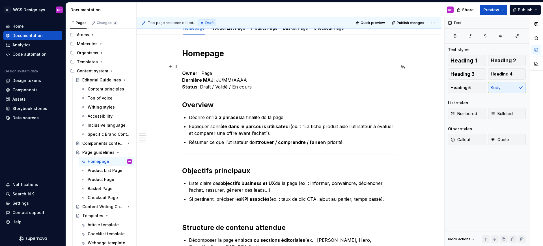
click at [194, 64] on p "Owner : Page Dernière MAJ : JJ/MM/AAAA Status : Draft / Validé / En cours" at bounding box center [289, 76] width 214 height 27
click at [207, 72] on p "Owner : Page Dernière MAJ : JJ/MM/AAAA Status : Draft / Validé / En cours" at bounding box center [289, 76] width 214 height 27
drag, startPoint x: 246, startPoint y: 81, endPoint x: 216, endPoint y: 79, distance: 30.3
click at [216, 79] on p "Owner : [PERSON_NAME] MAJ : JJ/MM/AAAA Status : Draft / Validé / En cours" at bounding box center [289, 76] width 214 height 27
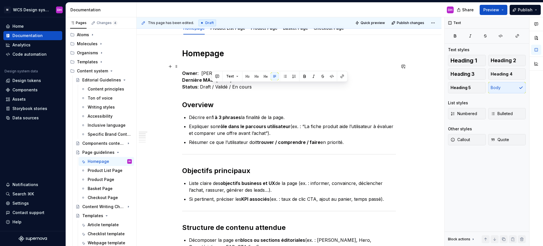
drag, startPoint x: 252, startPoint y: 87, endPoint x: 212, endPoint y: 86, distance: 40.1
click at [212, 86] on p "Owner : [PERSON_NAME] MAJ : [DATE] Status : Draft / Validé / En cours" at bounding box center [289, 76] width 214 height 27
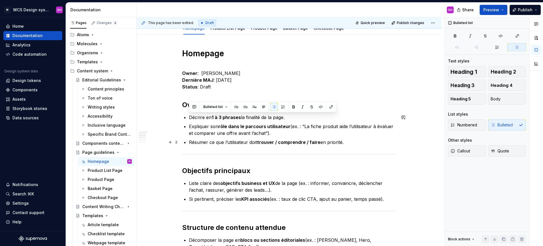
drag, startPoint x: 186, startPoint y: 117, endPoint x: 351, endPoint y: 140, distance: 167.0
drag, startPoint x: 347, startPoint y: 139, endPoint x: 177, endPoint y: 120, distance: 171.3
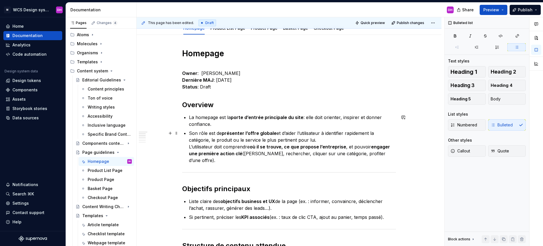
click at [342, 141] on p "Son rôle est de présenter l’offre globale et d’aider l’utilisateur à identifier…" at bounding box center [292, 147] width 207 height 34
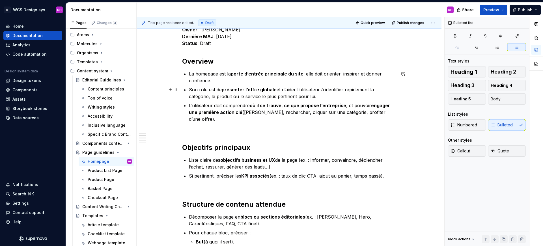
scroll to position [114, 0]
click at [205, 156] on p "Liste claire des objectifs business et UX de la page (ex. : informer, convaincr…" at bounding box center [292, 163] width 207 height 14
drag, startPoint x: 272, startPoint y: 157, endPoint x: 185, endPoint y: 151, distance: 87.2
click at [206, 159] on p "Liste claire des objectifs business et UX de la page (ex. : informer, convaincr…" at bounding box center [292, 163] width 207 height 14
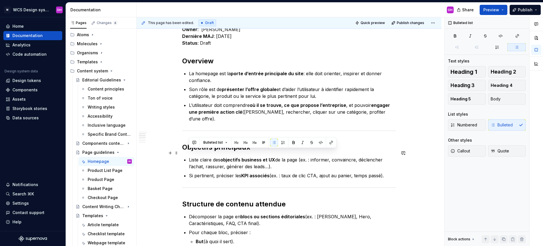
drag, startPoint x: 278, startPoint y: 160, endPoint x: 186, endPoint y: 153, distance: 92.4
drag, startPoint x: 284, startPoint y: 164, endPoint x: 281, endPoint y: 163, distance: 3.2
click at [283, 164] on ul "Liste claire des objectifs business et UX de la page (ex. : informer, convaincr…" at bounding box center [292, 167] width 207 height 23
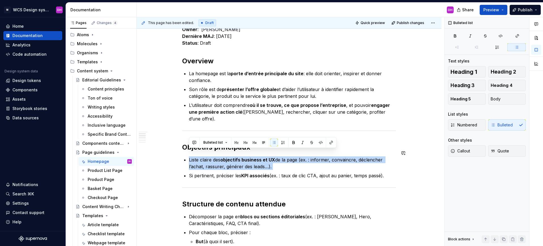
drag, startPoint x: 281, startPoint y: 163, endPoint x: 186, endPoint y: 148, distance: 95.3
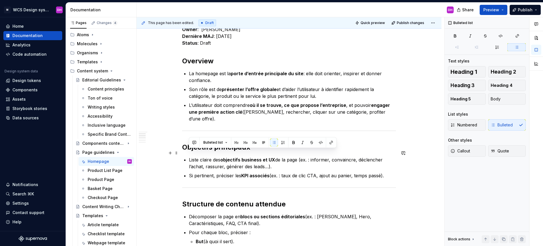
click at [195, 156] on p "Liste claire des objectifs business et UX de la page (ex. : informer, convaincr…" at bounding box center [292, 163] width 207 height 14
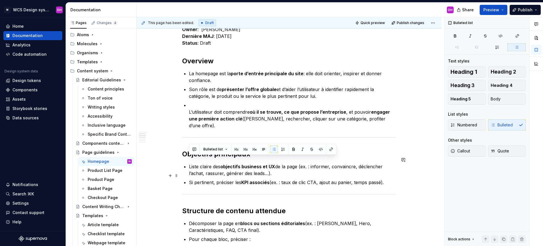
click at [274, 170] on ul "Liste claire des objectifs business et UX de la page (ex. : informer, convaincr…" at bounding box center [292, 174] width 207 height 23
drag, startPoint x: 275, startPoint y: 168, endPoint x: 190, endPoint y: 154, distance: 85.9
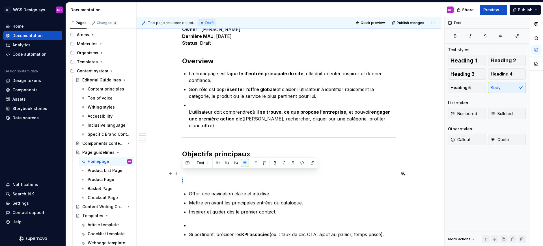
click at [182, 177] on p ":" at bounding box center [289, 180] width 214 height 7
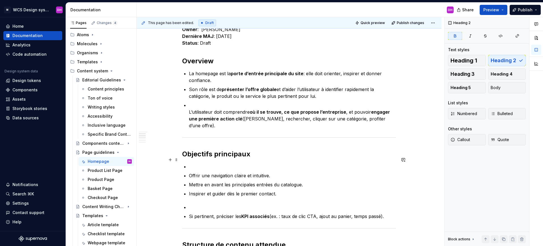
click at [193, 163] on p at bounding box center [292, 166] width 207 height 7
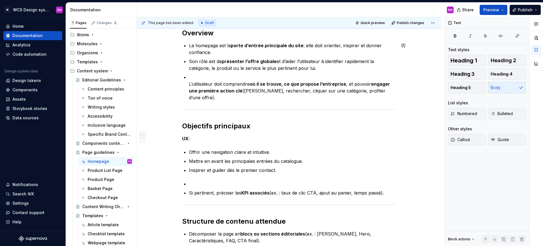
scroll to position [143, 0]
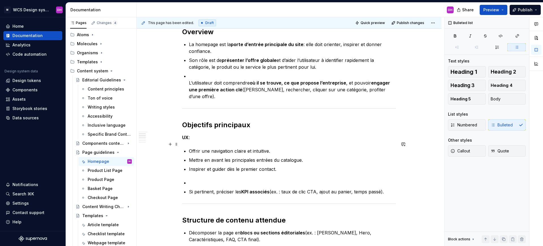
click at [194, 134] on p "UX :" at bounding box center [289, 137] width 214 height 7
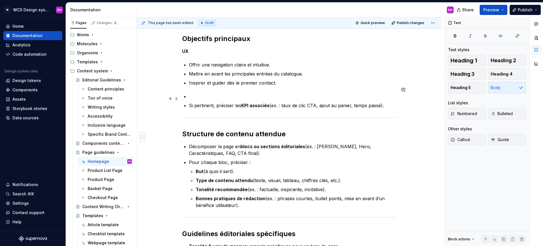
scroll to position [204, 0]
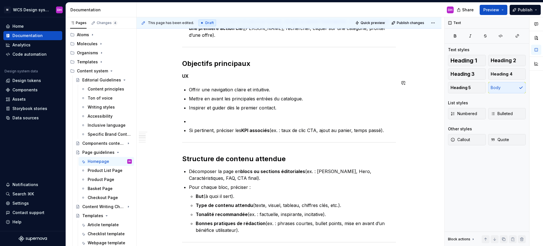
drag, startPoint x: 210, startPoint y: 106, endPoint x: 204, endPoint y: 113, distance: 8.8
click at [210, 106] on div "Homepage Owner : [PERSON_NAME] MAJ : [DATE] Status : Draft Overview La homepage…" at bounding box center [289, 226] width 214 height 624
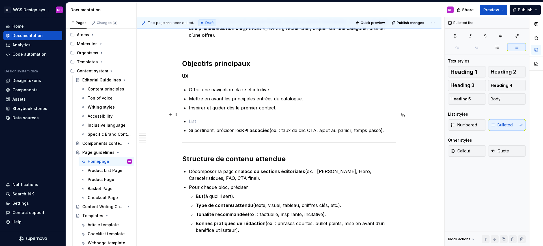
click at [204, 118] on p at bounding box center [292, 121] width 207 height 7
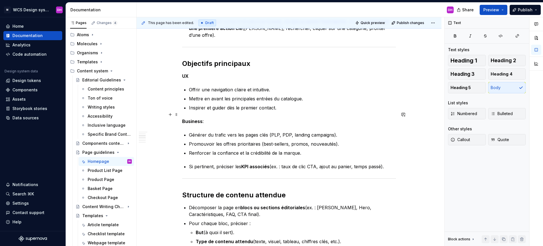
click at [208, 118] on p "Business :" at bounding box center [289, 121] width 214 height 7
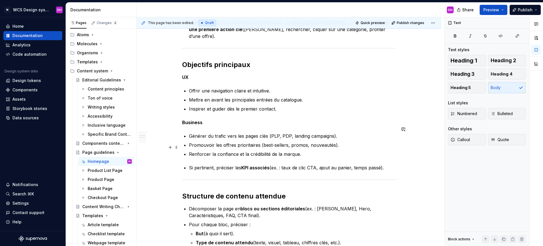
click at [305, 151] on p "Renforcer la confiance et la crédibilité de la marque." at bounding box center [292, 154] width 207 height 7
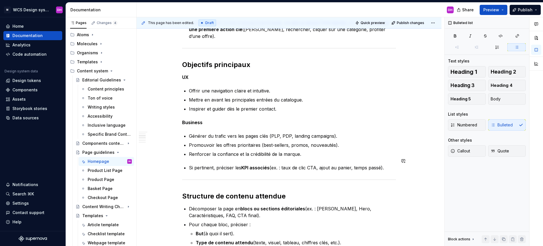
drag, startPoint x: 386, startPoint y: 160, endPoint x: 171, endPoint y: 166, distance: 215.4
click at [189, 164] on p "Si pertinent, préciser les KPI associés (ex. : taux de clic CTA, ajout au panie…" at bounding box center [292, 167] width 207 height 7
click at [192, 164] on p "Si pertinent, préciser les KPI associés (ex. : taux de clic CTA, ajout au panie…" at bounding box center [292, 167] width 207 height 7
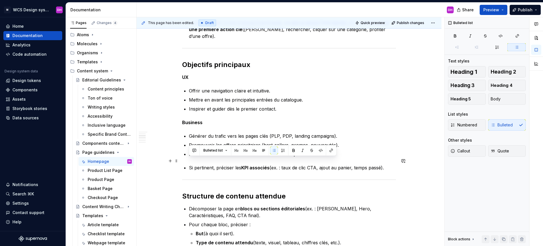
click at [192, 164] on p "Si pertinent, préciser les KPI associés (ex. : taux de clic CTA, ajout au panie…" at bounding box center [292, 167] width 207 height 7
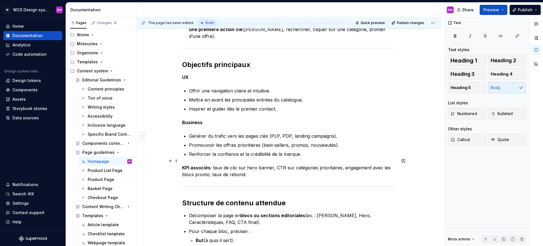
click at [214, 164] on p "KPI associés : taux de clic sur hero banner, CTR sur catégories prioritaires, e…" at bounding box center [289, 171] width 214 height 14
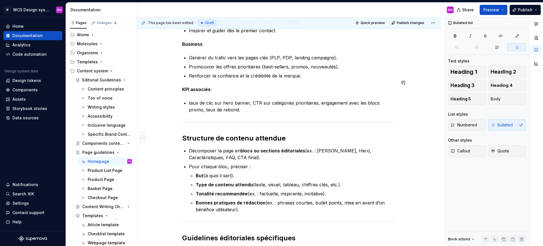
scroll to position [287, 0]
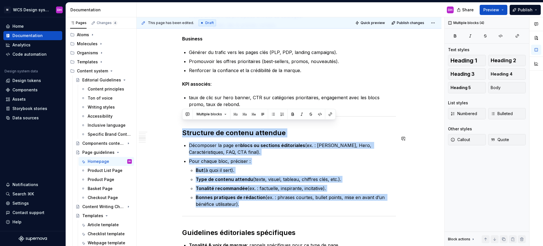
drag, startPoint x: 183, startPoint y: 124, endPoint x: 302, endPoint y: 201, distance: 142.3
click at [302, 201] on div "Homepage Owner : [PERSON_NAME] MAJ : [DATE] Status : Draft Overview La homepage…" at bounding box center [289, 172] width 214 height 681
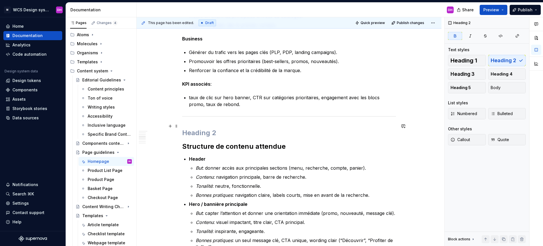
click at [201, 128] on h2 at bounding box center [289, 132] width 214 height 9
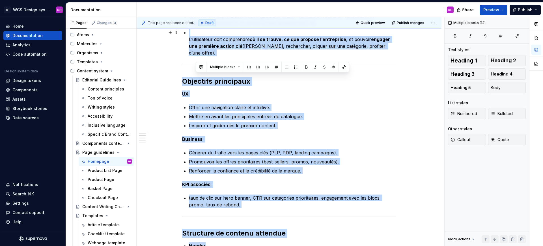
scroll to position [148, 0]
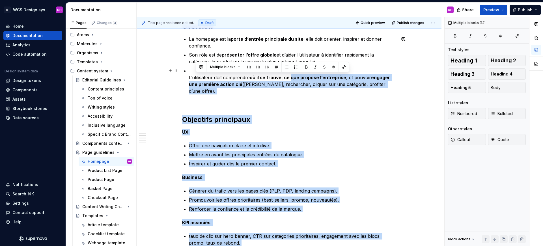
drag, startPoint x: 195, startPoint y: 99, endPoint x: 290, endPoint y: 77, distance: 97.9
click at [275, 142] on p "Offrir une navigation claire et intuitive." at bounding box center [292, 145] width 207 height 7
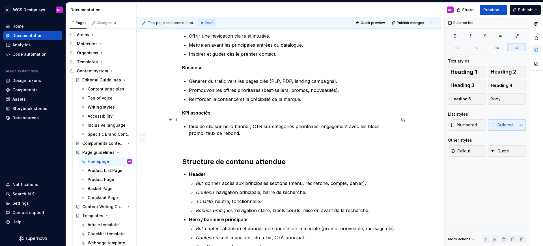
scroll to position [302, 0]
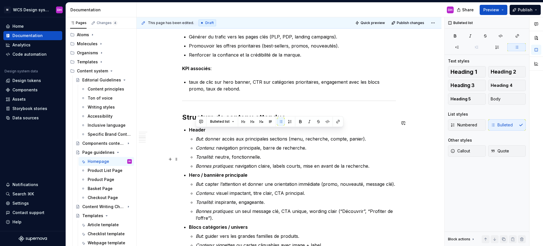
drag, startPoint x: 196, startPoint y: 132, endPoint x: 383, endPoint y: 158, distance: 189.1
click at [383, 158] on ul "But : donner accès aux principales sections (menu, recherche, compte, panier). …" at bounding box center [296, 152] width 200 height 34
click at [299, 121] on button "button" at bounding box center [300, 122] width 8 height 8
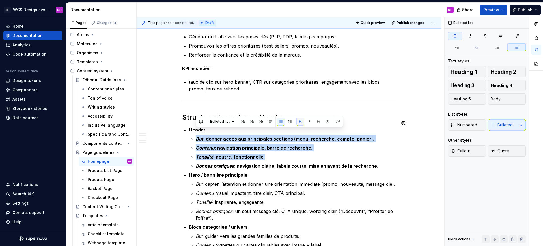
click at [299, 121] on button "button" at bounding box center [300, 122] width 8 height 8
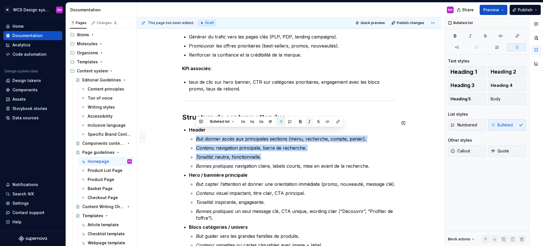
click at [307, 122] on button "button" at bounding box center [309, 122] width 8 height 8
click at [199, 135] on p "But : donner accès aux principales sections (menu, recherche, compte, panier)." at bounding box center [296, 138] width 200 height 7
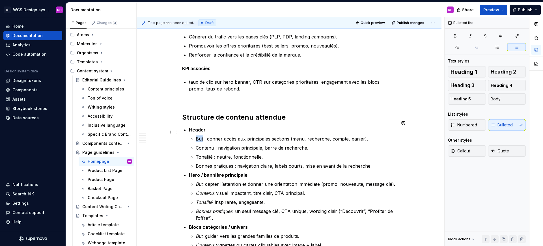
click at [199, 135] on p "But : donner accès aux principales sections (menu, recherche, compte, panier)." at bounding box center [296, 138] width 200 height 7
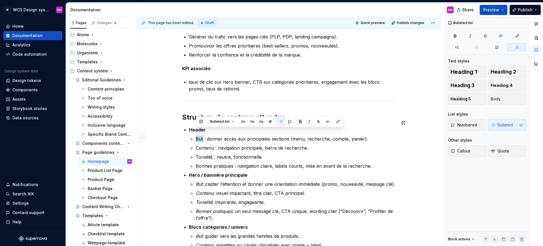
click at [296, 122] on button "button" at bounding box center [300, 122] width 8 height 8
click at [298, 122] on button "button" at bounding box center [300, 122] width 8 height 8
click at [205, 144] on p "Contenu : navigation principale, barre de recherche." at bounding box center [296, 147] width 200 height 7
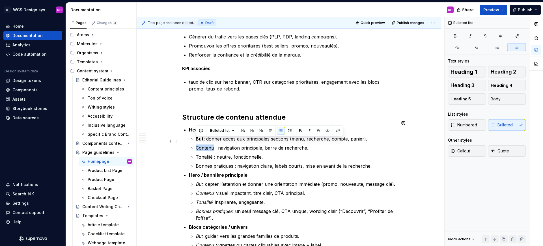
click at [205, 144] on p "Contenu : navigation principale, barre de recherche." at bounding box center [296, 147] width 200 height 7
click at [301, 130] on button "button" at bounding box center [300, 131] width 8 height 8
click at [257, 144] on p "Contenu : navigation principale, barre de recherche." at bounding box center [296, 147] width 200 height 7
click at [206, 153] on p "Tonalité : neutre, fonctionnelle." at bounding box center [296, 156] width 200 height 7
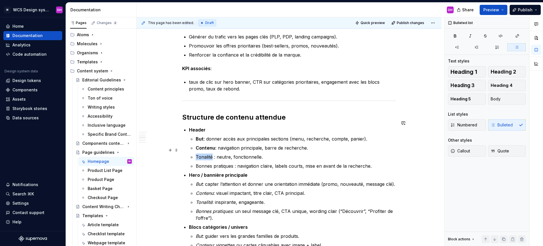
click at [206, 153] on p "Tonalité : neutre, fonctionnelle." at bounding box center [296, 156] width 200 height 7
click at [313, 153] on p "Tonalité : neutre, fonctionnelle." at bounding box center [296, 156] width 200 height 7
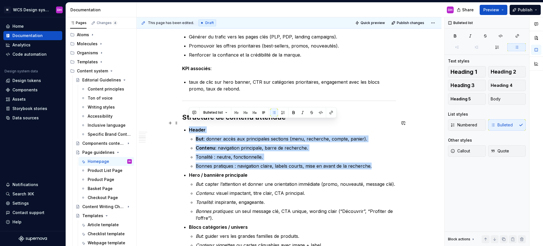
drag, startPoint x: 376, startPoint y: 161, endPoint x: 185, endPoint y: 123, distance: 194.6
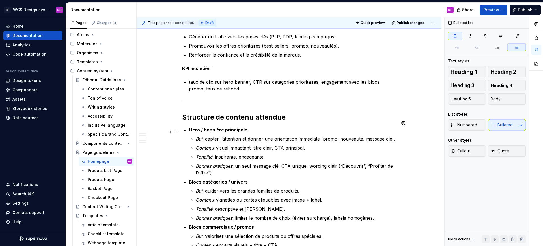
click at [201, 136] on em "But" at bounding box center [199, 139] width 7 height 6
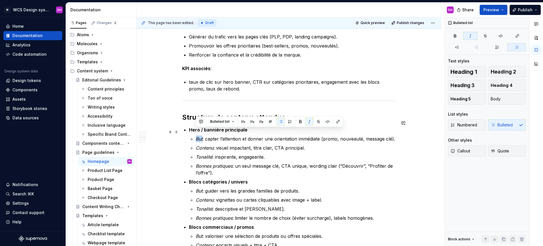
click at [201, 136] on em "But" at bounding box center [199, 139] width 7 height 6
click at [300, 121] on button "button" at bounding box center [300, 122] width 8 height 8
click at [307, 121] on button "button" at bounding box center [309, 122] width 8 height 8
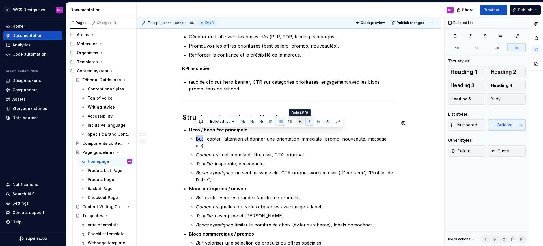
click at [300, 121] on button "button" at bounding box center [300, 122] width 8 height 8
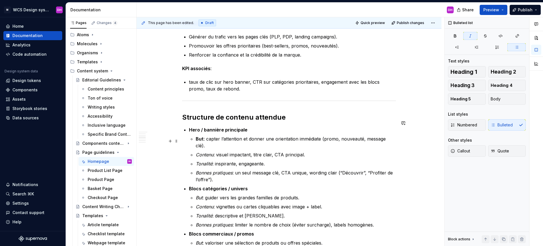
click at [196, 152] on em "Contenu" at bounding box center [205, 155] width 18 height 6
click at [310, 130] on button "button" at bounding box center [309, 131] width 8 height 8
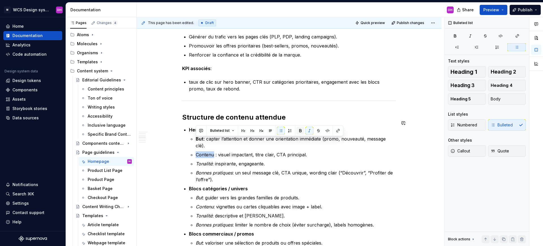
click at [302, 130] on button "button" at bounding box center [300, 131] width 8 height 8
click at [199, 161] on em "Tonalité" at bounding box center [204, 164] width 17 height 6
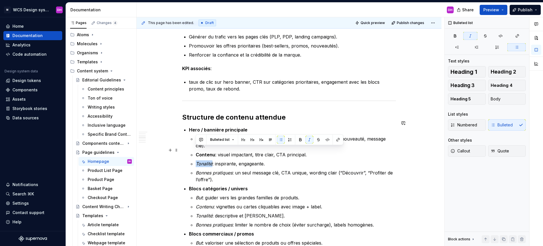
click at [199, 161] on em "Tonalité" at bounding box center [204, 164] width 17 height 6
click at [311, 141] on button "button" at bounding box center [309, 140] width 8 height 8
click at [300, 140] on button "button" at bounding box center [300, 140] width 8 height 8
click at [211, 170] on em "Bonnes pratiques" at bounding box center [214, 173] width 37 height 6
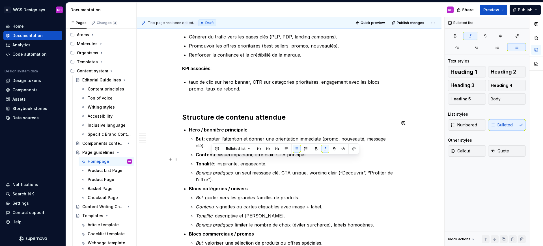
click at [223, 170] on em "Bonnes pratiques" at bounding box center [214, 173] width 37 height 6
drag, startPoint x: 233, startPoint y: 160, endPoint x: 193, endPoint y: 159, distance: 40.4
click at [193, 159] on li "Hero / bannière principale But : capter l’attention et donner une orientation i…" at bounding box center [292, 154] width 207 height 57
click at [298, 149] on button "button" at bounding box center [300, 149] width 8 height 8
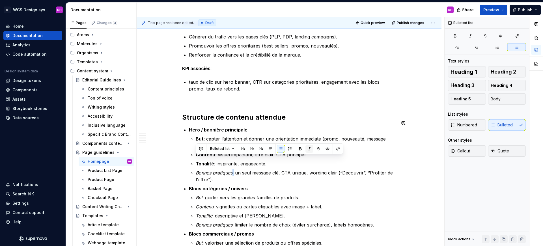
click at [307, 148] on button "button" at bounding box center [309, 149] width 8 height 8
click at [307, 149] on button "button" at bounding box center [309, 149] width 8 height 8
click at [300, 148] on button "button" at bounding box center [300, 149] width 8 height 8
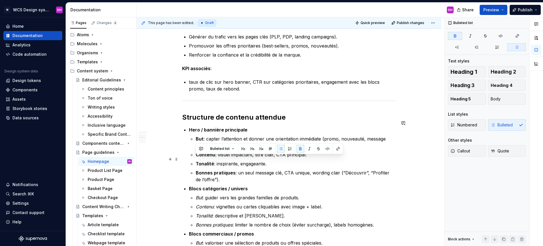
click at [258, 169] on p "Bonnes pratiques : un seul message clé, CTA unique, wording clair (“Découvrir”,…" at bounding box center [296, 176] width 200 height 14
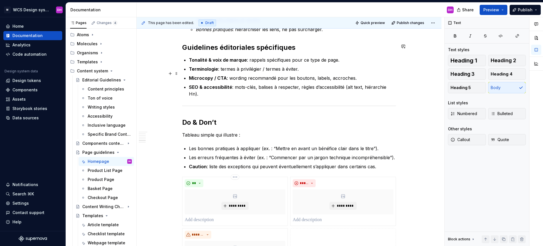
scroll to position [692, 0]
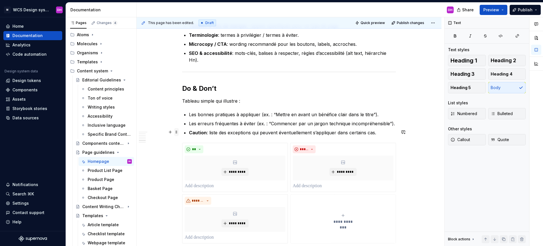
click at [178, 131] on span at bounding box center [176, 132] width 5 height 8
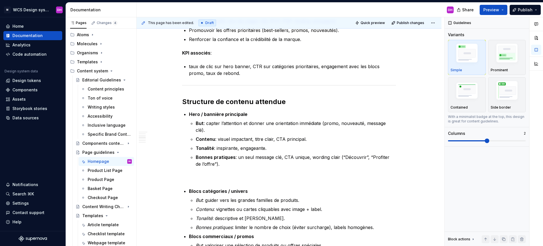
scroll to position [318, 0]
click at [196, 159] on div "Homepage Owner : [PERSON_NAME] MAJ : [DATE] Status : Draft Overview La homepage…" at bounding box center [289, 233] width 214 height 867
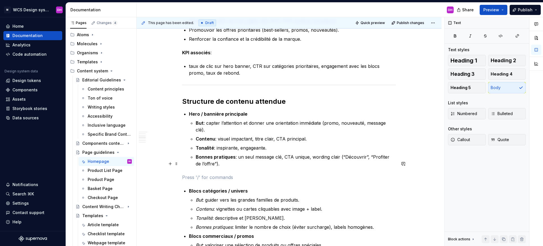
click at [199, 174] on p at bounding box center [289, 177] width 214 height 7
click at [178, 163] on div "This page has been edited. Draft Quick preview Publish changes Page guidelines …" at bounding box center [289, 131] width 307 height 229
click at [177, 163] on span at bounding box center [176, 164] width 5 height 8
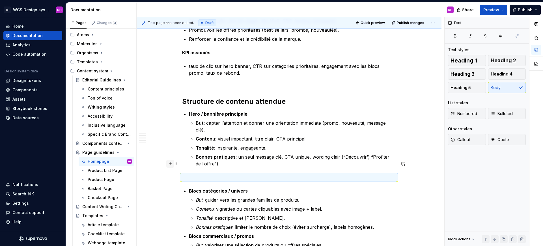
click at [172, 163] on button "button" at bounding box center [170, 164] width 8 height 8
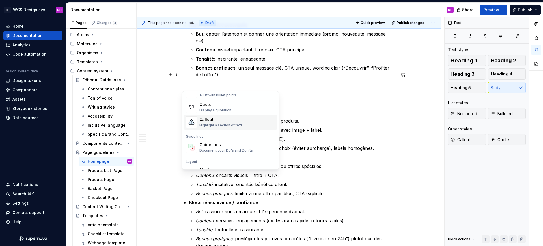
scroll to position [146, 0]
click at [205, 123] on div "Document your Do's and Don'ts." at bounding box center [226, 124] width 54 height 5
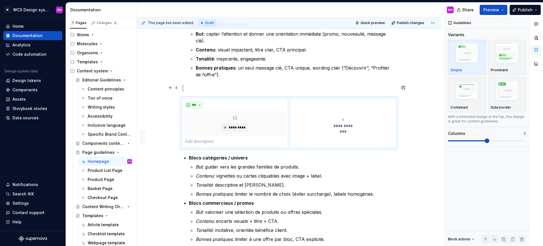
click at [348, 117] on div "**********" at bounding box center [342, 122] width 101 height 11
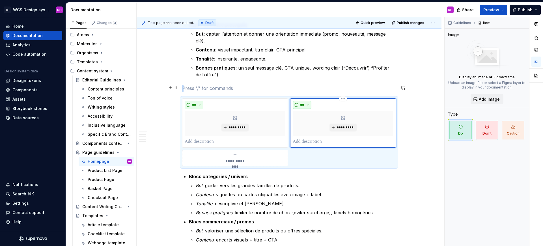
click at [309, 101] on button "**" at bounding box center [301, 105] width 19 height 8
click at [308, 110] on span "Don't" at bounding box center [318, 111] width 48 height 9
click at [268, 85] on p at bounding box center [289, 88] width 214 height 7
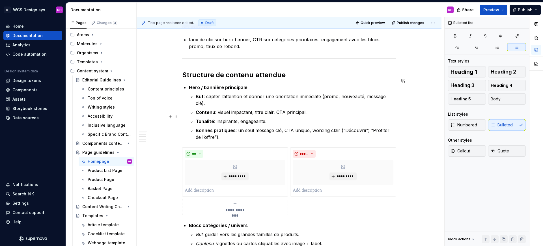
scroll to position [408, 0]
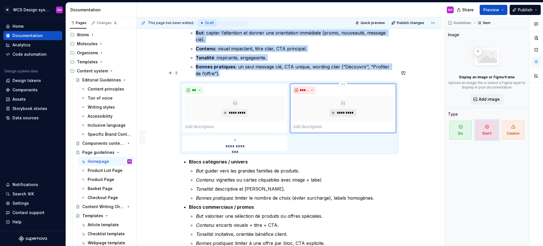
click at [347, 110] on span "*********" at bounding box center [344, 112] width 17 height 5
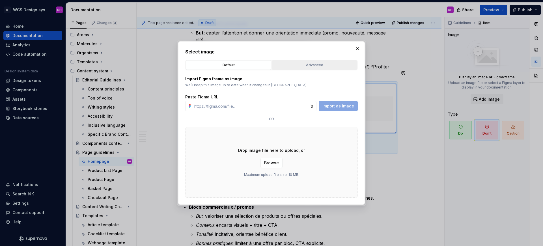
click at [326, 63] on div "Advanced" at bounding box center [314, 65] width 81 height 6
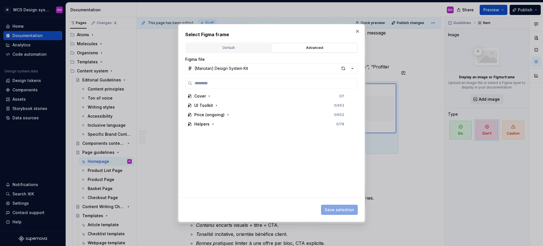
click at [233, 53] on div "Default Advanced" at bounding box center [271, 47] width 172 height 11
click at [233, 45] on div "Default" at bounding box center [228, 48] width 81 height 6
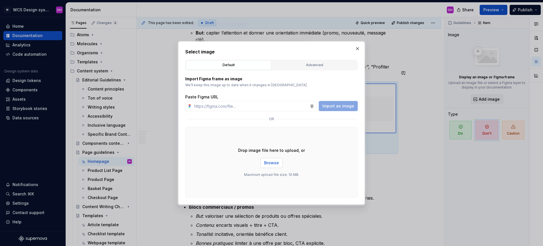
click at [272, 160] on span "Browse" at bounding box center [271, 163] width 15 height 6
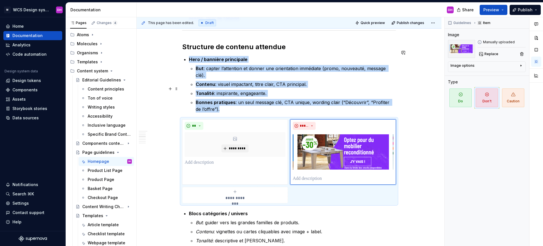
scroll to position [366, 0]
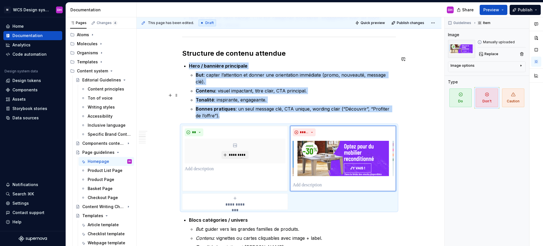
click at [250, 105] on p "Bonnes pratiques : un seul message clé, CTA unique, wording clair (“Découvrir”,…" at bounding box center [296, 112] width 200 height 14
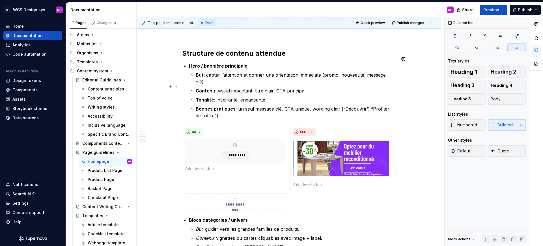
click at [272, 96] on p "Tonalité : inspirante, engageante." at bounding box center [296, 99] width 200 height 7
click at [313, 87] on p "Contenu : visuel impactant, titre clair, CTA principal." at bounding box center [296, 90] width 200 height 7
click at [229, 105] on p "Bonnes pratiques : un seul message clé, CTA unique, wording clair (“Découvrir”,…" at bounding box center [296, 112] width 200 height 14
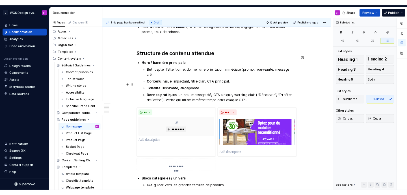
scroll to position [359, 0]
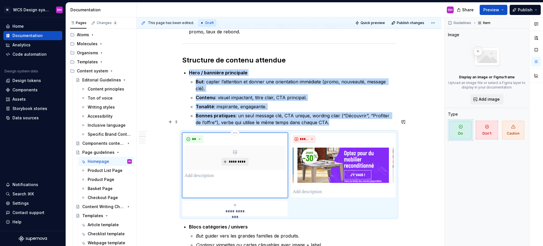
click at [235, 159] on span "*********" at bounding box center [236, 161] width 17 height 5
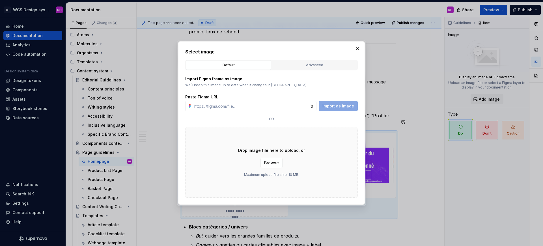
click at [364, 48] on div "Select image Default Advanced Import Figma frame as image We’ll keep this image…" at bounding box center [271, 123] width 189 height 166
click at [361, 49] on button "button" at bounding box center [357, 49] width 8 height 8
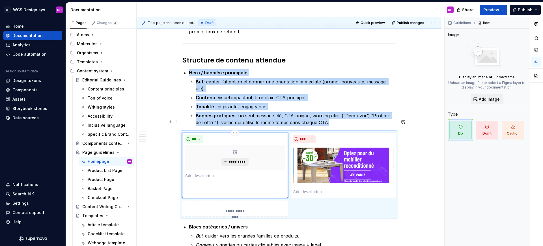
click at [240, 159] on span "*********" at bounding box center [236, 161] width 17 height 5
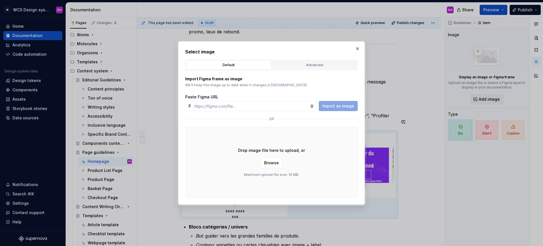
click at [277, 157] on div "Drop image file here to upload, or Browse Maximum upload file size: 10 MB." at bounding box center [271, 162] width 172 height 71
click at [272, 166] on button "Browse" at bounding box center [271, 163] width 22 height 10
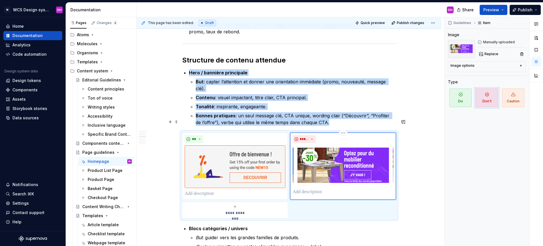
click at [336, 155] on img at bounding box center [342, 165] width 101 height 41
click at [335, 155] on img at bounding box center [342, 165] width 101 height 41
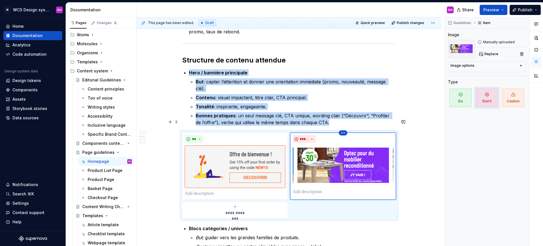
click at [344, 135] on div "*****" at bounding box center [342, 139] width 101 height 8
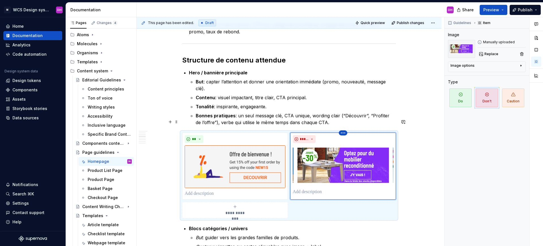
click at [343, 121] on html "M WCS Design system DH Home Documentation Analytics Code automation Design syst…" at bounding box center [271, 123] width 543 height 246
click at [350, 131] on div "Delete item" at bounding box center [367, 129] width 37 height 6
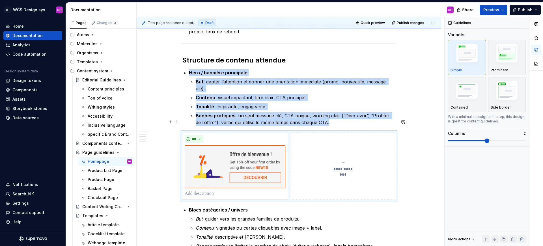
click at [339, 160] on div "**********" at bounding box center [342, 165] width 101 height 11
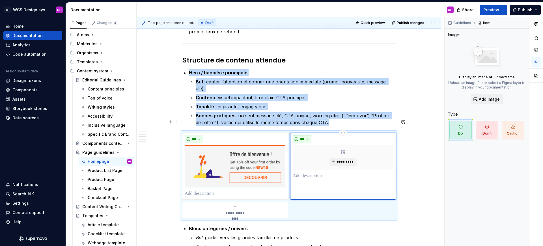
click at [305, 135] on button "**" at bounding box center [301, 139] width 19 height 8
click at [308, 144] on span "Don't" at bounding box center [318, 145] width 48 height 9
click at [337, 159] on span "*********" at bounding box center [344, 161] width 17 height 5
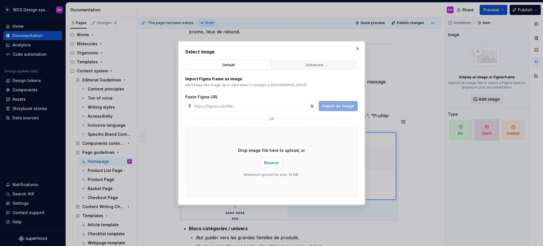
click at [267, 161] on span "Browse" at bounding box center [271, 163] width 15 height 6
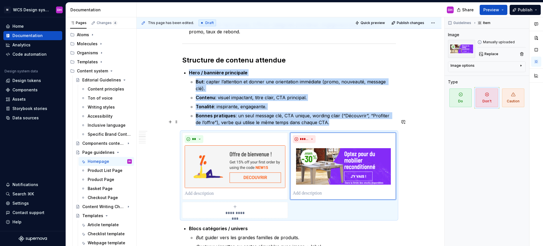
click at [423, 199] on div "This page has been edited. Draft Quick preview Publish changes Page guidelines …" at bounding box center [289, 131] width 307 height 229
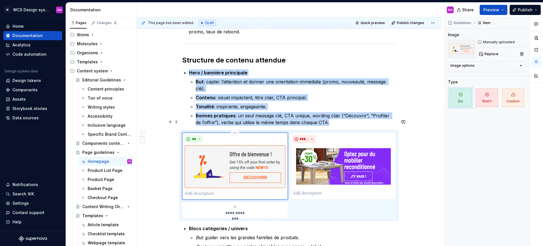
click at [232, 145] on img at bounding box center [235, 166] width 101 height 43
click at [235, 119] on html "M WCS Design system DH Home Documentation Analytics Code automation Design syst…" at bounding box center [271, 123] width 543 height 246
click at [237, 129] on icon at bounding box center [236, 129] width 5 height 5
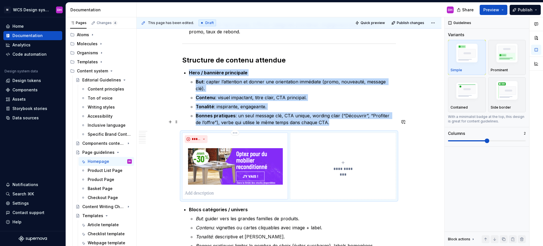
drag, startPoint x: 346, startPoint y: 151, endPoint x: 241, endPoint y: 150, distance: 105.1
click at [241, 150] on div "**********" at bounding box center [289, 166] width 214 height 67
click at [335, 145] on button "**********" at bounding box center [343, 166] width 106 height 67
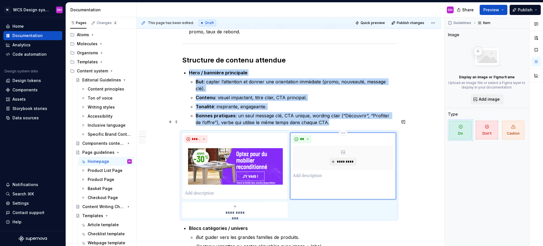
click at [338, 145] on div "*********" at bounding box center [342, 157] width 101 height 25
click at [339, 159] on span "*********" at bounding box center [344, 161] width 17 height 5
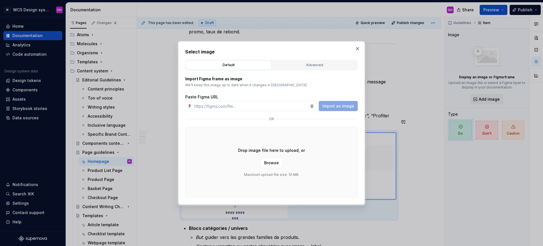
click at [339, 105] on div "Import as image" at bounding box center [337, 106] width 39 height 10
click at [268, 161] on span "Browse" at bounding box center [271, 163] width 15 height 6
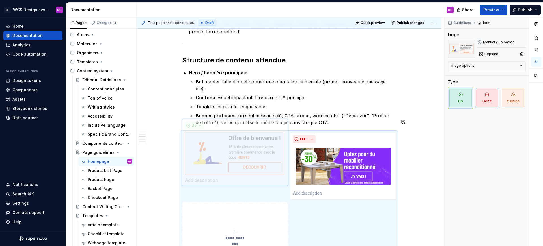
drag, startPoint x: 348, startPoint y: 127, endPoint x: 219, endPoint y: 127, distance: 129.4
click at [219, 127] on body "M WCS Design system DH Home Documentation Analytics Code automation Design syst…" at bounding box center [271, 123] width 543 height 246
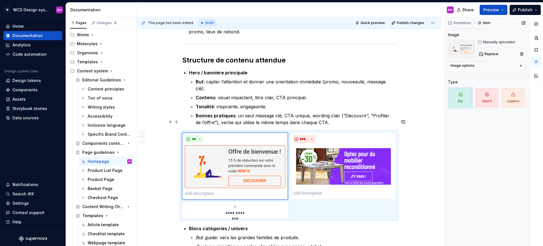
click at [449, 165] on div "Guidelines Item Image Manually uploaded Replace Image options Alignment Caption…" at bounding box center [486, 131] width 84 height 229
click at [172, 187] on div "This page has been edited. Draft Quick preview Publish changes Page guidelines …" at bounding box center [289, 131] width 307 height 229
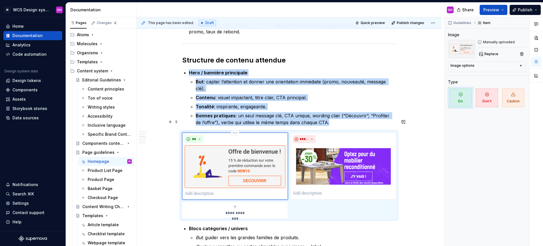
click at [235, 135] on div "**" at bounding box center [235, 139] width 101 height 8
drag, startPoint x: 234, startPoint y: 141, endPoint x: 229, endPoint y: 143, distance: 6.2
click at [229, 145] on img at bounding box center [235, 166] width 101 height 43
click at [234, 119] on html "M WCS Design system DH Home Documentation Analytics Code automation Design syst…" at bounding box center [271, 123] width 543 height 246
click at [244, 127] on div "Delete item" at bounding box center [259, 129] width 37 height 6
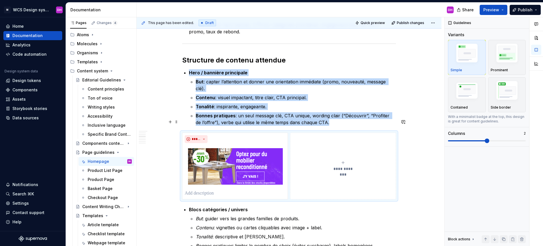
click at [347, 159] on button "**********" at bounding box center [343, 166] width 106 height 67
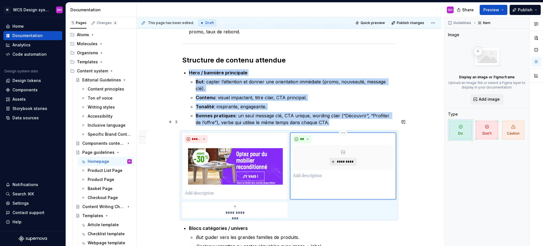
click at [343, 158] on button "*********" at bounding box center [342, 162] width 27 height 8
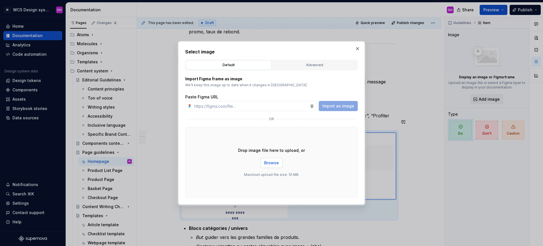
click at [272, 164] on span "Browse" at bounding box center [271, 163] width 15 height 6
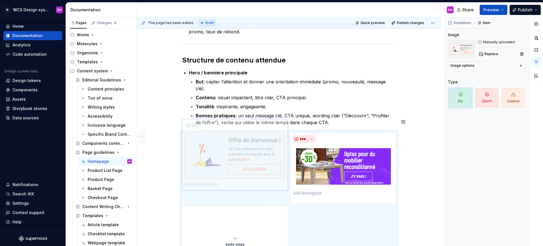
drag, startPoint x: 347, startPoint y: 147, endPoint x: 256, endPoint y: 143, distance: 91.4
click at [256, 143] on body "M WCS Design system DH Home Documentation Analytics Code automation Design syst…" at bounding box center [271, 123] width 543 height 246
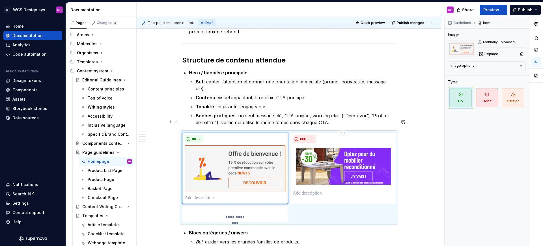
click at [235, 121] on html "M WCS Design system DH Home Documentation Analytics Code automation Design syst…" at bounding box center [271, 123] width 543 height 246
click at [236, 126] on div "Delete item" at bounding box center [256, 128] width 48 height 9
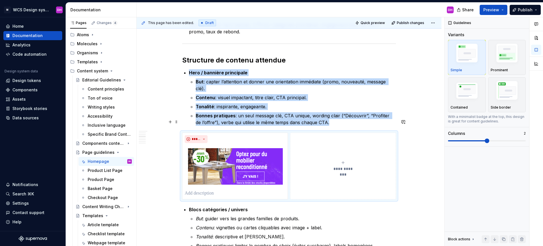
click at [341, 159] on button "**********" at bounding box center [343, 166] width 106 height 67
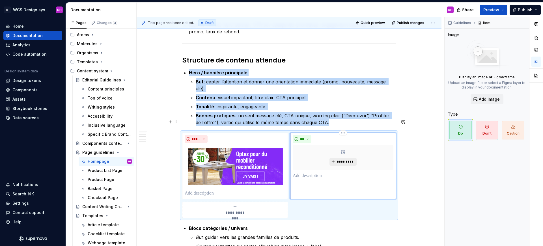
click at [342, 158] on button "*********" at bounding box center [342, 162] width 27 height 8
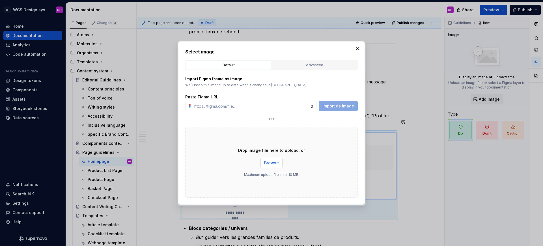
click at [277, 162] on span "Browse" at bounding box center [271, 163] width 15 height 6
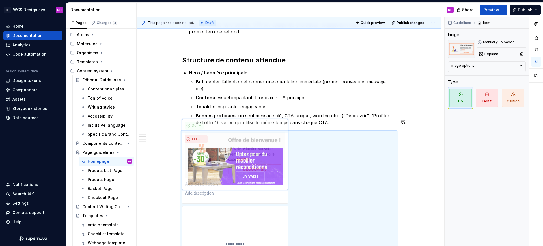
drag, startPoint x: 361, startPoint y: 149, endPoint x: 260, endPoint y: 152, distance: 100.6
click at [260, 152] on body "M WCS Design system DH Home Documentation Analytics Code automation Design syst…" at bounding box center [271, 123] width 543 height 246
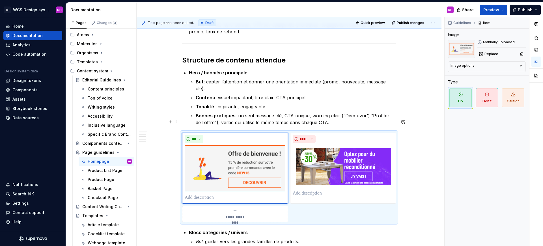
click at [238, 119] on html "M WCS Design system DH Home Documentation Analytics Code automation Design syst…" at bounding box center [271, 123] width 543 height 246
click at [240, 126] on div "Delete item" at bounding box center [256, 128] width 48 height 9
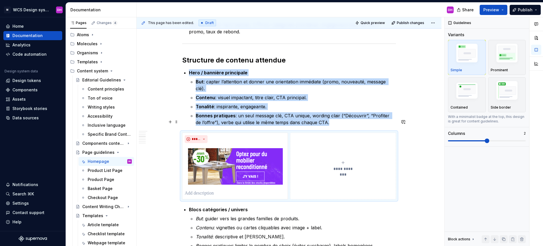
click at [320, 160] on div "**********" at bounding box center [342, 165] width 101 height 11
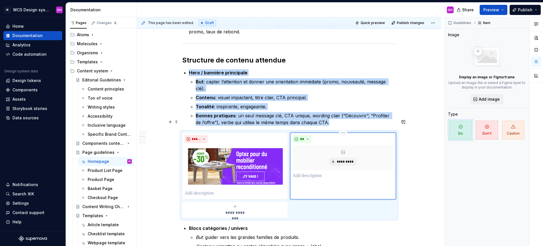
click at [342, 150] on icon at bounding box center [342, 152] width 5 height 5
click at [340, 159] on span "*********" at bounding box center [344, 161] width 17 height 5
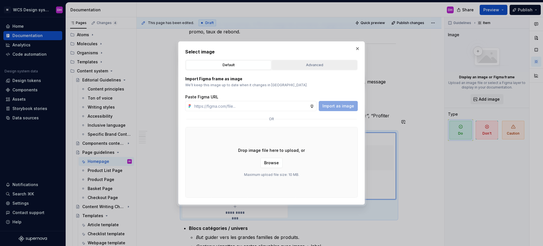
click at [288, 62] on div "Advanced" at bounding box center [314, 65] width 81 height 6
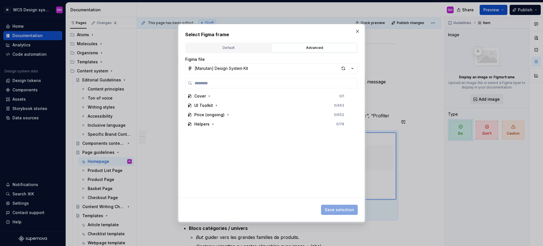
drag, startPoint x: 247, startPoint y: 65, endPoint x: 236, endPoint y: 58, distance: 13.7
click at [247, 65] on button "[Manutan] Design System Kit" at bounding box center [271, 68] width 172 height 10
click at [231, 44] on div "Select Figma frame Default Advanced Import Figma frame as image We’ll keep this…" at bounding box center [271, 123] width 543 height 246
click at [250, 52] on button "Default" at bounding box center [228, 48] width 85 height 10
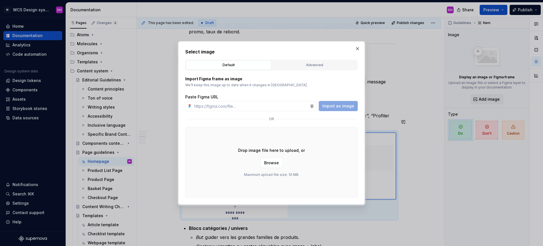
click at [271, 169] on div "Drop image file here to upload, or Browse Maximum upload file size: 10 MB." at bounding box center [271, 162] width 172 height 71
click at [271, 166] on button "Browse" at bounding box center [271, 163] width 22 height 10
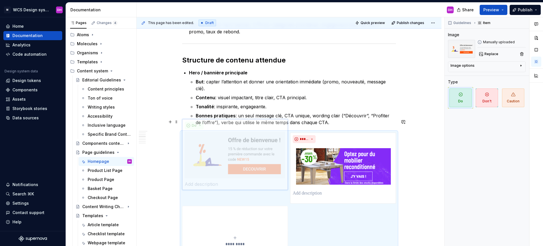
drag, startPoint x: 358, startPoint y: 136, endPoint x: 238, endPoint y: 138, distance: 120.1
click at [238, 138] on body "M WCS Design system DH Home Documentation Analytics Code automation Design syst…" at bounding box center [271, 123] width 543 height 246
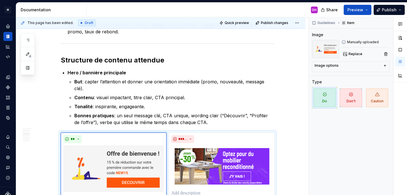
type textarea "*"
